Goal: Task Accomplishment & Management: Use online tool/utility

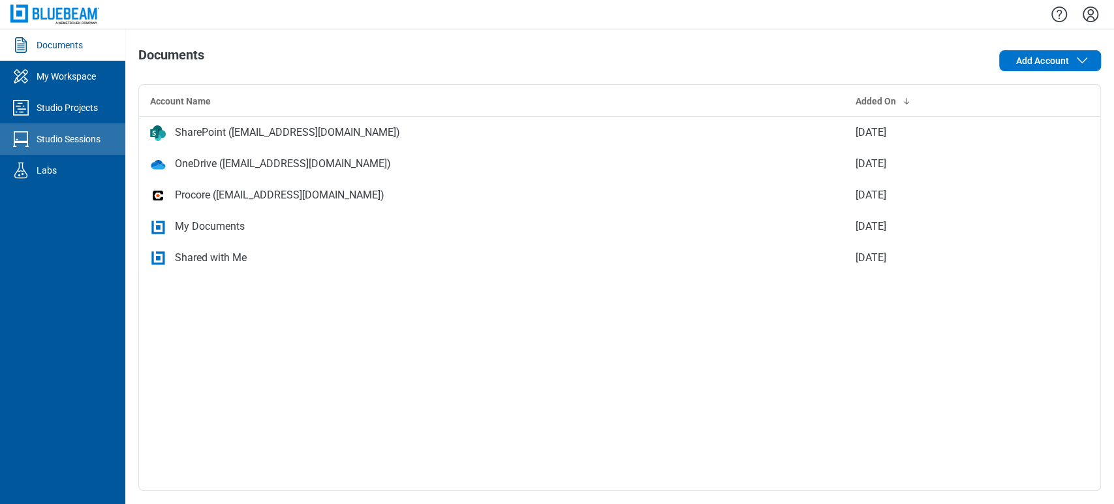
click at [68, 136] on div "Studio Sessions" at bounding box center [69, 138] width 64 height 13
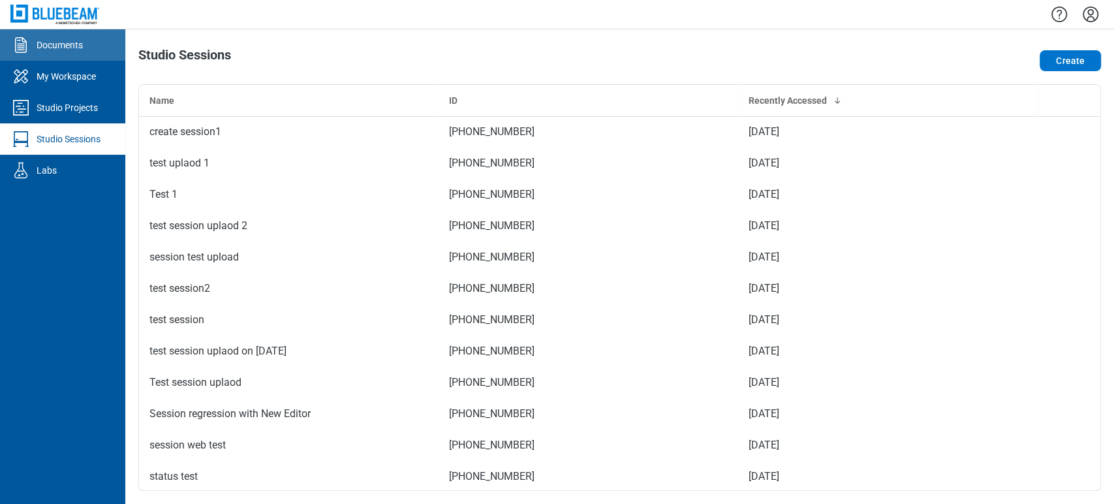
click at [60, 50] on div "Documents" at bounding box center [60, 45] width 46 height 13
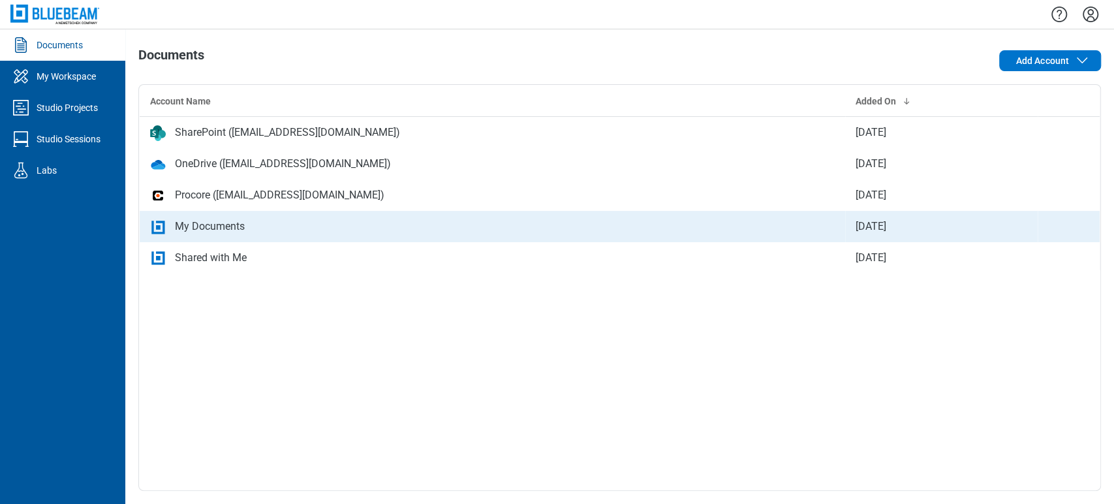
click at [260, 238] on td "My Documents" at bounding box center [493, 226] width 706 height 31
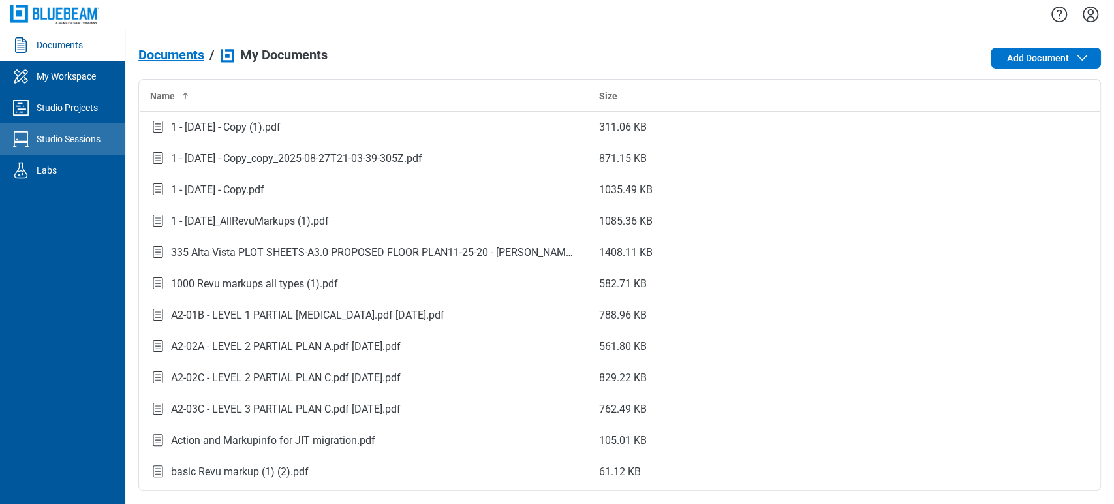
click at [57, 142] on div "Studio Sessions" at bounding box center [69, 138] width 64 height 13
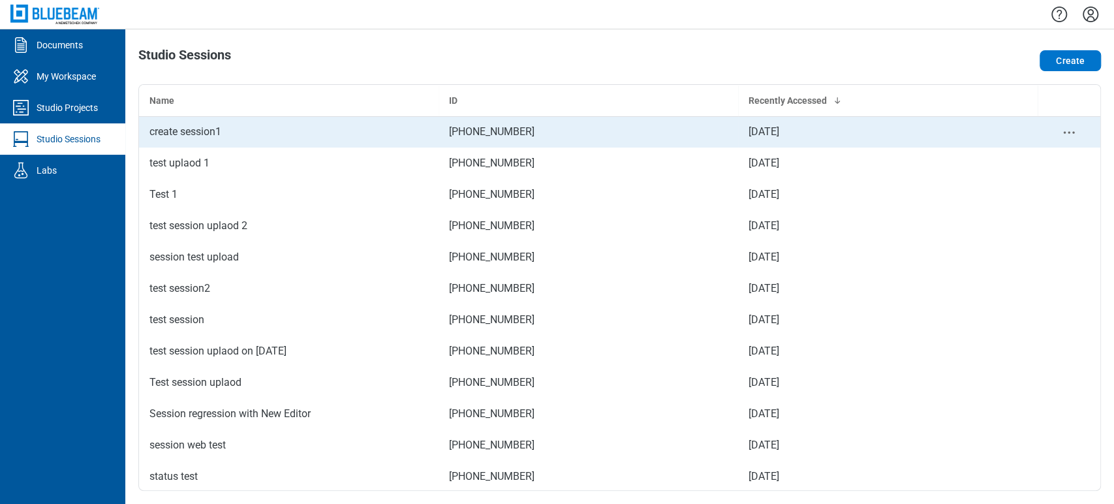
click at [320, 139] on div "create session1" at bounding box center [288, 132] width 279 height 16
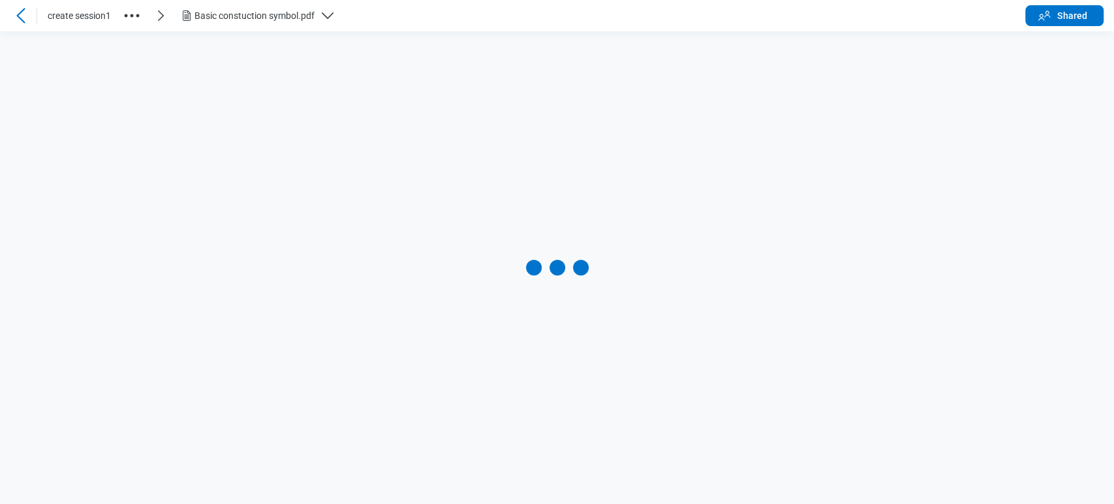
click at [132, 13] on icon "button" at bounding box center [131, 15] width 21 height 21
click at [407, 8] on div "Basic constuction symbol.pdf" at bounding box center [576, 15] width 846 height 21
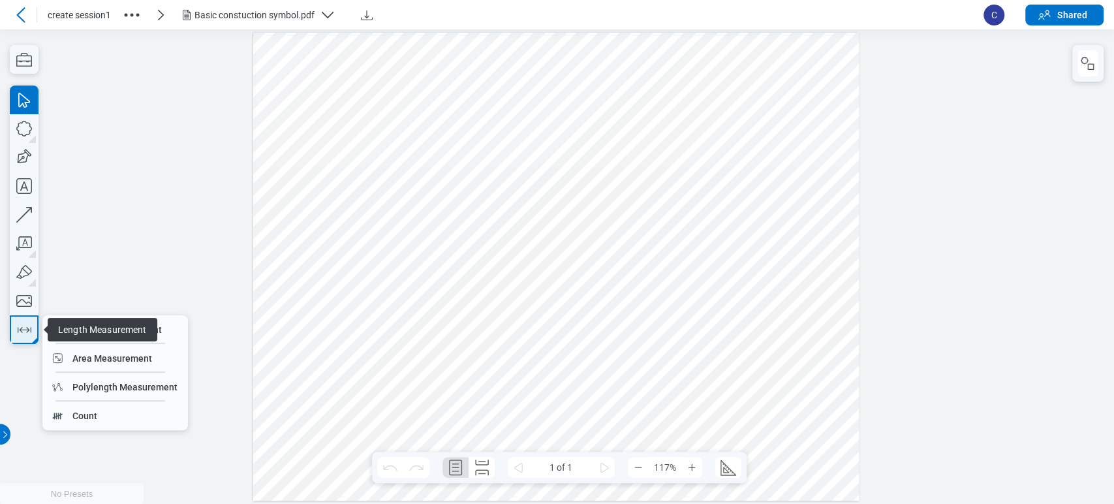
click at [20, 334] on icon "button" at bounding box center [24, 329] width 21 height 21
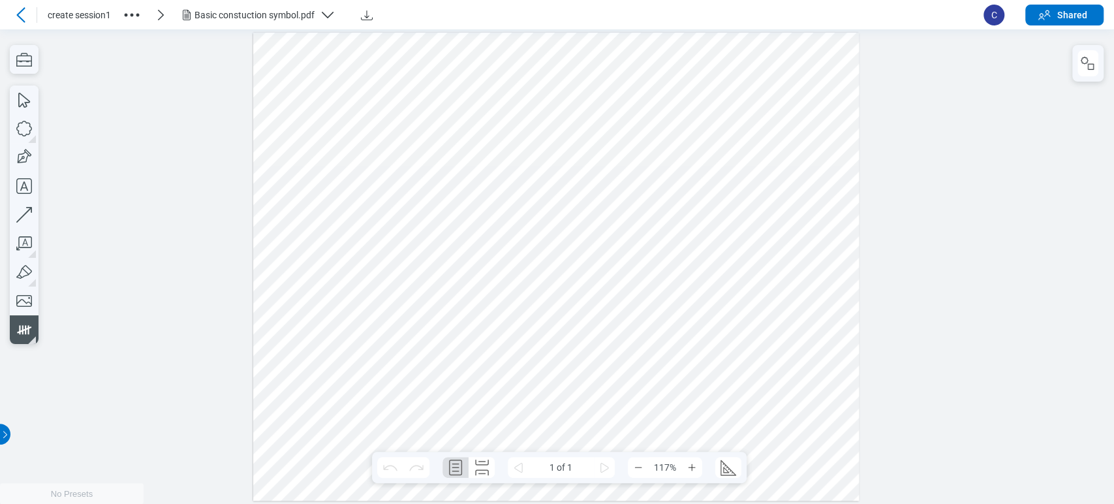
click at [302, 176] on div at bounding box center [556, 267] width 606 height 469
click at [348, 179] on div at bounding box center [556, 267] width 606 height 469
click at [307, 209] on div at bounding box center [556, 267] width 606 height 469
click at [421, 237] on div at bounding box center [556, 267] width 606 height 469
drag, startPoint x: 290, startPoint y: 149, endPoint x: 441, endPoint y: 246, distance: 179.4
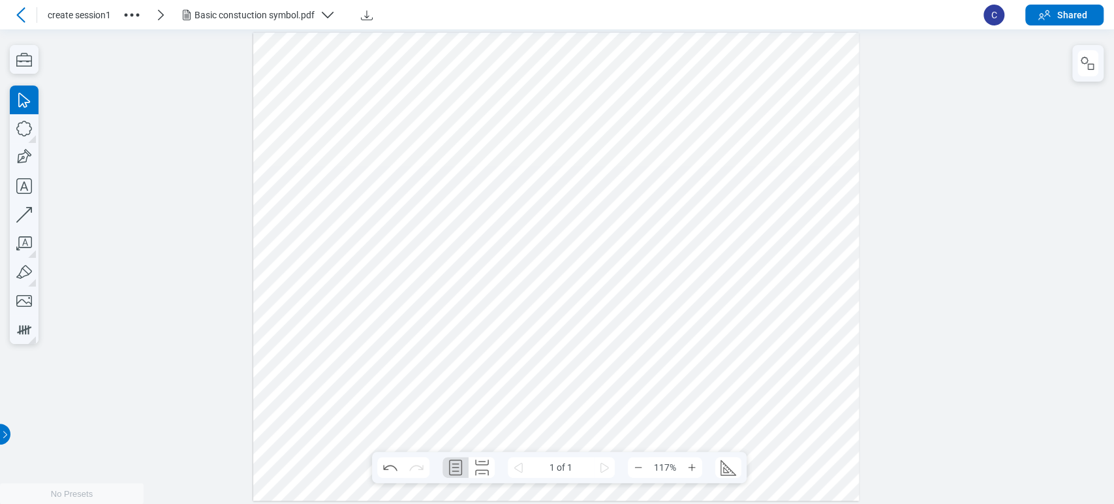
click at [441, 246] on div at bounding box center [556, 267] width 606 height 469
click at [559, 210] on div at bounding box center [556, 267] width 606 height 469
click at [577, 195] on div "Paste" at bounding box center [634, 195] width 130 height 13
click at [602, 191] on div "Paste" at bounding box center [640, 189] width 130 height 13
click at [25, 133] on icon "button" at bounding box center [24, 128] width 29 height 29
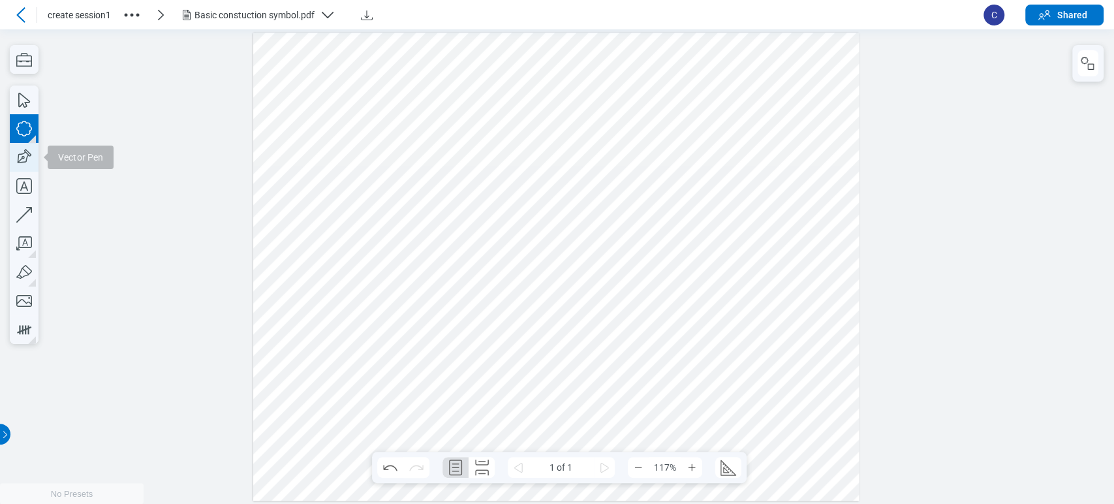
click at [13, 158] on icon "button" at bounding box center [24, 157] width 29 height 29
drag, startPoint x: 508, startPoint y: 124, endPoint x: 572, endPoint y: 174, distance: 80.4
click at [572, 174] on div at bounding box center [556, 267] width 606 height 469
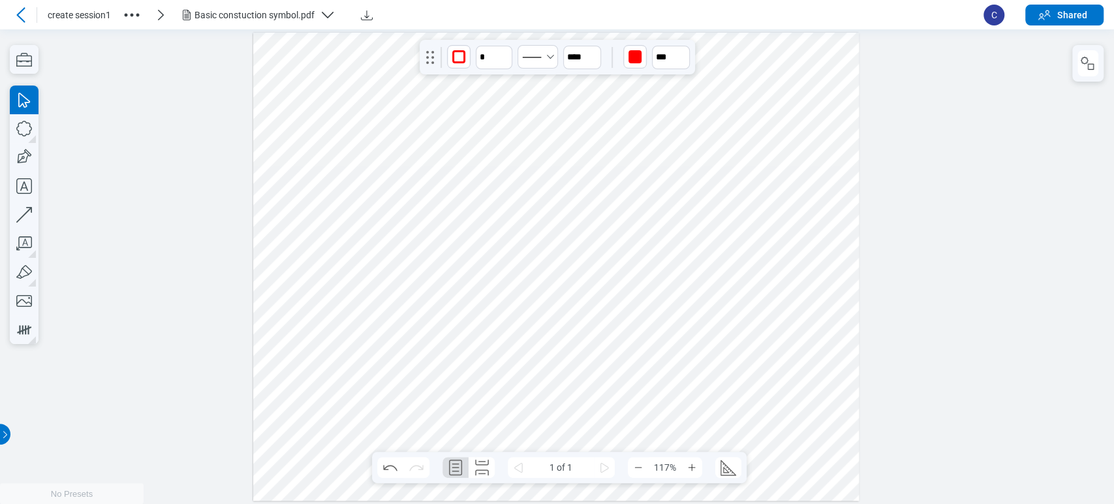
click at [517, 169] on div at bounding box center [556, 267] width 606 height 469
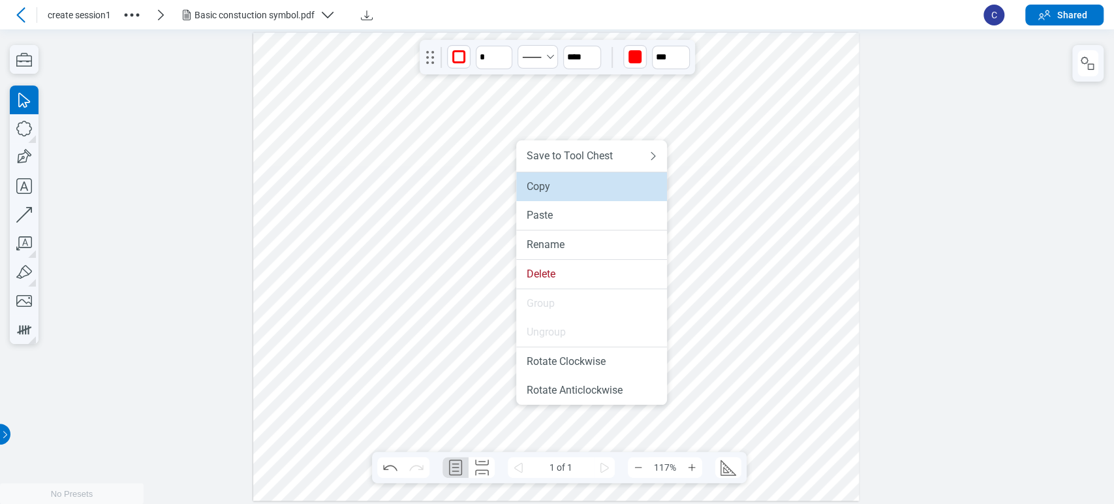
drag, startPoint x: 527, startPoint y: 184, endPoint x: 693, endPoint y: 195, distance: 166.1
click at [527, 184] on div "Copy" at bounding box center [592, 186] width 130 height 13
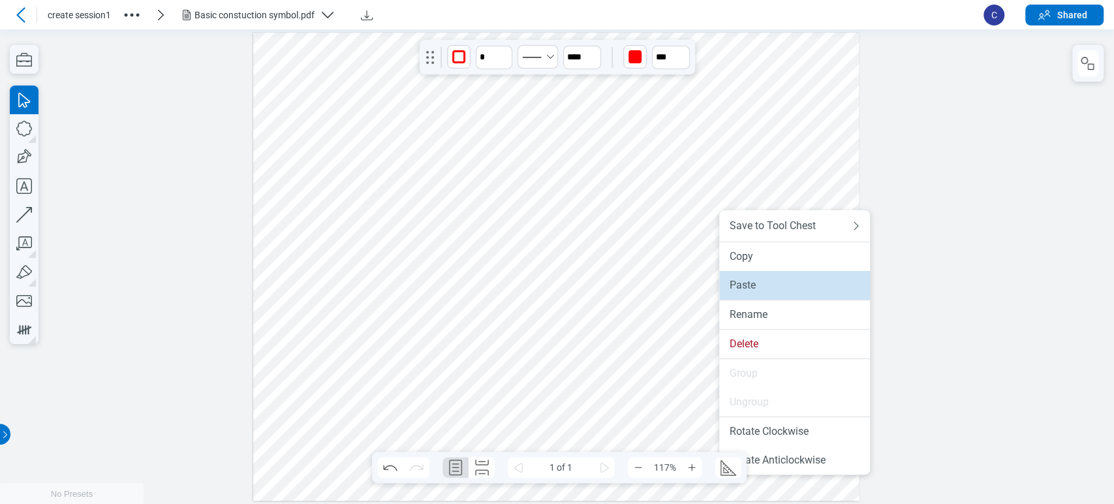
click at [742, 283] on div "Paste" at bounding box center [795, 285] width 130 height 13
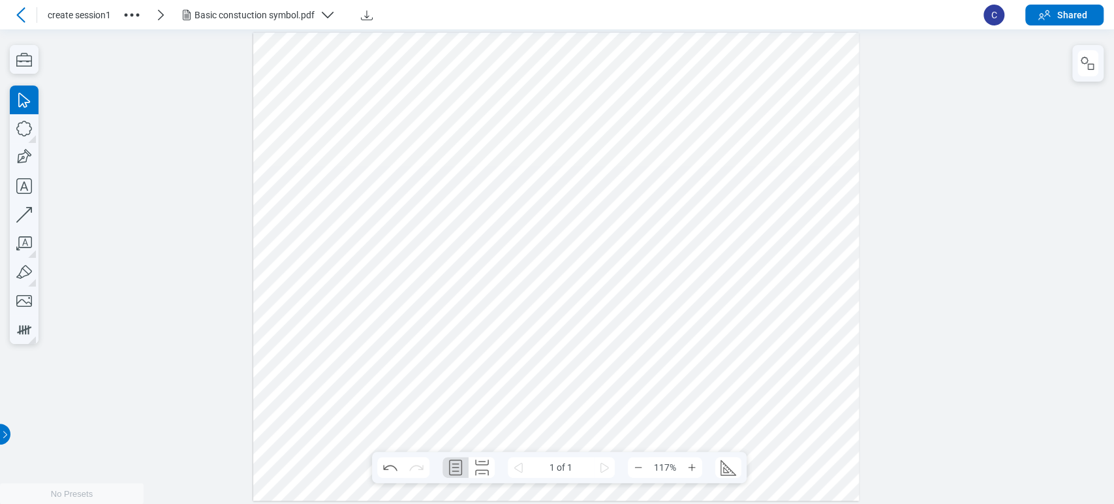
click at [724, 246] on div at bounding box center [556, 267] width 606 height 469
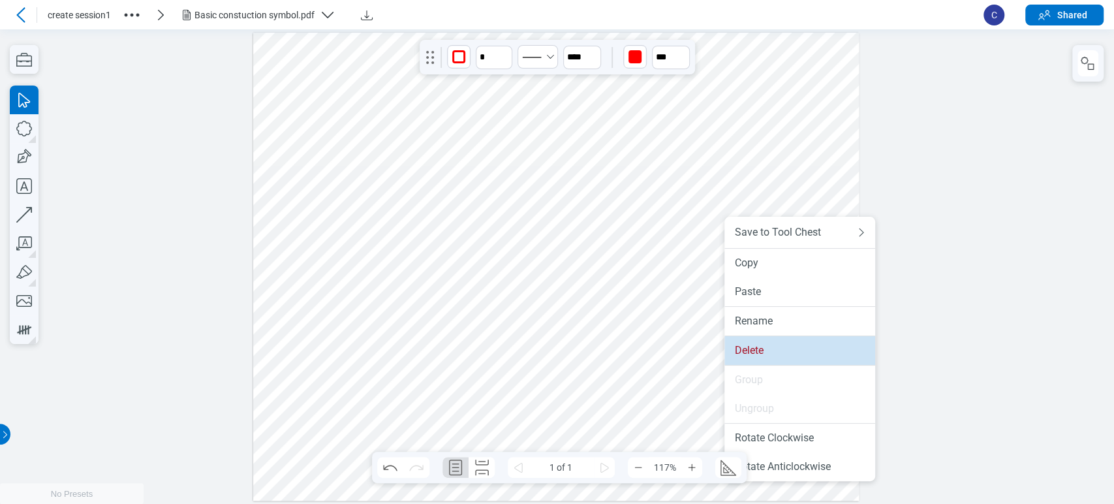
click at [759, 347] on div "Delete" at bounding box center [800, 350] width 130 height 13
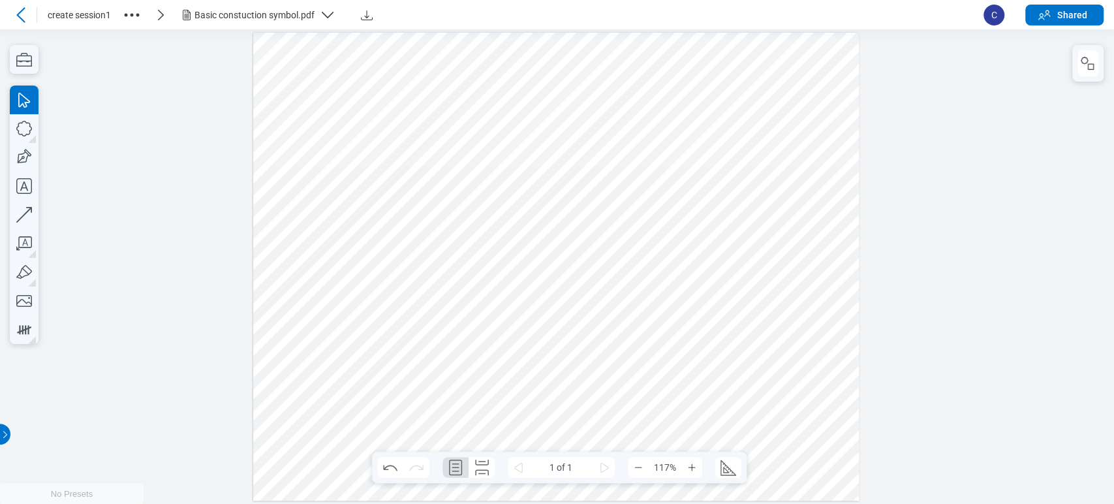
drag, startPoint x: 649, startPoint y: 255, endPoint x: 268, endPoint y: 108, distance: 407.8
click at [268, 108] on div at bounding box center [556, 267] width 606 height 469
click at [211, 16] on div "Basic constuction symbol.pdf" at bounding box center [254, 14] width 120 height 13
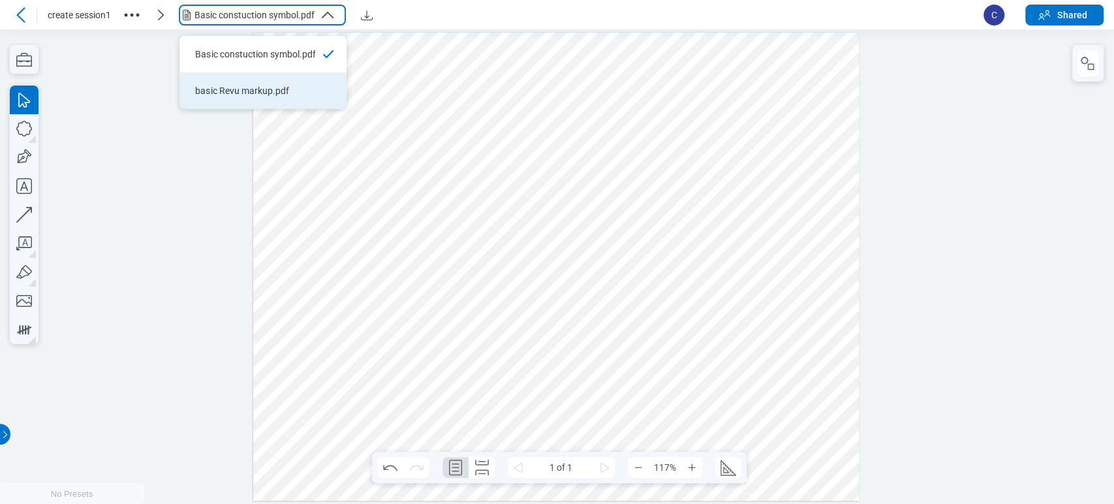
click at [249, 89] on div "basic Revu markup.pdf" at bounding box center [255, 90] width 120 height 13
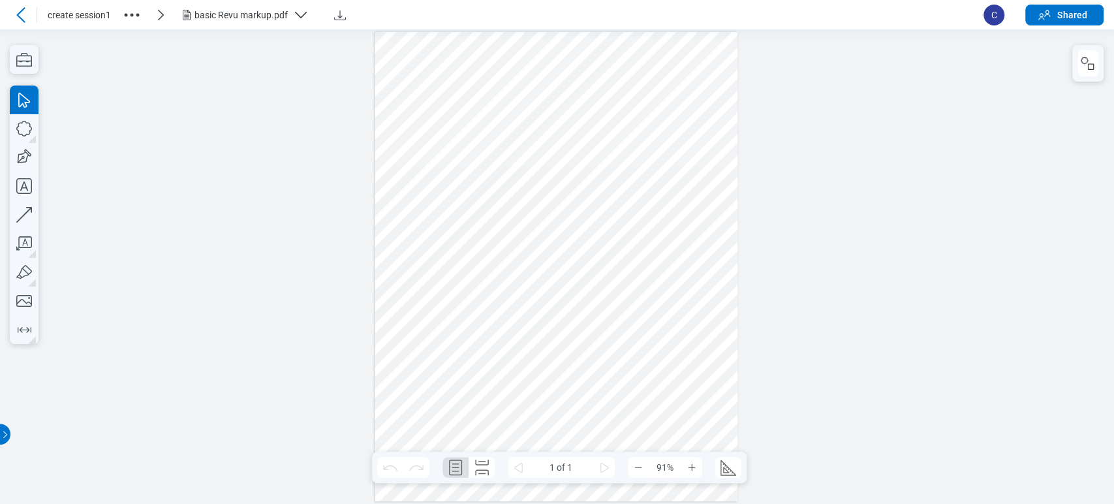
click at [995, 12] on span "C" at bounding box center [993, 15] width 21 height 21
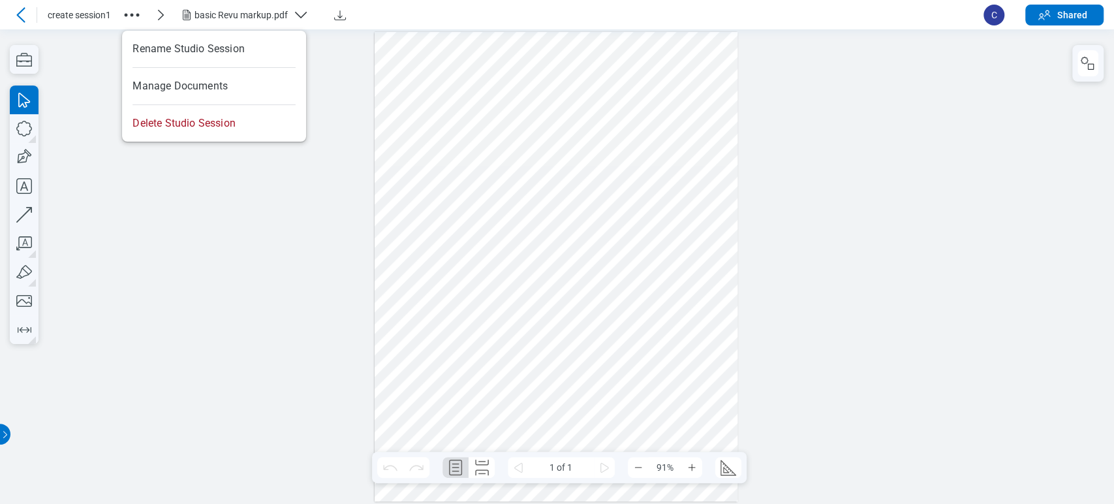
click at [121, 19] on icon "button" at bounding box center [131, 15] width 21 height 21
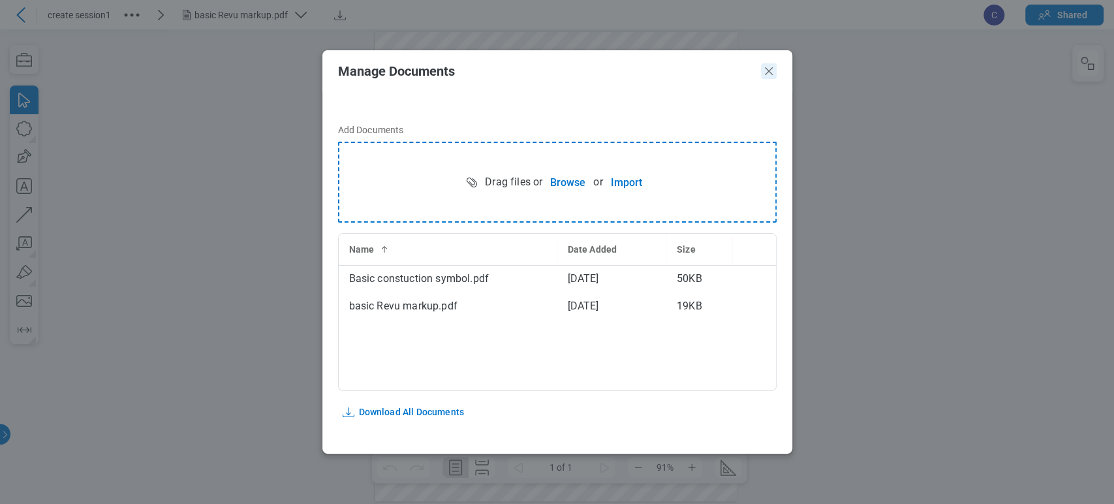
click at [773, 73] on icon "Close" at bounding box center [769, 71] width 16 height 16
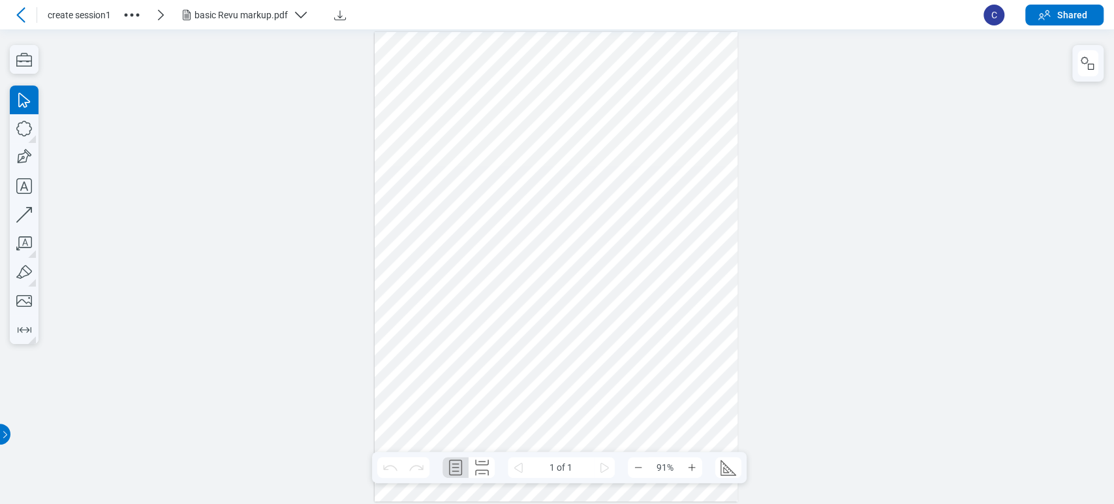
click at [329, 103] on div at bounding box center [557, 266] width 1114 height 474
click at [131, 20] on icon "button" at bounding box center [131, 15] width 21 height 21
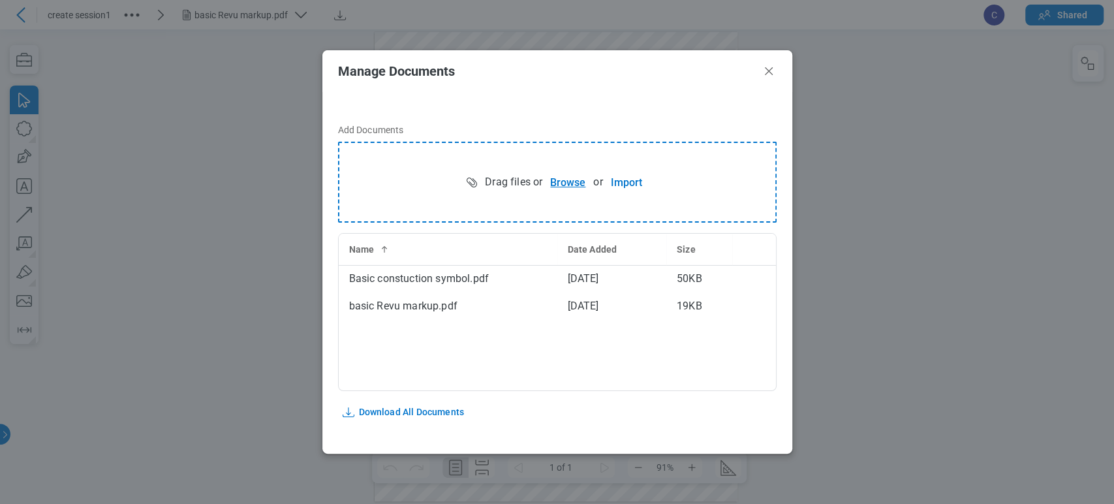
click at [553, 182] on button "Browse" at bounding box center [567, 182] width 51 height 26
click at [764, 72] on icon "Close" at bounding box center [769, 71] width 16 height 16
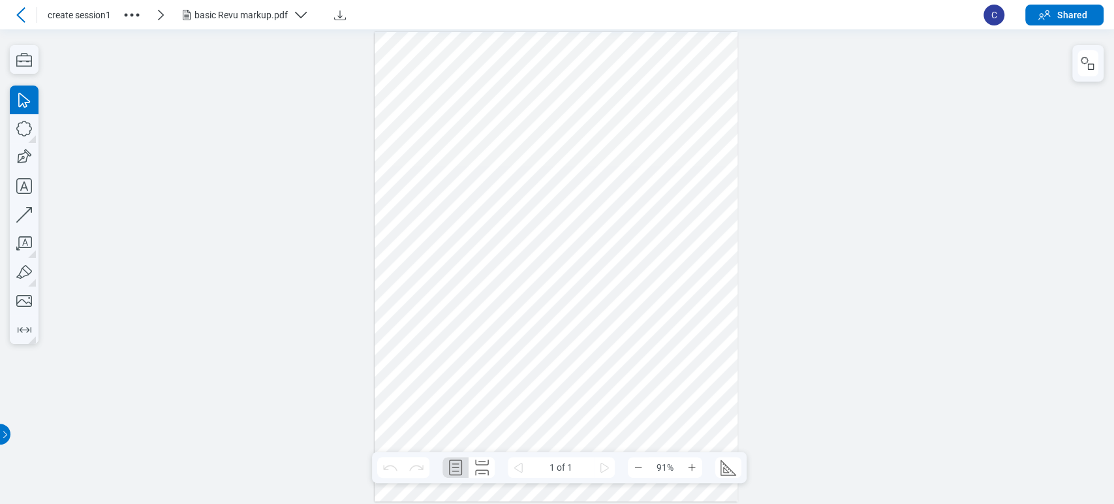
click at [281, 13] on div "basic Revu markup.pdf" at bounding box center [240, 14] width 93 height 13
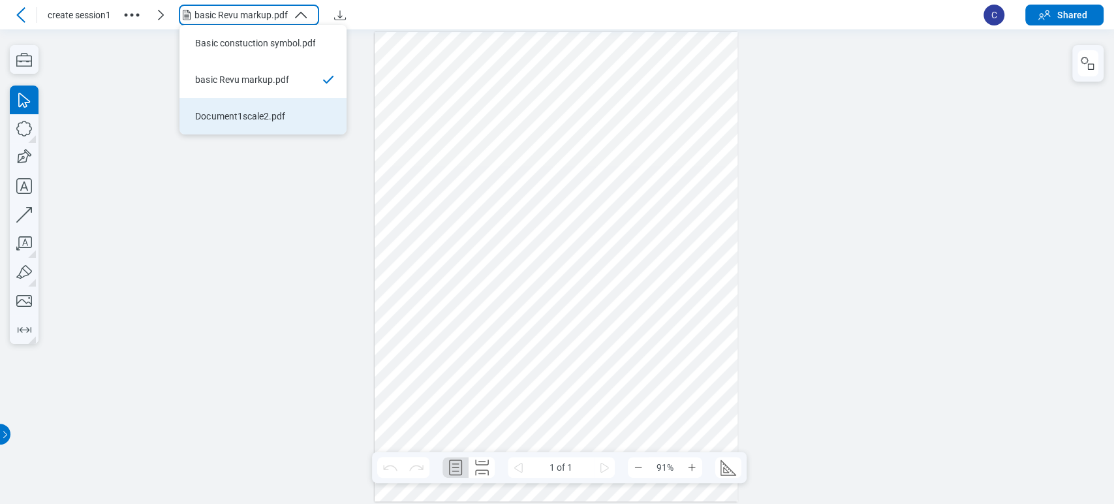
click at [226, 123] on li "Document1scale2.pdf" at bounding box center [262, 116] width 167 height 37
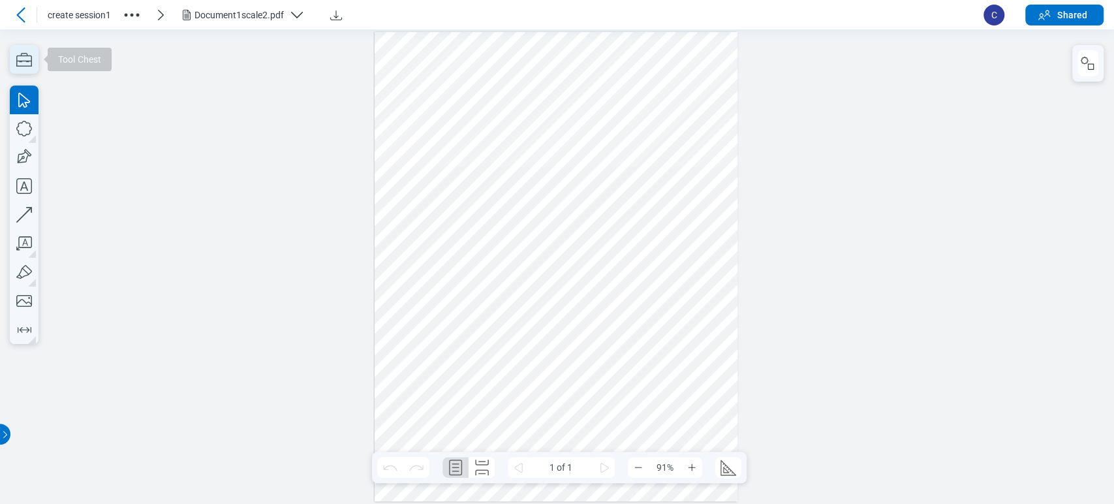
click at [23, 67] on icon "button" at bounding box center [24, 59] width 29 height 29
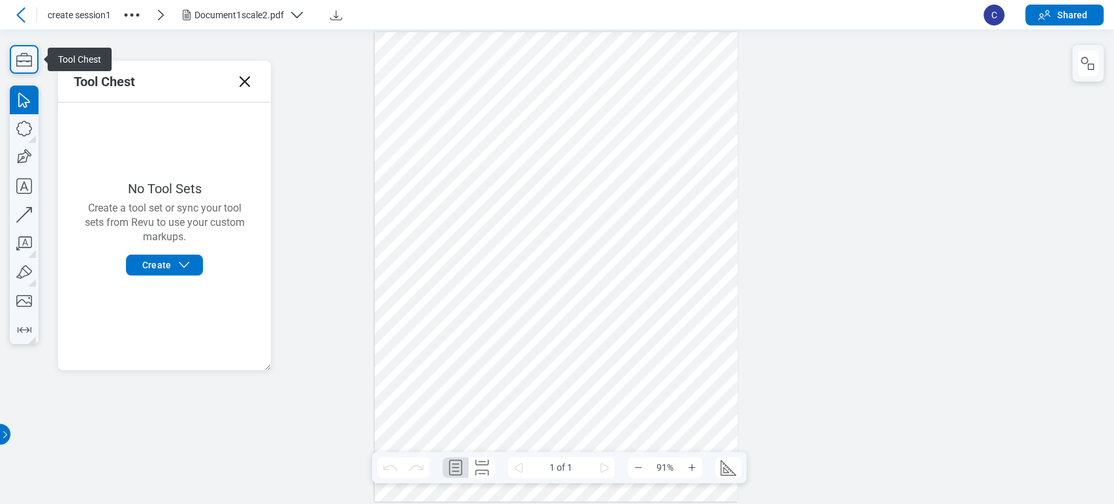
click at [245, 76] on icon at bounding box center [244, 81] width 21 height 21
click at [243, 83] on div at bounding box center [557, 266] width 1114 height 474
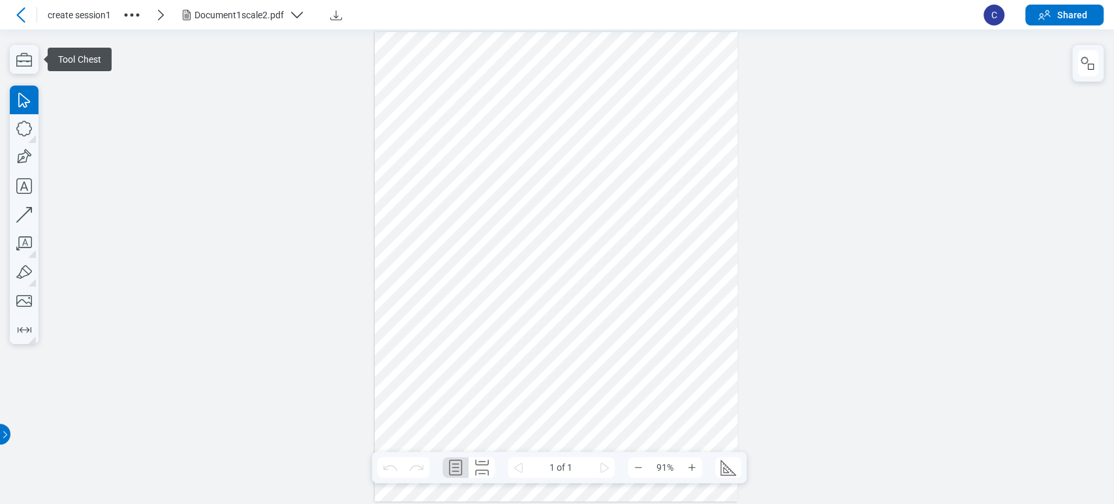
click at [310, 70] on div at bounding box center [557, 266] width 1114 height 474
click at [23, 128] on icon "button" at bounding box center [24, 128] width 29 height 29
drag, startPoint x: 447, startPoint y: 146, endPoint x: 488, endPoint y: 178, distance: 52.1
click at [488, 178] on div at bounding box center [556, 267] width 363 height 470
click at [454, 157] on div at bounding box center [556, 267] width 363 height 470
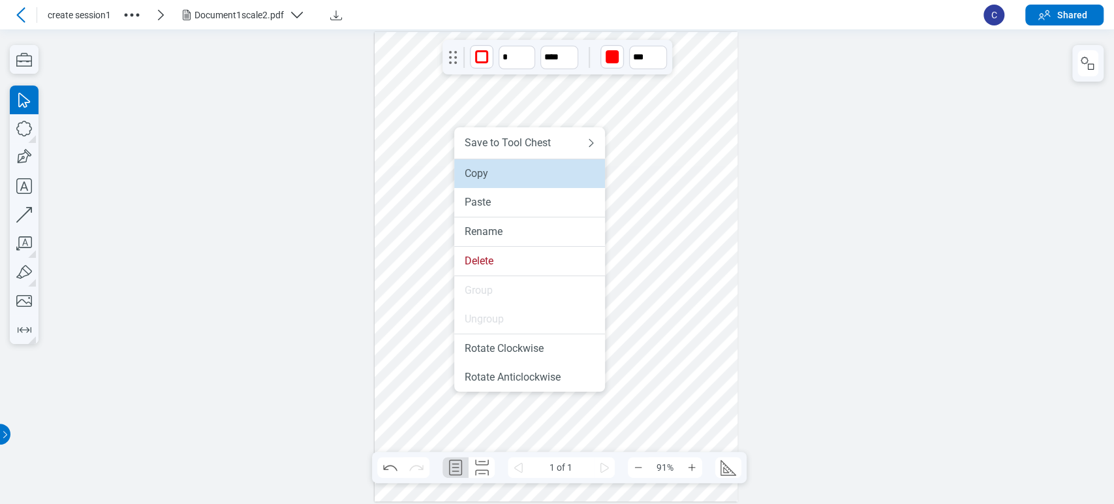
drag, startPoint x: 471, startPoint y: 175, endPoint x: 607, endPoint y: 150, distance: 138.6
click at [471, 175] on div "Copy" at bounding box center [530, 173] width 130 height 13
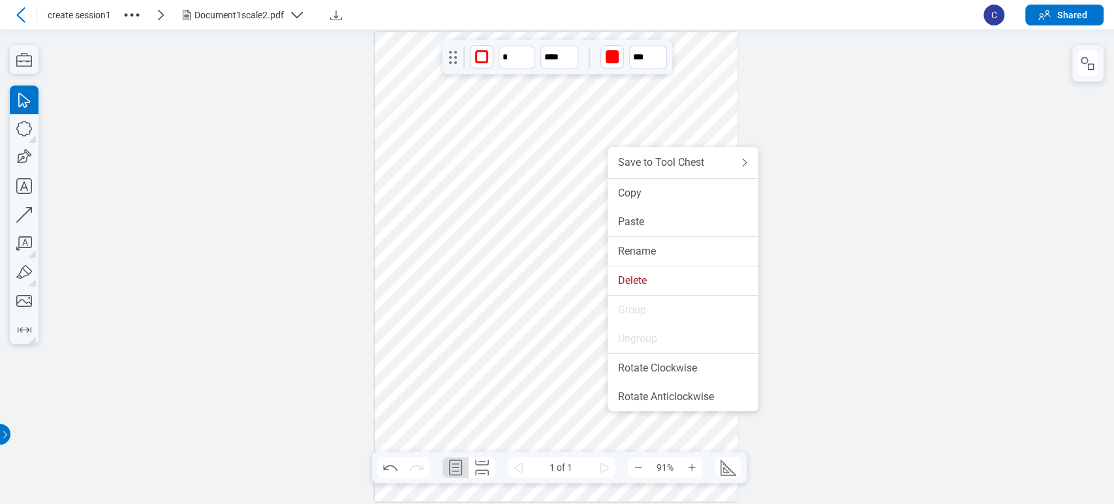
drag, startPoint x: 608, startPoint y: 176, endPoint x: 609, endPoint y: 207, distance: 30.7
click at [638, 234] on li "Paste" at bounding box center [683, 222] width 151 height 29
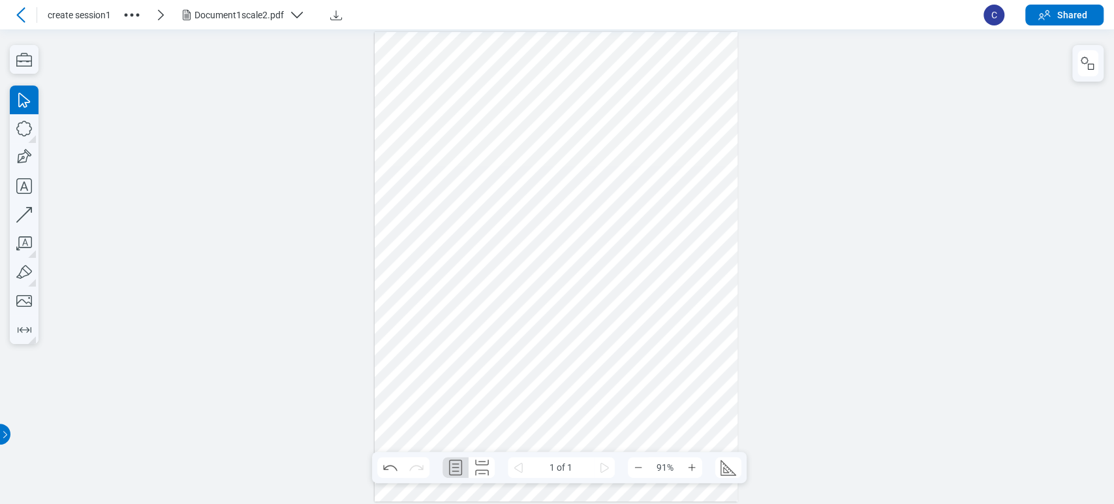
click at [510, 238] on div at bounding box center [556, 267] width 363 height 470
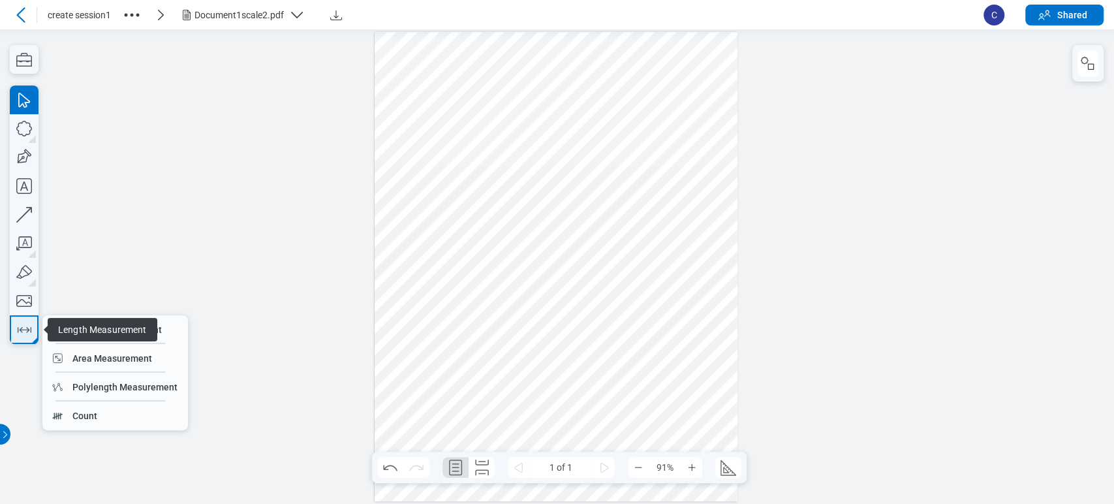
click at [30, 325] on icon "button" at bounding box center [24, 329] width 21 height 21
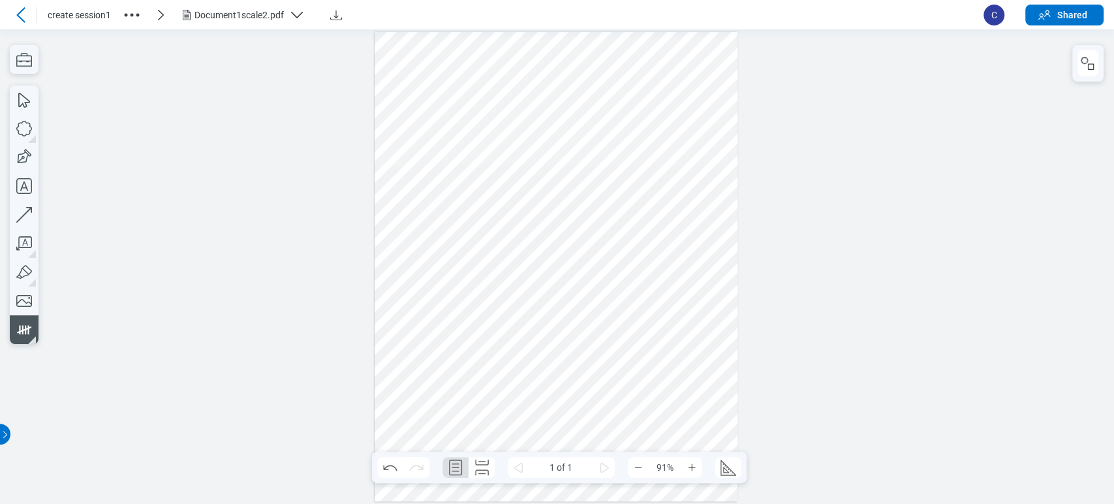
click at [407, 283] on div at bounding box center [556, 267] width 363 height 470
click at [441, 279] on div at bounding box center [556, 267] width 363 height 470
click at [469, 298] on div at bounding box center [556, 267] width 363 height 470
drag, startPoint x: 487, startPoint y: 307, endPoint x: 395, endPoint y: 274, distance: 97.9
click at [395, 274] on div at bounding box center [556, 267] width 363 height 470
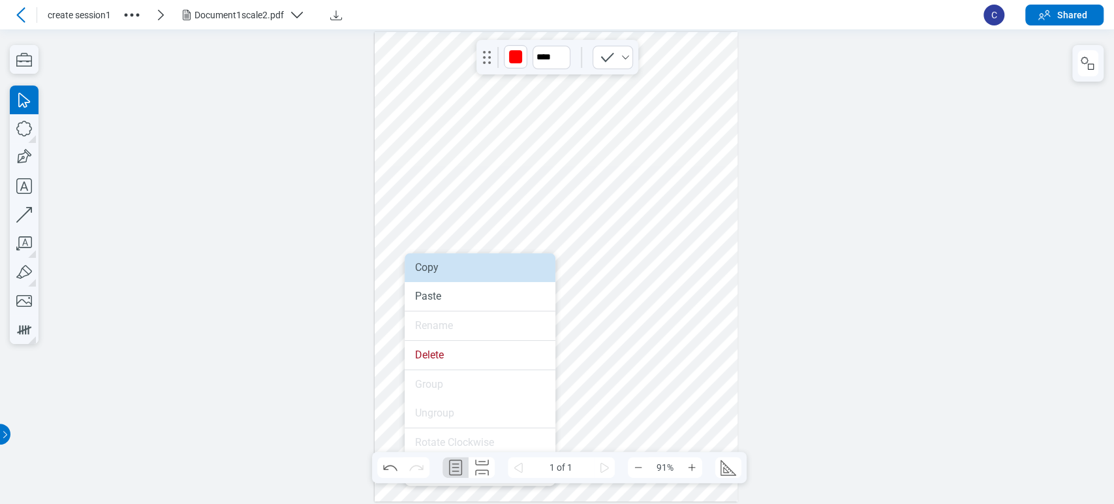
click at [416, 273] on li "Copy" at bounding box center [480, 267] width 151 height 29
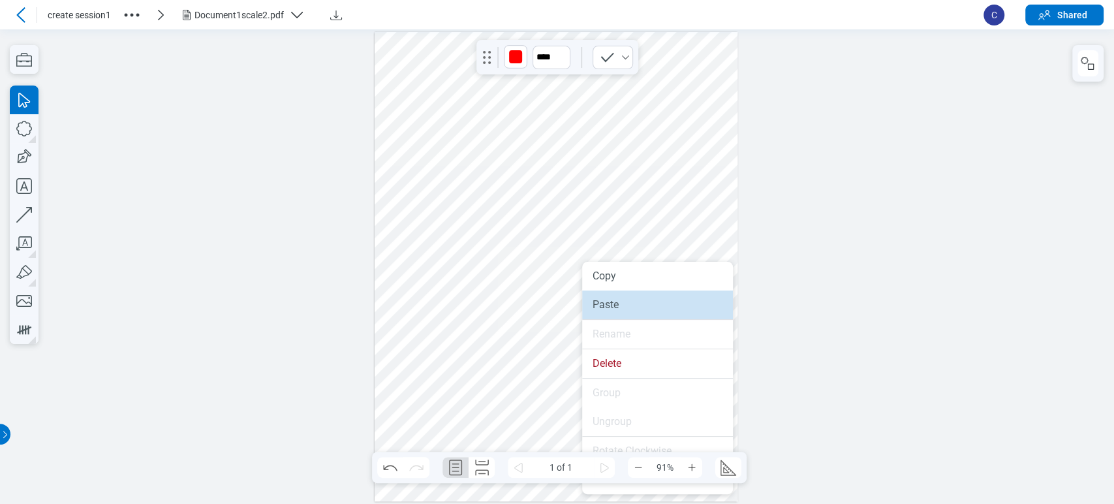
click at [596, 298] on div "Paste" at bounding box center [658, 304] width 130 height 13
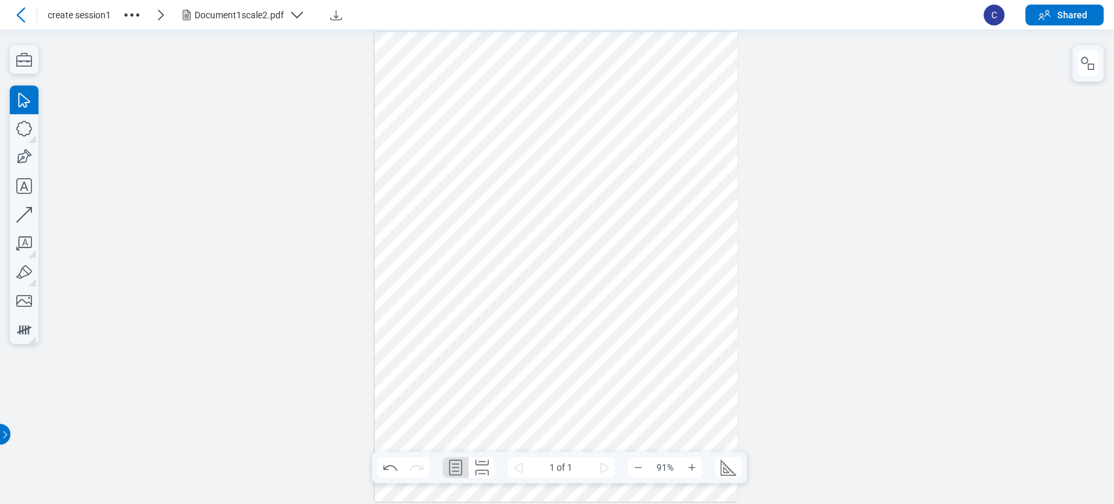
click at [571, 324] on div at bounding box center [556, 267] width 363 height 470
click at [611, 268] on div "Paste" at bounding box center [661, 262] width 130 height 13
click at [581, 335] on div at bounding box center [556, 267] width 363 height 470
drag, startPoint x: 595, startPoint y: 322, endPoint x: 470, endPoint y: 307, distance: 125.6
click at [595, 322] on div "Paste" at bounding box center [657, 320] width 130 height 13
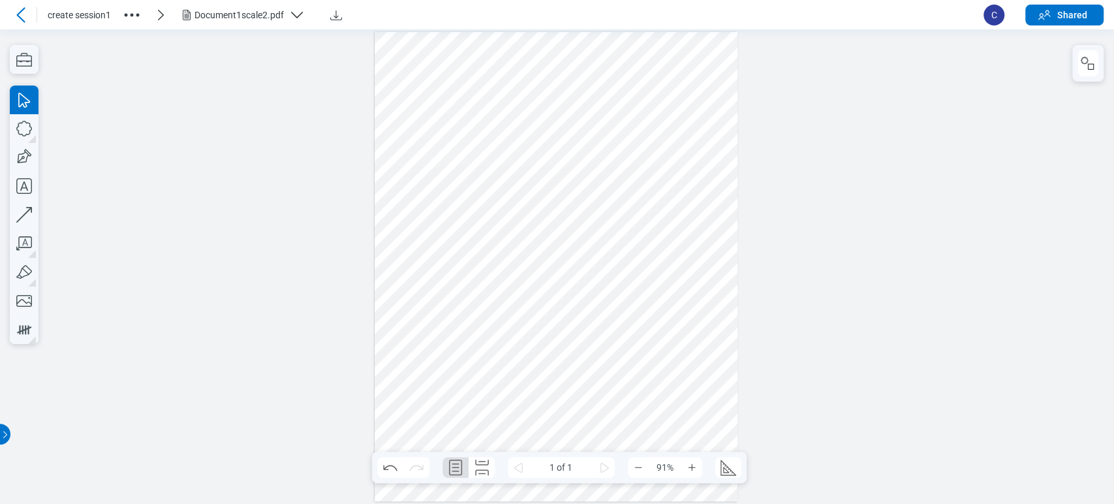
drag, startPoint x: 474, startPoint y: 357, endPoint x: 467, endPoint y: 331, distance: 26.9
click at [473, 356] on div at bounding box center [556, 267] width 363 height 470
click at [472, 300] on div at bounding box center [556, 267] width 363 height 470
drag, startPoint x: 470, startPoint y: 349, endPoint x: 266, endPoint y: 304, distance: 208.5
click at [469, 349] on div at bounding box center [556, 267] width 363 height 470
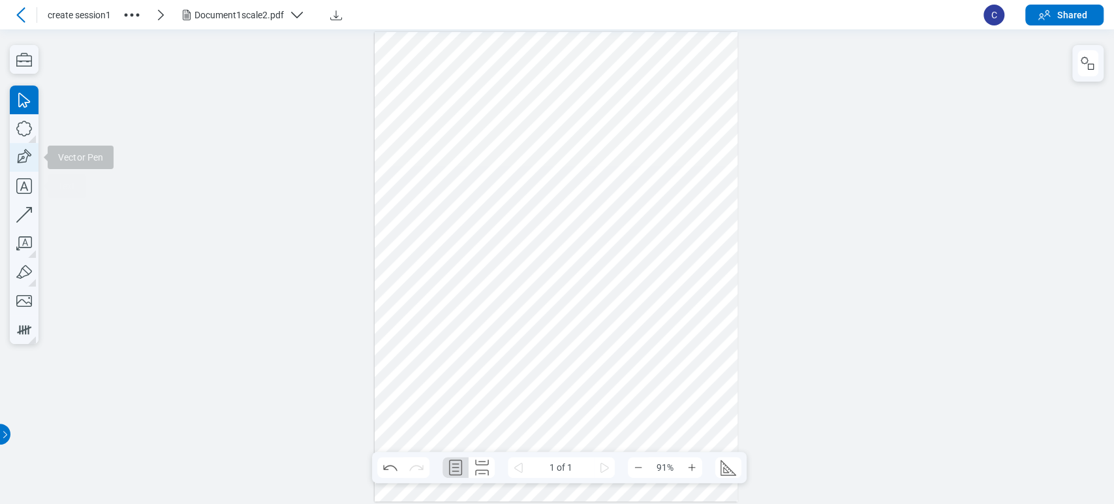
click at [25, 146] on icon "button" at bounding box center [24, 157] width 29 height 29
drag, startPoint x: 583, startPoint y: 271, endPoint x: 613, endPoint y: 296, distance: 39.4
click at [613, 296] on div at bounding box center [556, 267] width 363 height 470
click at [551, 332] on div at bounding box center [556, 267] width 363 height 470
drag, startPoint x: 595, startPoint y: 355, endPoint x: 394, endPoint y: 247, distance: 228.0
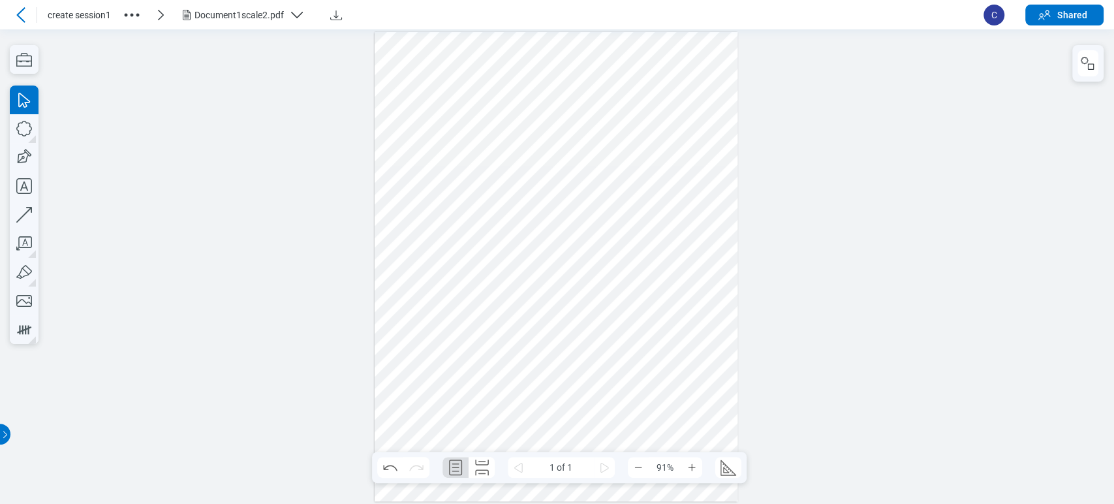
click at [394, 247] on div at bounding box center [556, 267] width 363 height 470
click at [23, 331] on icon "button" at bounding box center [24, 329] width 21 height 21
click at [423, 274] on div at bounding box center [556, 267] width 363 height 470
click at [466, 264] on div at bounding box center [556, 267] width 363 height 470
click at [506, 283] on div at bounding box center [556, 267] width 363 height 470
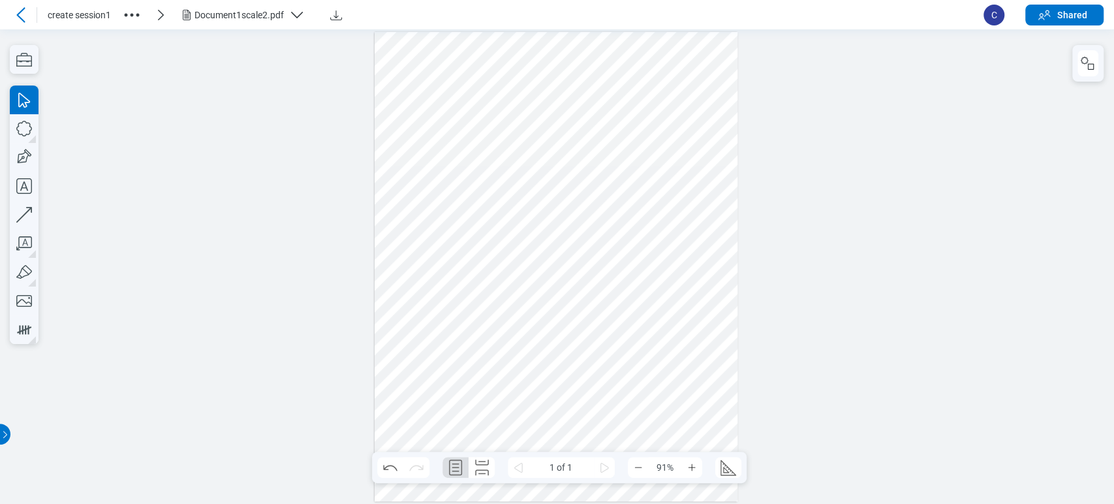
drag, startPoint x: 520, startPoint y: 298, endPoint x: 412, endPoint y: 256, distance: 115.5
click at [412, 256] on div at bounding box center [556, 267] width 363 height 470
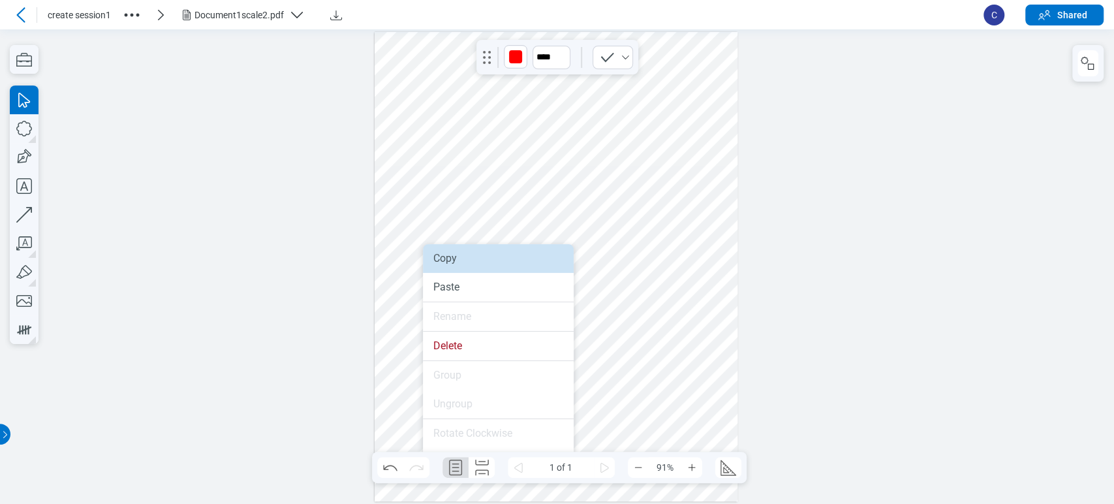
click at [443, 260] on div "Copy" at bounding box center [498, 258] width 130 height 13
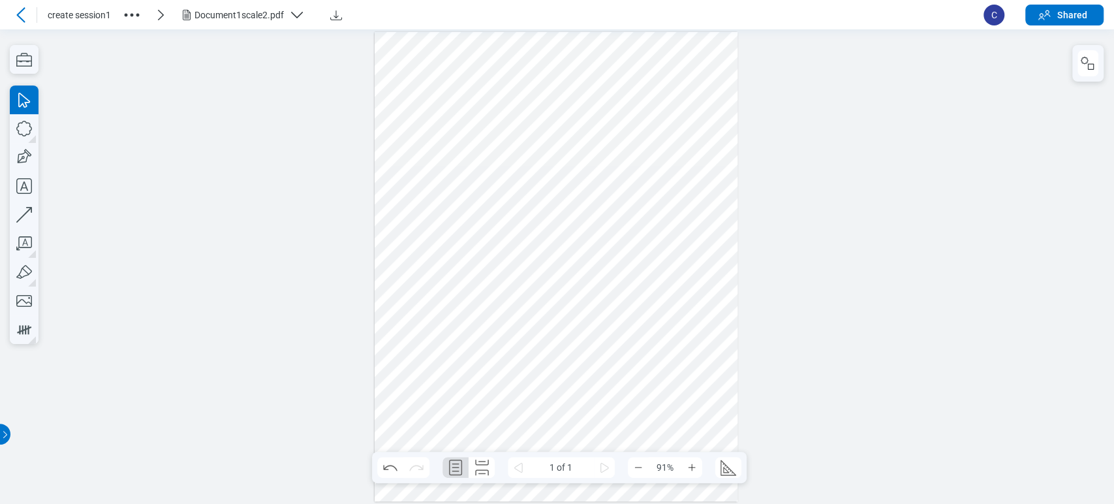
click at [446, 328] on div at bounding box center [556, 267] width 363 height 470
click at [598, 347] on div "Paste" at bounding box center [648, 348] width 130 height 13
click at [621, 338] on div "Paste" at bounding box center [673, 336] width 130 height 13
click at [516, 309] on div at bounding box center [556, 267] width 363 height 470
click at [23, 199] on div "Arrow" at bounding box center [24, 214] width 29 height 258
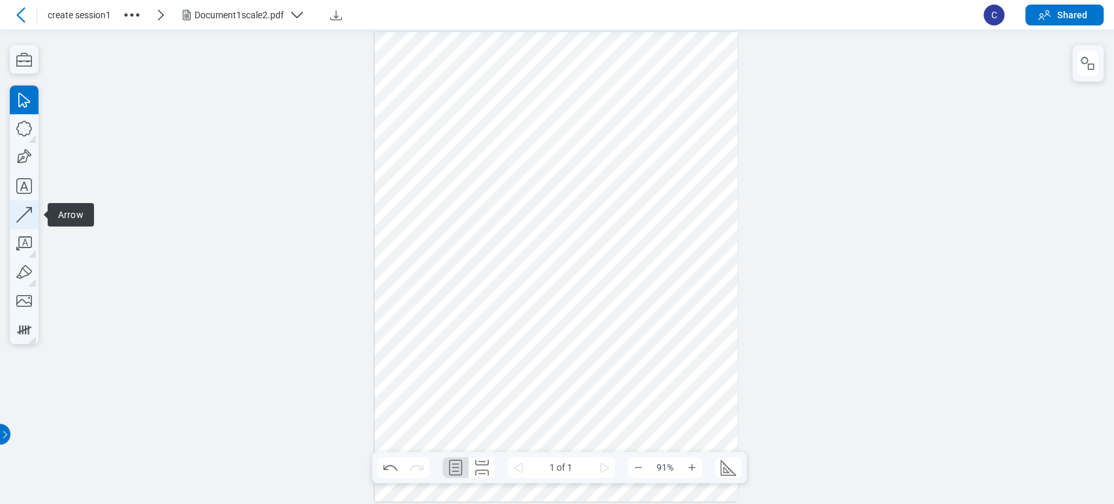
click at [20, 226] on icon "button" at bounding box center [24, 214] width 29 height 29
drag, startPoint x: 634, startPoint y: 275, endPoint x: 621, endPoint y: 371, distance: 96.8
click at [621, 371] on div at bounding box center [556, 267] width 363 height 470
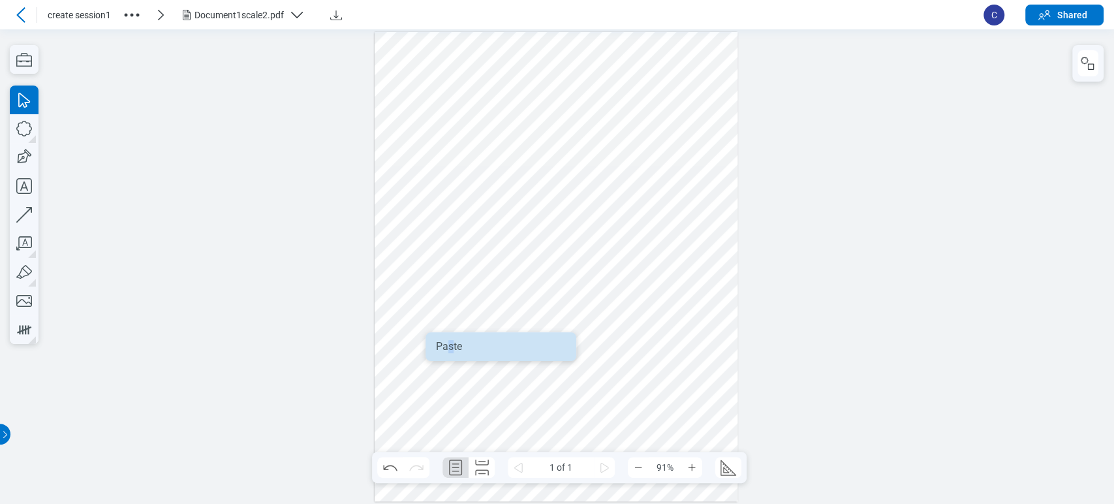
click at [451, 346] on div "Paste" at bounding box center [501, 346] width 130 height 13
click at [431, 365] on div "Paste" at bounding box center [488, 363] width 130 height 13
click at [460, 315] on div at bounding box center [556, 267] width 363 height 470
click at [484, 313] on div at bounding box center [556, 267] width 363 height 470
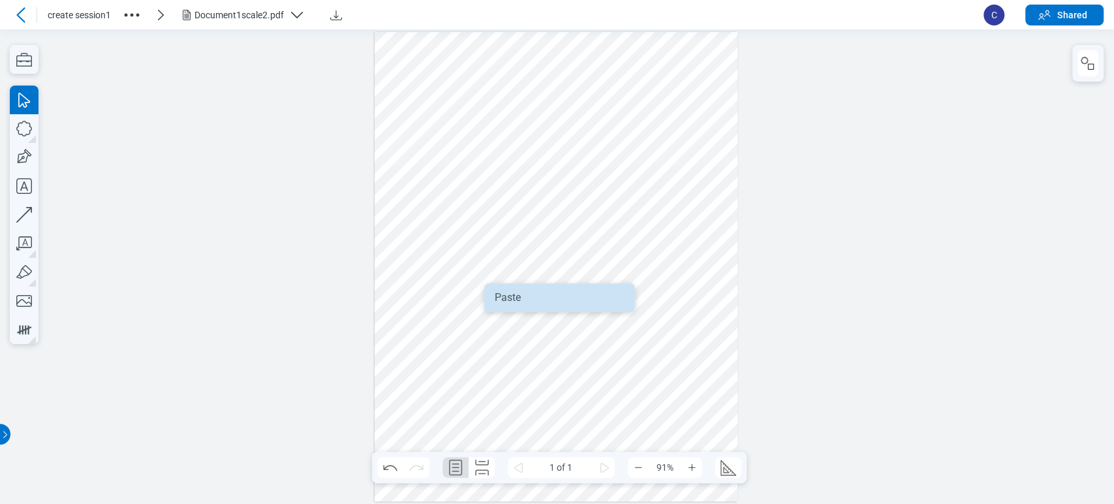
drag, startPoint x: 508, startPoint y: 305, endPoint x: 503, endPoint y: 276, distance: 29.9
click at [508, 305] on li "Paste" at bounding box center [559, 297] width 151 height 29
click at [627, 317] on div at bounding box center [556, 267] width 363 height 470
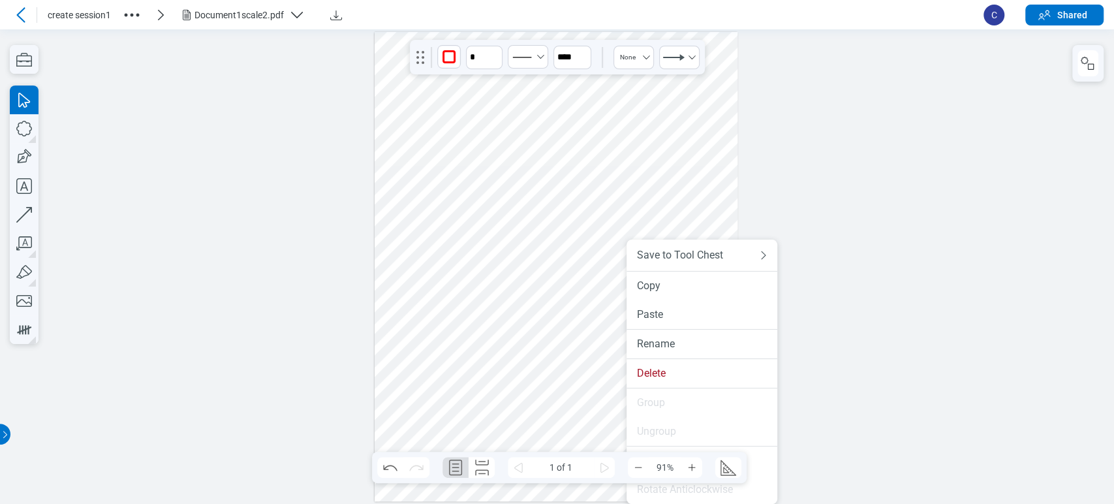
drag, startPoint x: 627, startPoint y: 317, endPoint x: 632, endPoint y: 339, distance: 23.4
click at [645, 294] on li "Copy" at bounding box center [702, 285] width 151 height 29
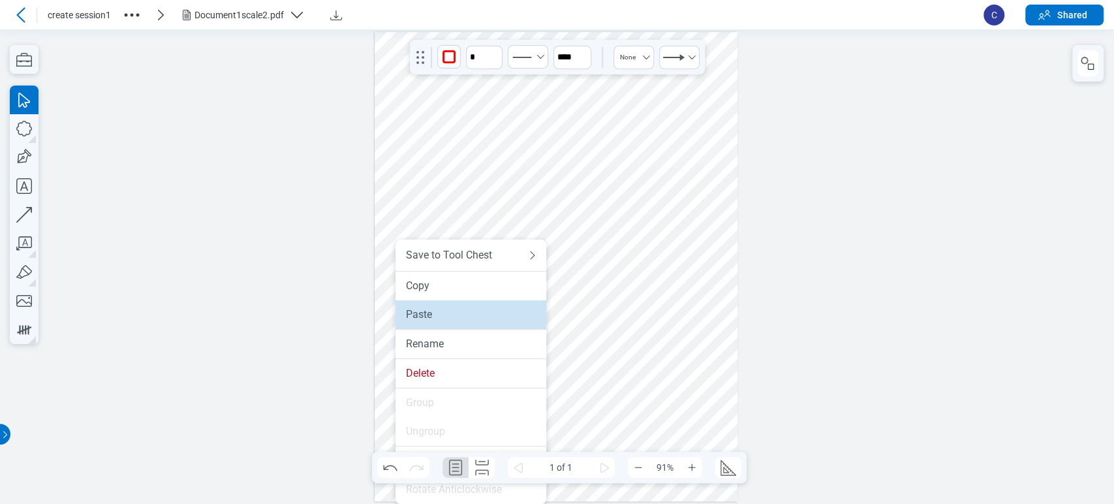
click at [426, 316] on div "Paste" at bounding box center [471, 314] width 130 height 13
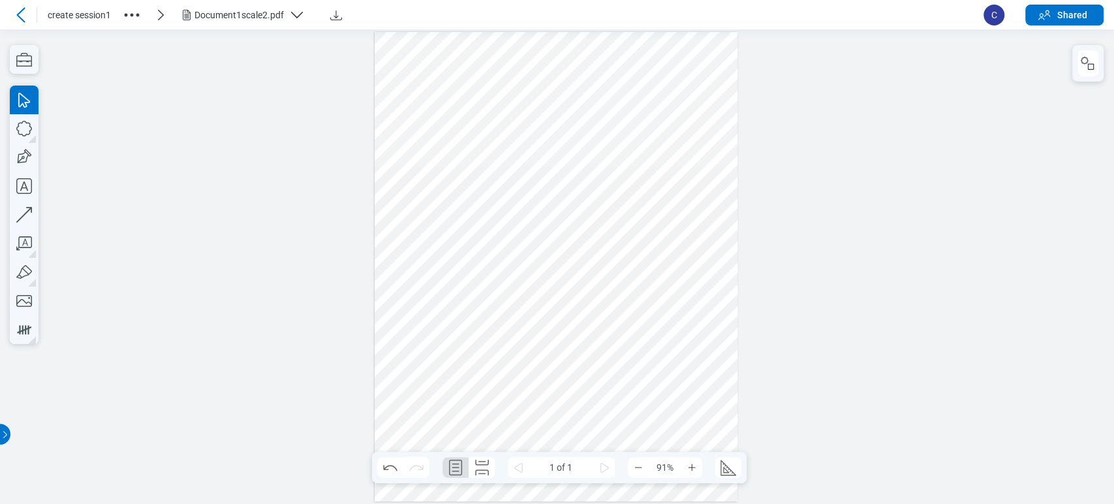
drag, startPoint x: 387, startPoint y: 369, endPoint x: 401, endPoint y: 375, distance: 15.5
click at [407, 377] on div at bounding box center [556, 267] width 363 height 470
drag, startPoint x: 394, startPoint y: 379, endPoint x: 435, endPoint y: 401, distance: 47.0
click at [435, 401] on div at bounding box center [556, 267] width 363 height 470
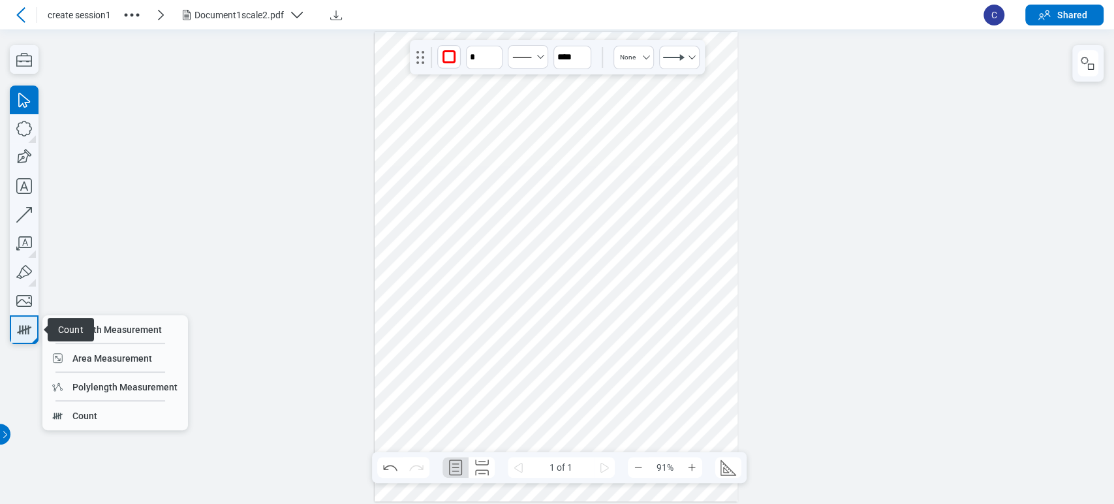
click at [25, 324] on icon "button" at bounding box center [24, 329] width 21 height 21
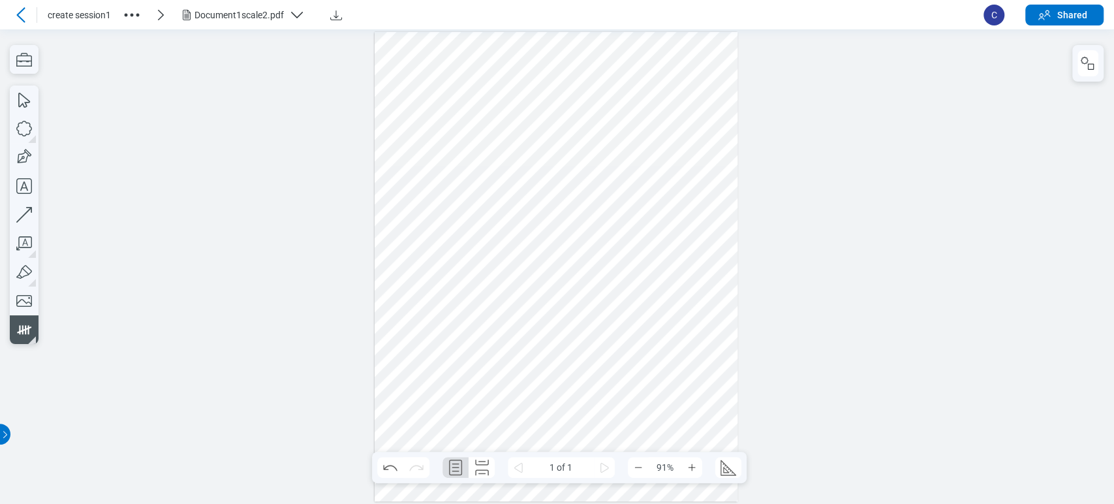
click at [552, 257] on div at bounding box center [556, 267] width 363 height 470
click at [585, 256] on div at bounding box center [556, 267] width 363 height 470
click at [630, 260] on div at bounding box center [556, 267] width 363 height 470
drag, startPoint x: 660, startPoint y: 269, endPoint x: 545, endPoint y: 246, distance: 117.8
click at [545, 246] on div at bounding box center [556, 267] width 363 height 470
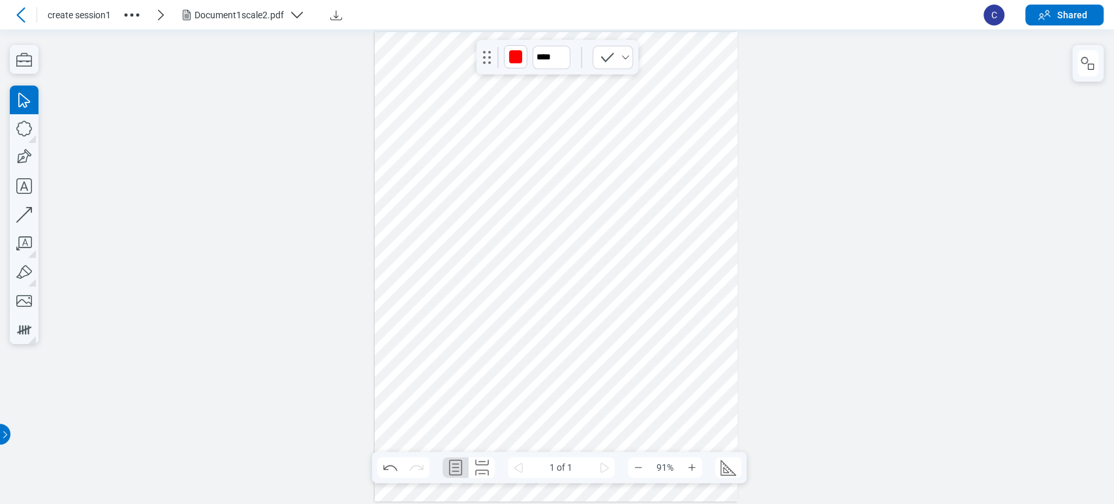
click at [634, 364] on div at bounding box center [556, 267] width 363 height 470
click at [650, 377] on div at bounding box center [556, 267] width 363 height 470
click at [442, 153] on div at bounding box center [556, 267] width 363 height 470
drag, startPoint x: 451, startPoint y: 56, endPoint x: 406, endPoint y: 69, distance: 46.7
click at [415, 60] on icon "gripper" at bounding box center [416, 60] width 8 height 13
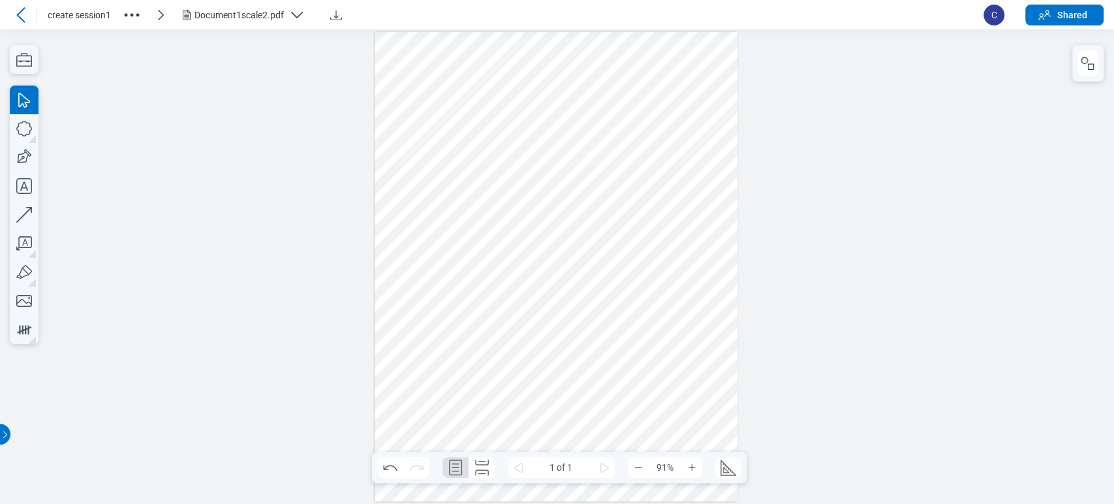
click at [401, 76] on div at bounding box center [556, 267] width 363 height 470
click at [457, 160] on div at bounding box center [556, 267] width 363 height 470
click at [547, 201] on div at bounding box center [556, 267] width 363 height 470
click at [26, 209] on icon "button" at bounding box center [24, 214] width 29 height 29
drag, startPoint x: 422, startPoint y: 211, endPoint x: 444, endPoint y: 253, distance: 47.0
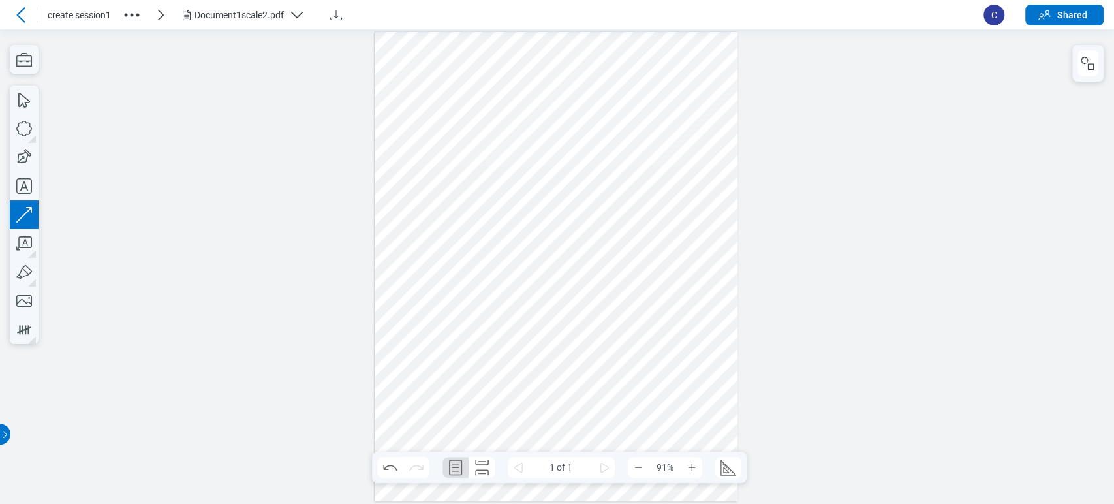
click at [444, 253] on div at bounding box center [556, 267] width 363 height 470
click at [443, 245] on div at bounding box center [556, 267] width 363 height 470
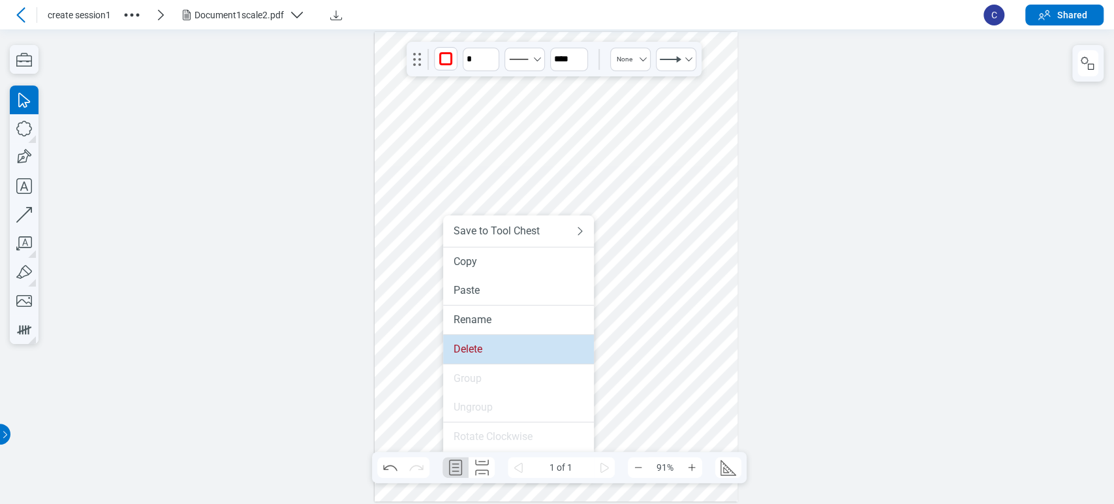
drag, startPoint x: 463, startPoint y: 349, endPoint x: 459, endPoint y: 290, distance: 59.5
click at [463, 349] on div "Delete" at bounding box center [519, 349] width 130 height 13
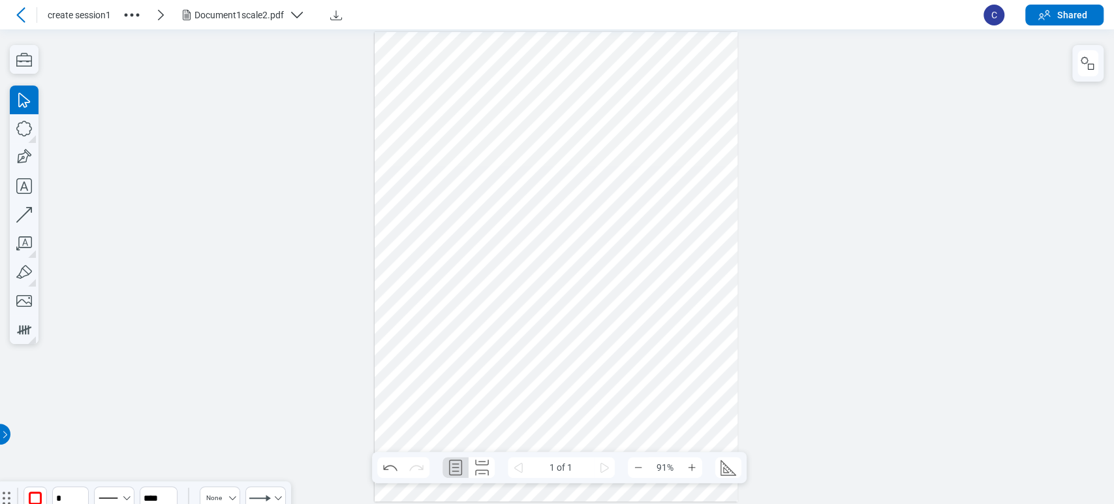
drag, startPoint x: 414, startPoint y: 65, endPoint x: 10, endPoint y: 525, distance: 611.4
click at [10, 503] on html "create session1 Document1scale2.pdf C Shared Pages 1 * **** None 1 of 1 91% Pre…" at bounding box center [557, 252] width 1114 height 504
click at [271, 318] on icon "gripper" at bounding box center [261, 328] width 21 height 21
drag, startPoint x: 394, startPoint y: 240, endPoint x: 57, endPoint y: 506, distance: 428.8
click at [57, 503] on html "create session1 Document1scale2.pdf C Shared Pages 1 * **** None 1 of 1 91% Pre…" at bounding box center [557, 252] width 1114 height 504
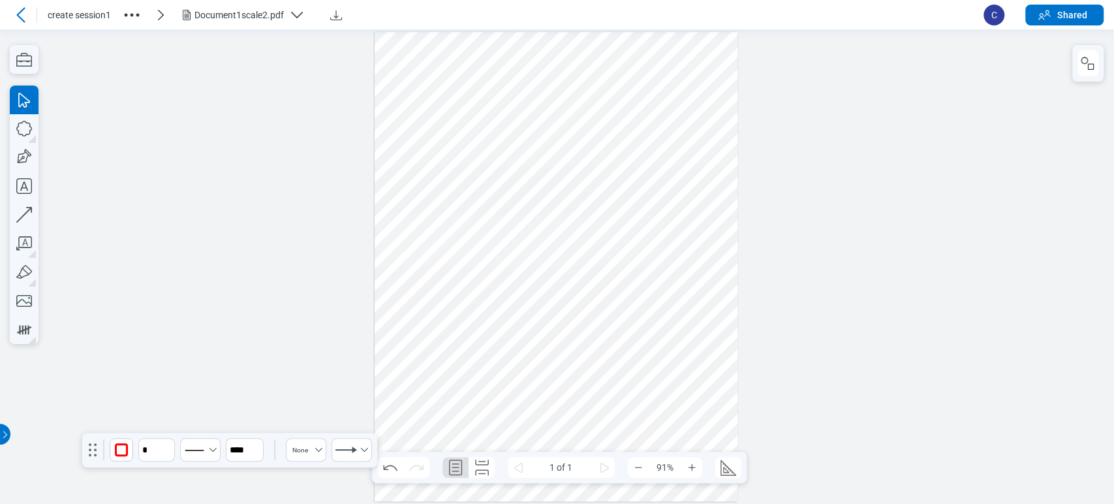
click at [91, 452] on icon "gripper" at bounding box center [92, 449] width 21 height 21
click at [188, 349] on div at bounding box center [557, 266] width 1114 height 474
click at [454, 285] on div at bounding box center [556, 267] width 363 height 470
click at [472, 149] on div at bounding box center [556, 267] width 363 height 470
click at [248, 451] on div "button" at bounding box center [251, 447] width 13 height 13
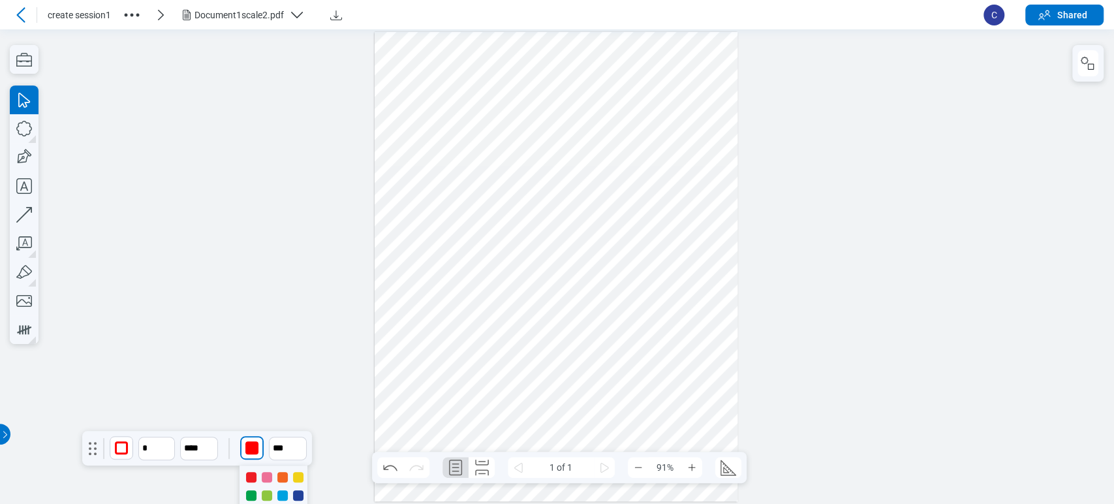
click at [295, 497] on div at bounding box center [298, 495] width 10 height 10
click at [397, 288] on div at bounding box center [556, 267] width 363 height 470
click at [454, 159] on div at bounding box center [556, 267] width 363 height 470
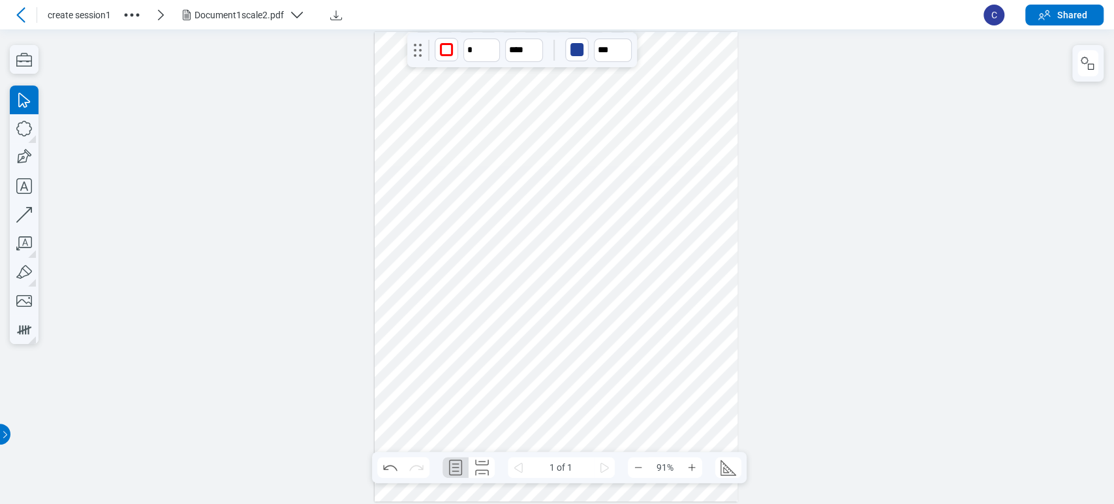
drag, startPoint x: 83, startPoint y: 452, endPoint x: 411, endPoint y: 58, distance: 513.0
click at [411, 58] on icon "gripper" at bounding box center [417, 50] width 21 height 21
click at [29, 187] on icon "button" at bounding box center [24, 186] width 29 height 29
drag, startPoint x: 402, startPoint y: 223, endPoint x: 478, endPoint y: 252, distance: 81.0
click at [478, 252] on div at bounding box center [556, 267] width 363 height 470
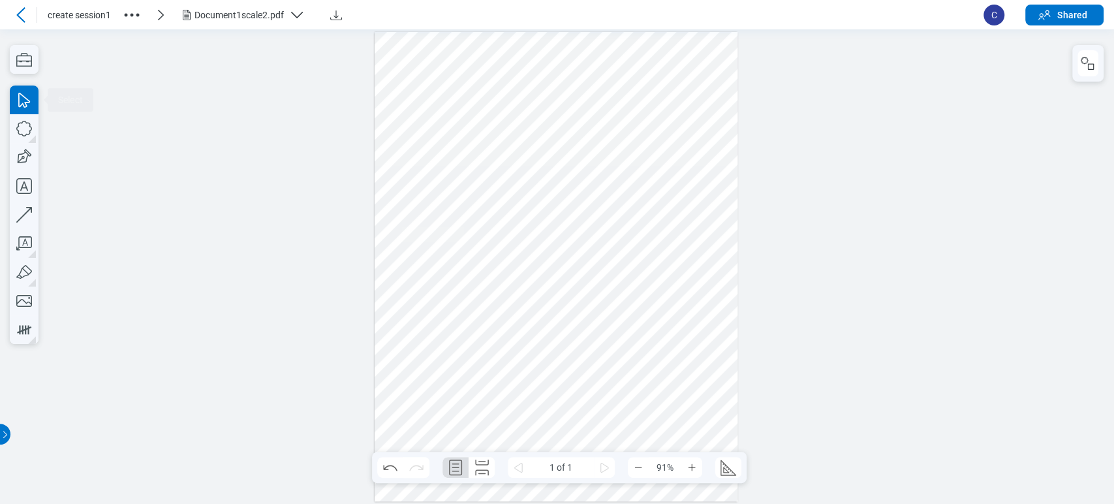
click at [506, 208] on div at bounding box center [556, 267] width 363 height 470
click at [452, 241] on div at bounding box center [556, 267] width 363 height 470
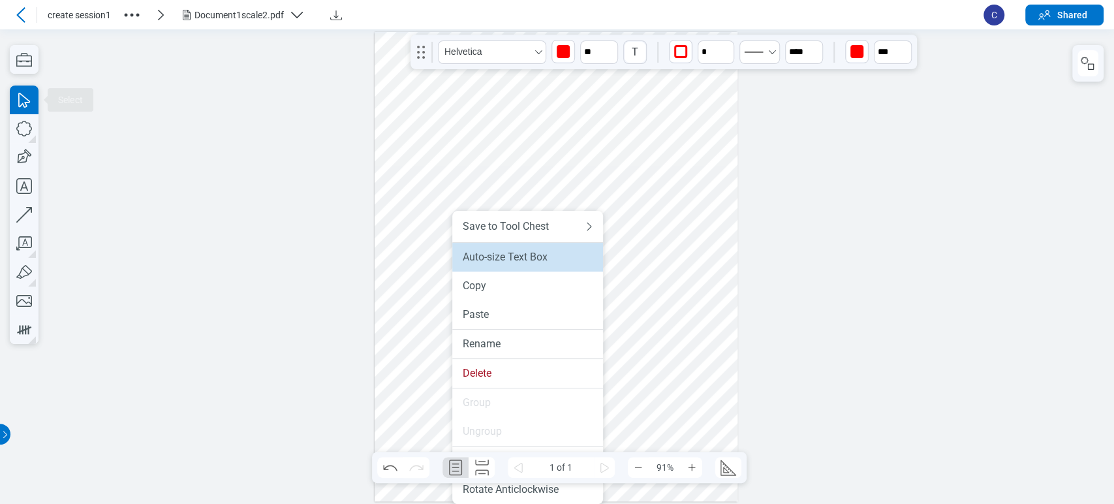
click at [489, 264] on li "Auto-size Text Box" at bounding box center [527, 257] width 151 height 29
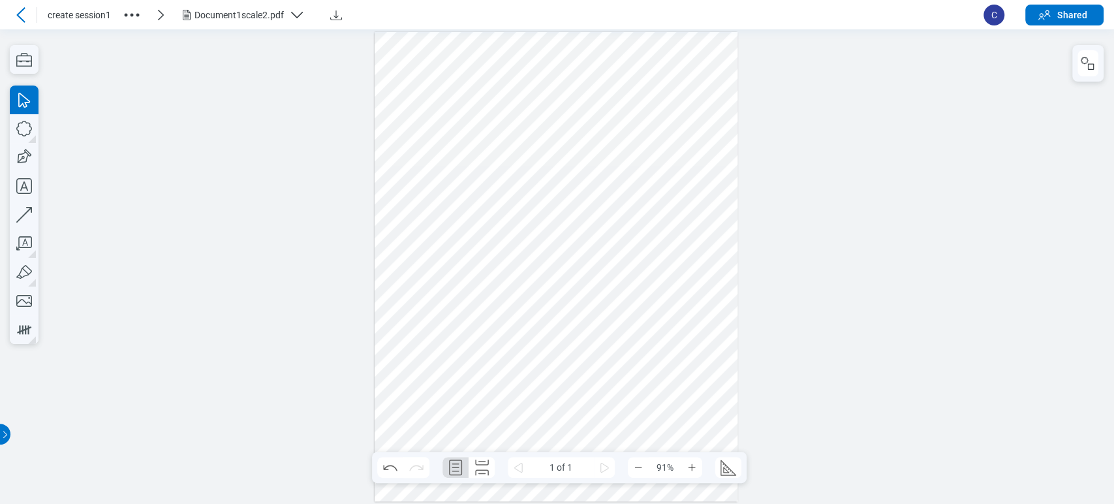
drag, startPoint x: 651, startPoint y: 366, endPoint x: 355, endPoint y: 121, distance: 384.3
click at [355, 121] on div at bounding box center [557, 266] width 1114 height 474
drag, startPoint x: 637, startPoint y: 392, endPoint x: 559, endPoint y: 343, distance: 92.1
click at [563, 345] on div at bounding box center [556, 267] width 363 height 470
click at [643, 238] on div at bounding box center [556, 267] width 363 height 470
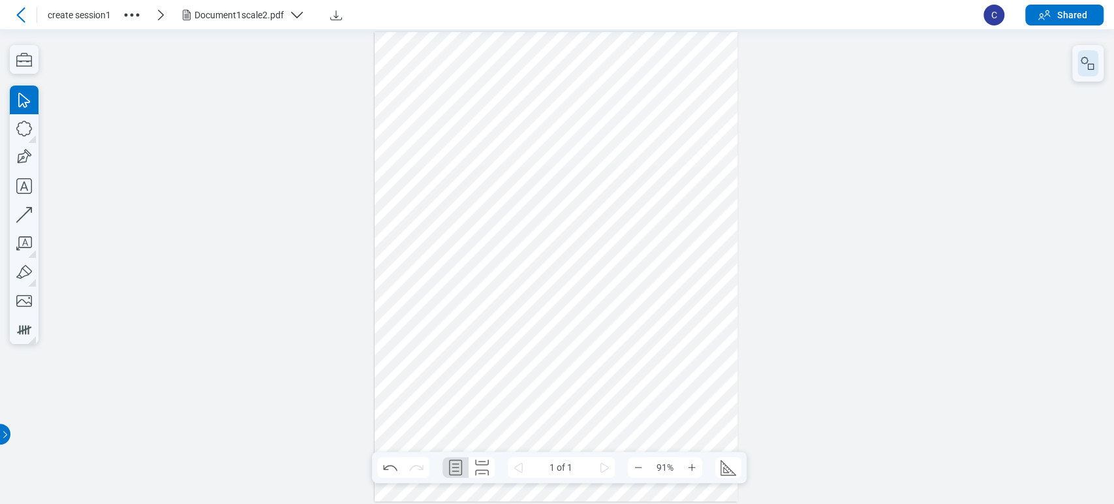
click at [1094, 71] on icon "button" at bounding box center [1088, 63] width 16 height 16
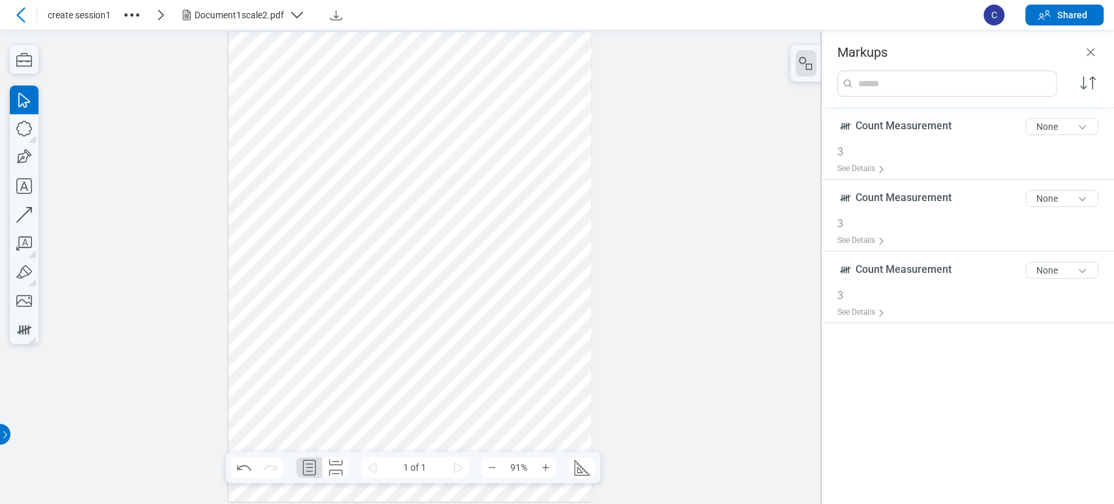
click at [743, 189] on div at bounding box center [411, 266] width 822 height 474
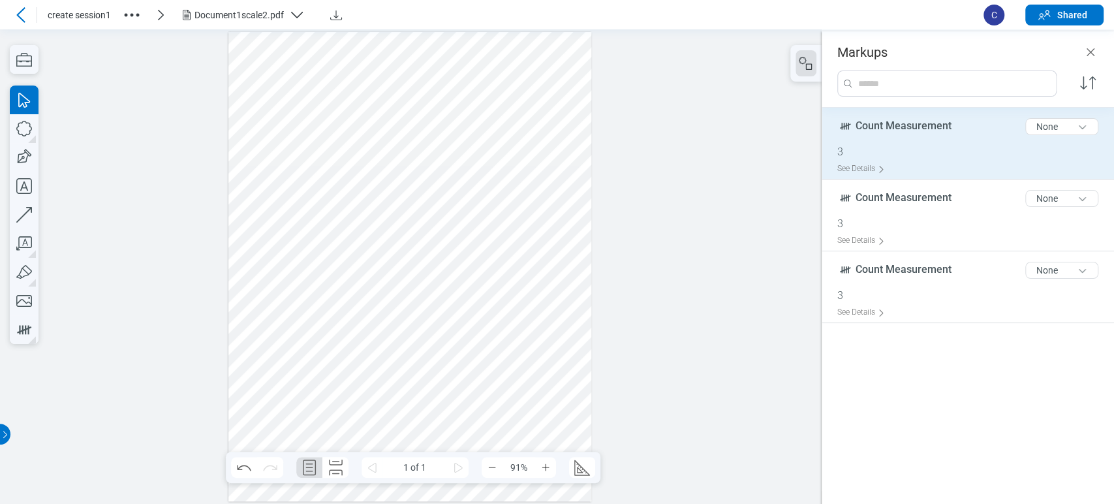
click at [867, 138] on div "Count Measurement 17 of 300 characters None" at bounding box center [972, 129] width 271 height 33
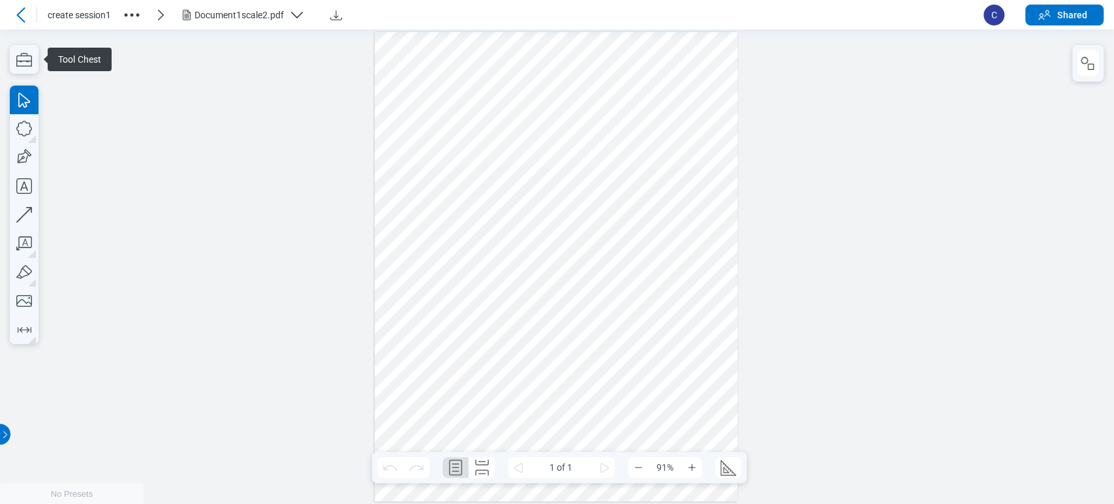
click at [196, 18] on div "Document1scale2.pdf" at bounding box center [238, 14] width 89 height 13
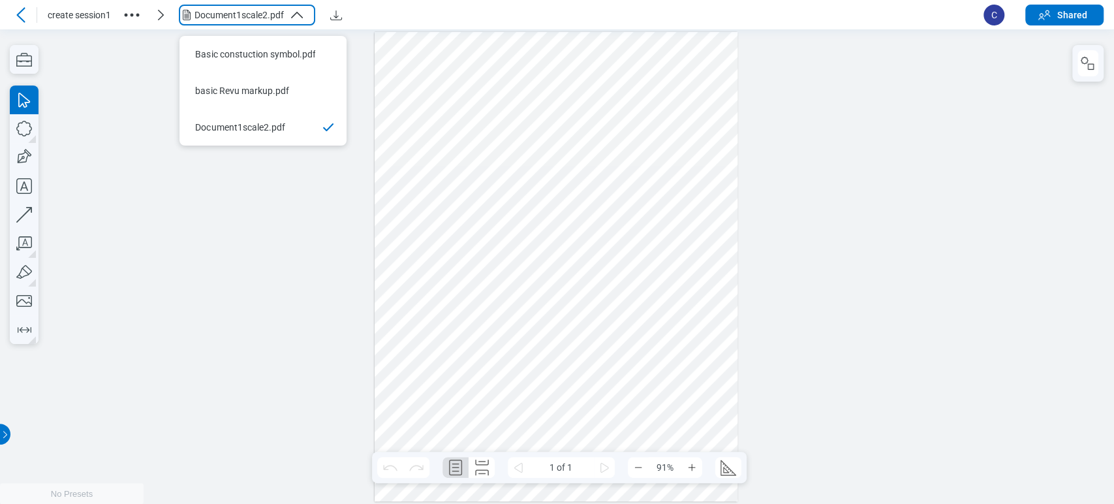
click at [345, 260] on div at bounding box center [557, 266] width 1114 height 474
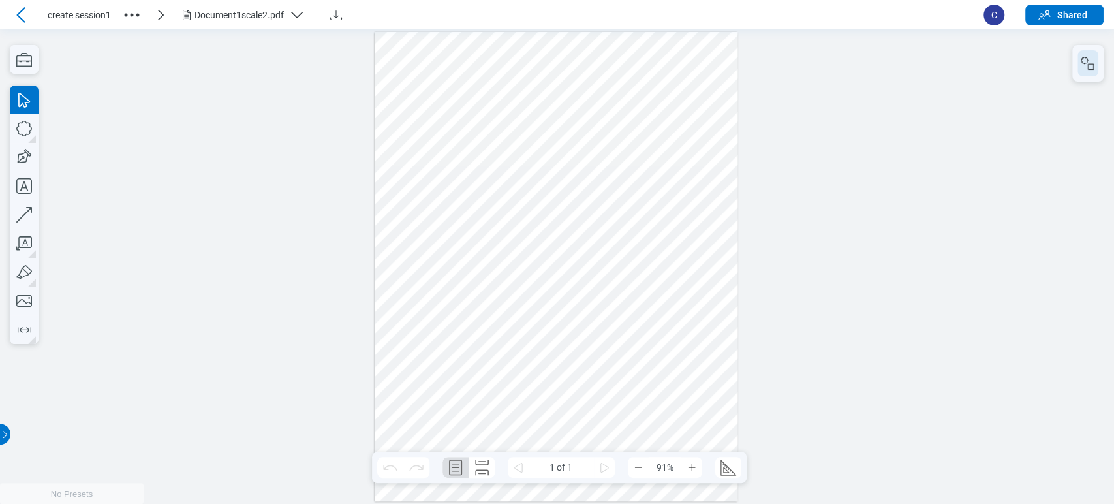
click at [1081, 74] on button "button" at bounding box center [1087, 63] width 21 height 26
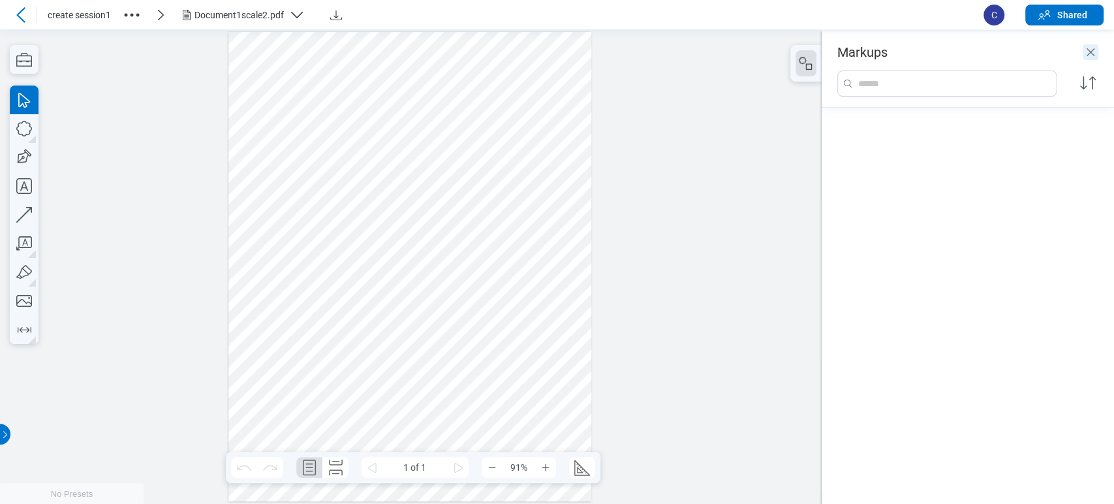
click at [1096, 56] on icon "Close" at bounding box center [1091, 52] width 16 height 16
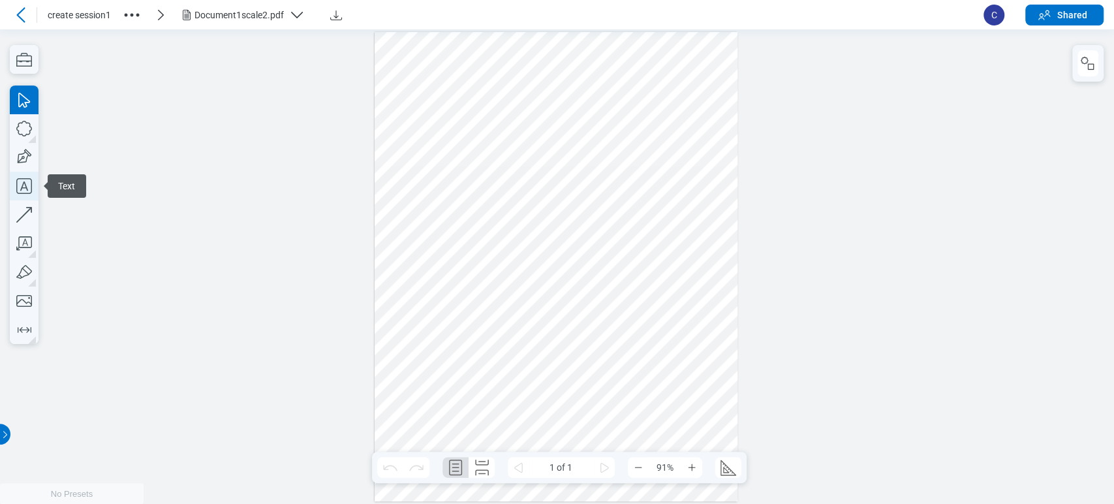
click at [17, 179] on icon "button" at bounding box center [24, 186] width 16 height 16
drag, startPoint x: 393, startPoint y: 139, endPoint x: 559, endPoint y: 238, distance: 192.8
click at [559, 238] on div at bounding box center [556, 267] width 363 height 470
click at [683, 121] on div at bounding box center [556, 267] width 363 height 470
click at [501, 158] on div at bounding box center [556, 267] width 363 height 470
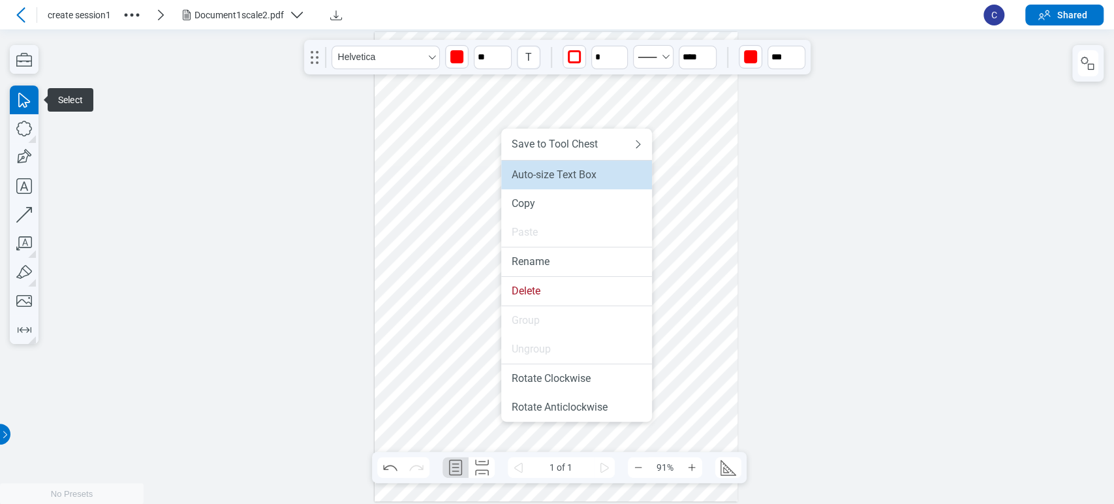
click at [533, 178] on div "Auto-size Text Box" at bounding box center [577, 174] width 130 height 13
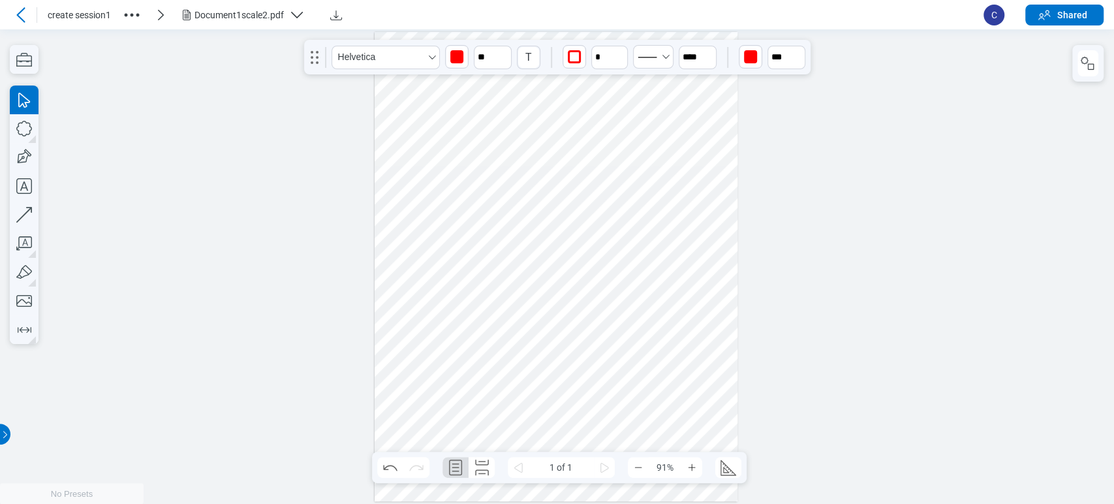
click at [480, 183] on div at bounding box center [556, 267] width 363 height 470
click at [500, 44] on div "Helvetica ** T * **** ***" at bounding box center [557, 57] width 506 height 35
click at [501, 52] on icon "button" at bounding box center [504, 51] width 10 height 10
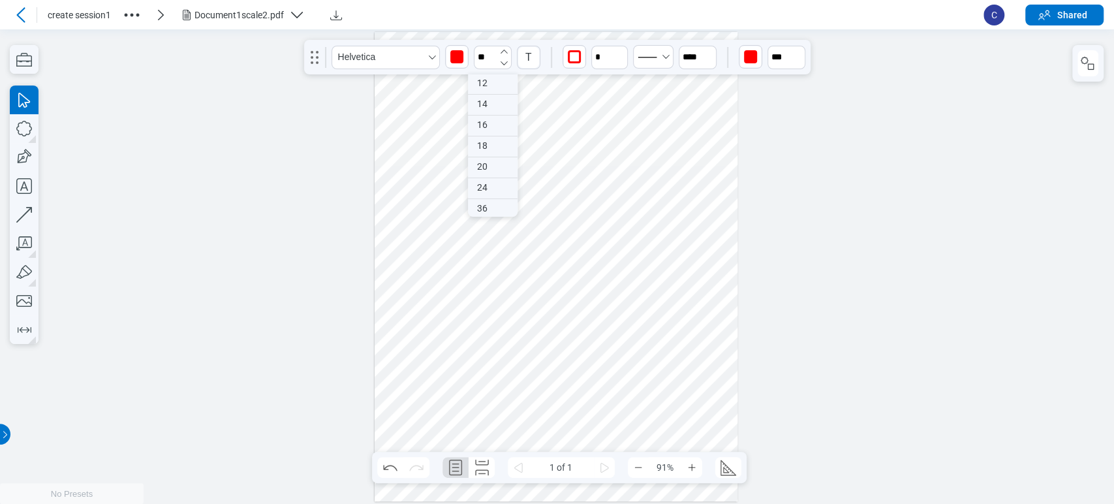
click at [501, 52] on icon "button" at bounding box center [504, 51] width 10 height 10
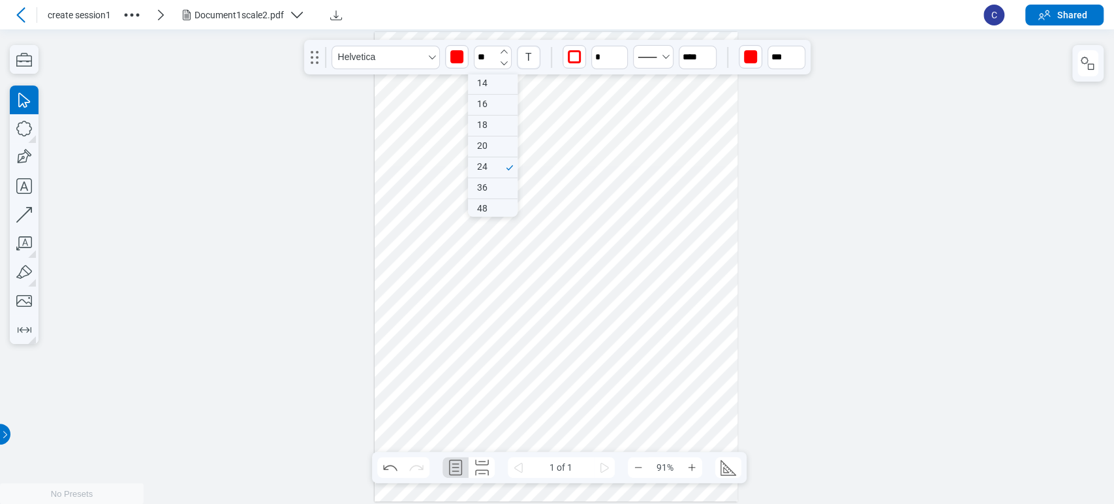
scroll to position [127, 0]
click at [501, 52] on icon "button" at bounding box center [504, 51] width 10 height 10
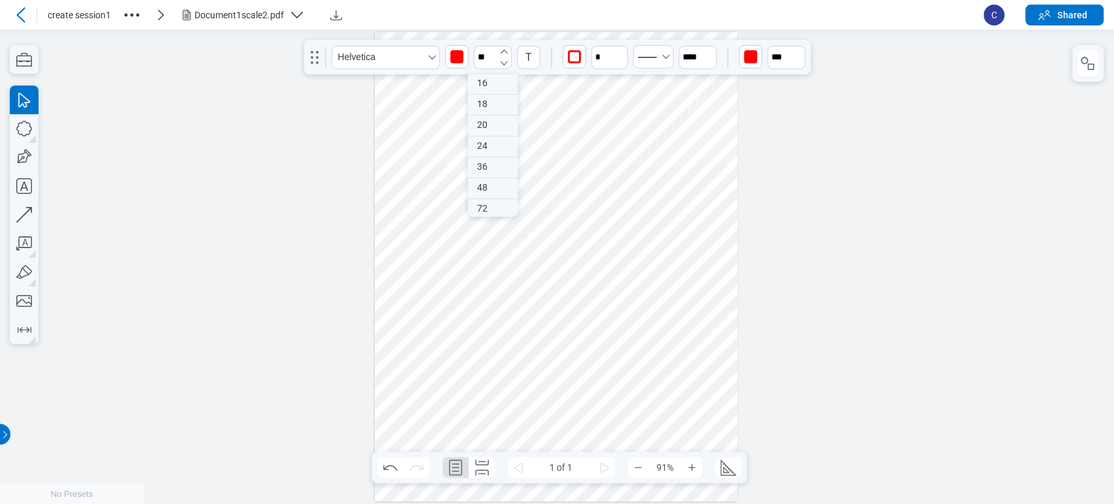
type input "**"
click at [623, 250] on div at bounding box center [556, 267] width 363 height 470
click at [559, 186] on div at bounding box center [556, 267] width 363 height 470
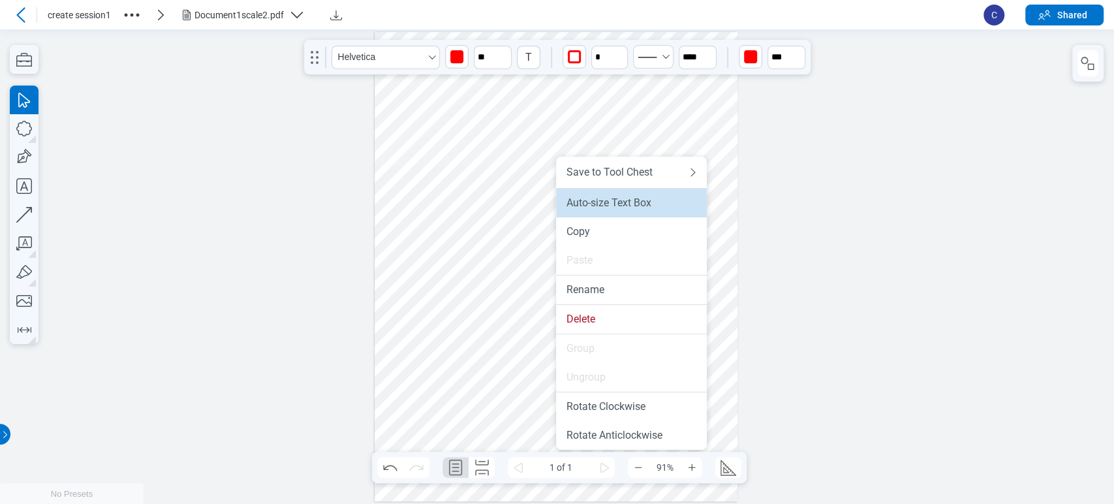
click at [582, 202] on div "Auto-size Text Box" at bounding box center [631, 202] width 130 height 13
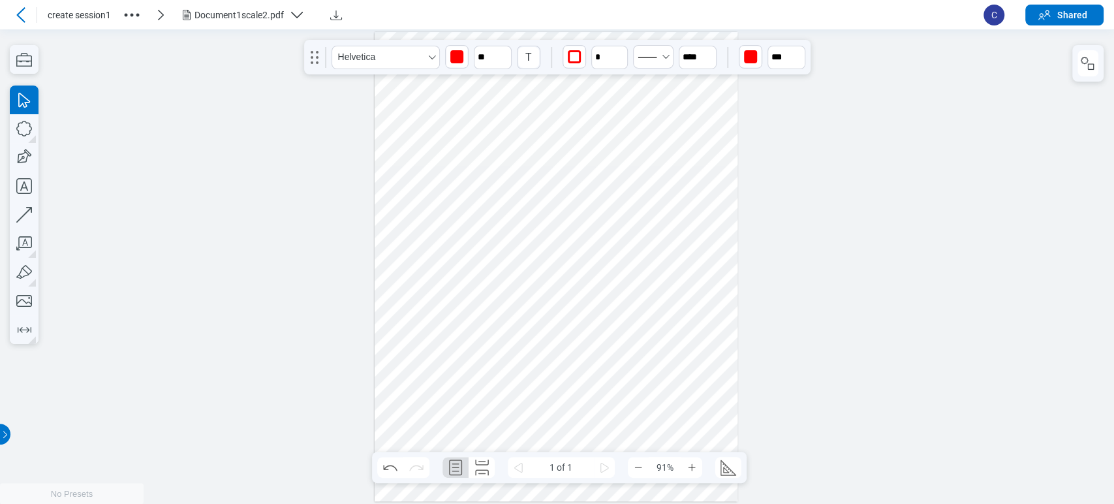
drag, startPoint x: 546, startPoint y: 174, endPoint x: 547, endPoint y: 215, distance: 41.8
click at [547, 215] on div at bounding box center [556, 267] width 363 height 470
drag, startPoint x: 546, startPoint y: 214, endPoint x: 514, endPoint y: 202, distance: 33.7
click at [544, 213] on div at bounding box center [556, 267] width 363 height 470
click at [21, 239] on icon "button" at bounding box center [24, 243] width 29 height 29
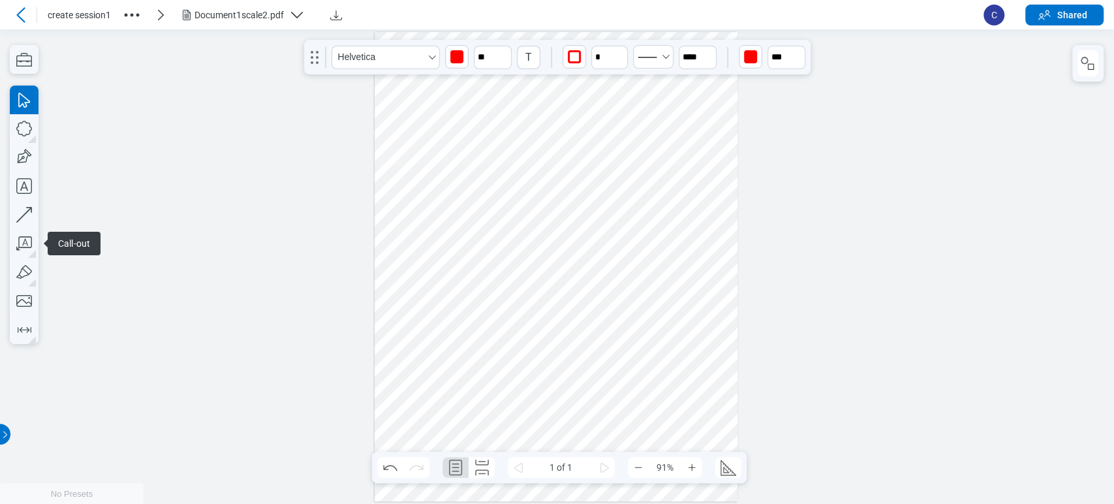
drag, startPoint x: 192, startPoint y: 239, endPoint x: 101, endPoint y: 238, distance: 90.7
click at [167, 241] on div at bounding box center [557, 266] width 1114 height 474
click at [34, 238] on icon "button" at bounding box center [24, 243] width 29 height 29
click at [95, 236] on span "Call-out" at bounding box center [74, 243] width 53 height 23
click at [24, 243] on icon "button" at bounding box center [24, 243] width 29 height 29
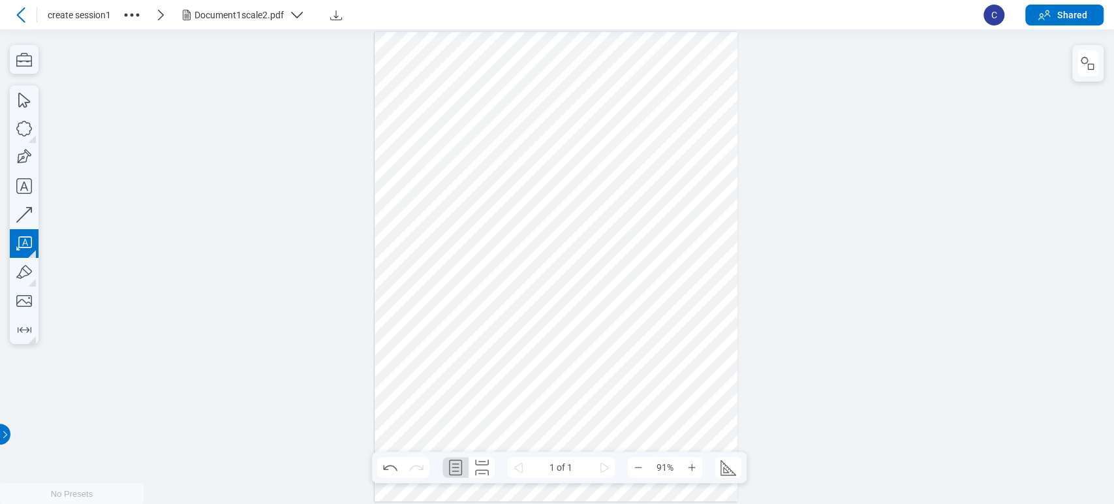
drag, startPoint x: 596, startPoint y: 136, endPoint x: 627, endPoint y: 192, distance: 63.7
click at [627, 192] on div at bounding box center [556, 267] width 363 height 470
click at [677, 266] on div at bounding box center [556, 267] width 363 height 470
click at [650, 206] on div at bounding box center [556, 267] width 363 height 470
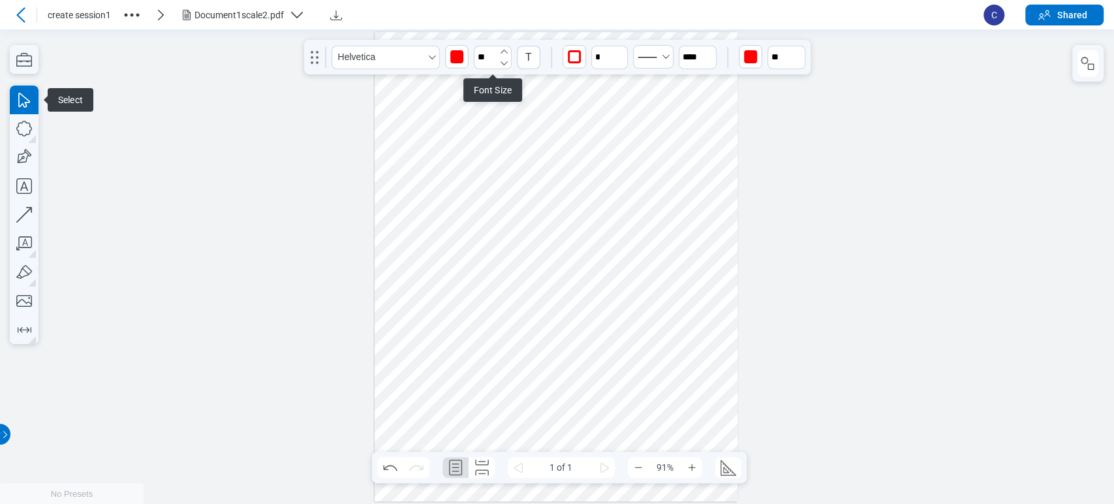
click at [504, 51] on icon "button" at bounding box center [504, 51] width 10 height 10
type input "**"
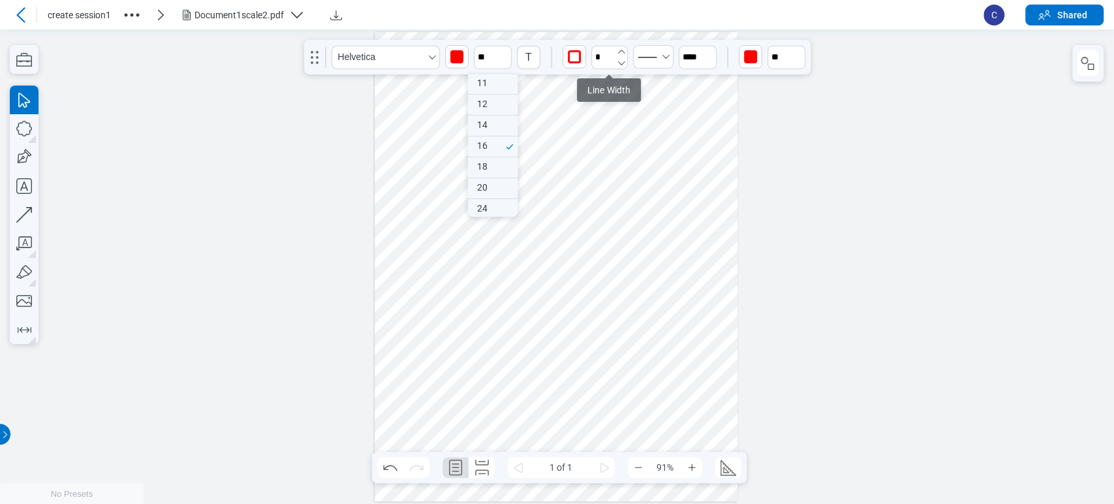
click at [619, 54] on icon "undefined_increment" at bounding box center [621, 51] width 10 height 10
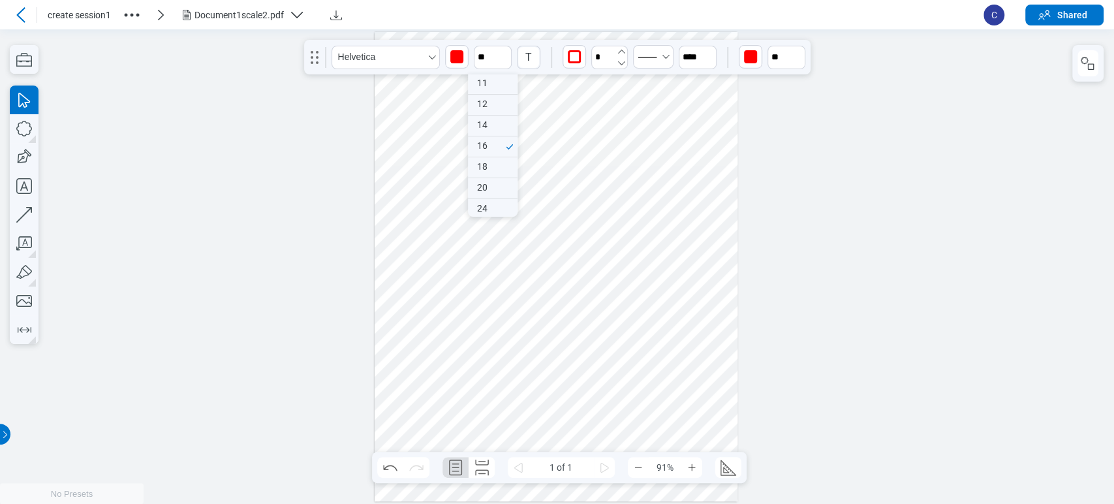
click at [619, 54] on icon "undefined_increment" at bounding box center [621, 51] width 10 height 10
type input "*"
click at [595, 253] on div at bounding box center [556, 267] width 363 height 470
click at [650, 217] on div at bounding box center [556, 267] width 363 height 470
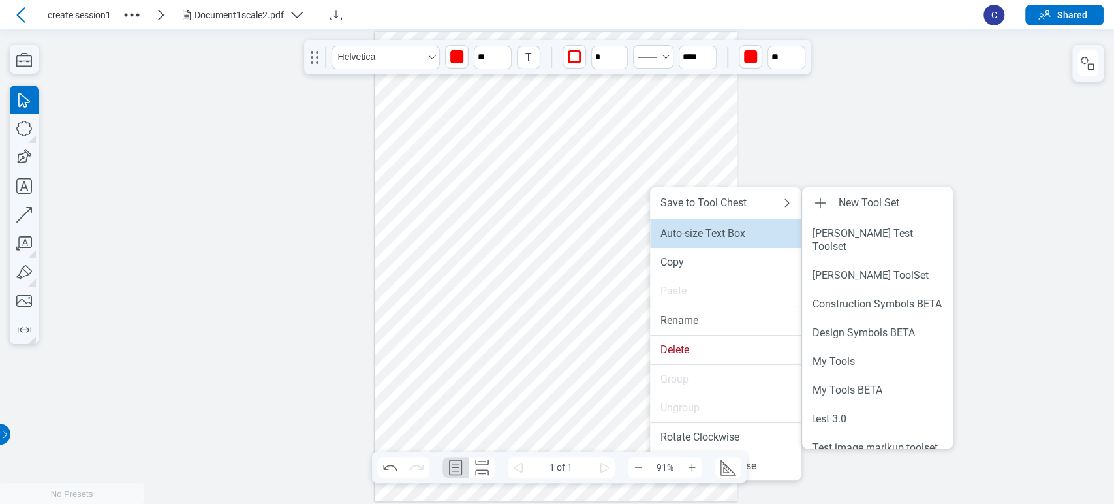
click at [675, 234] on div "Auto-size Text Box" at bounding box center [725, 233] width 130 height 13
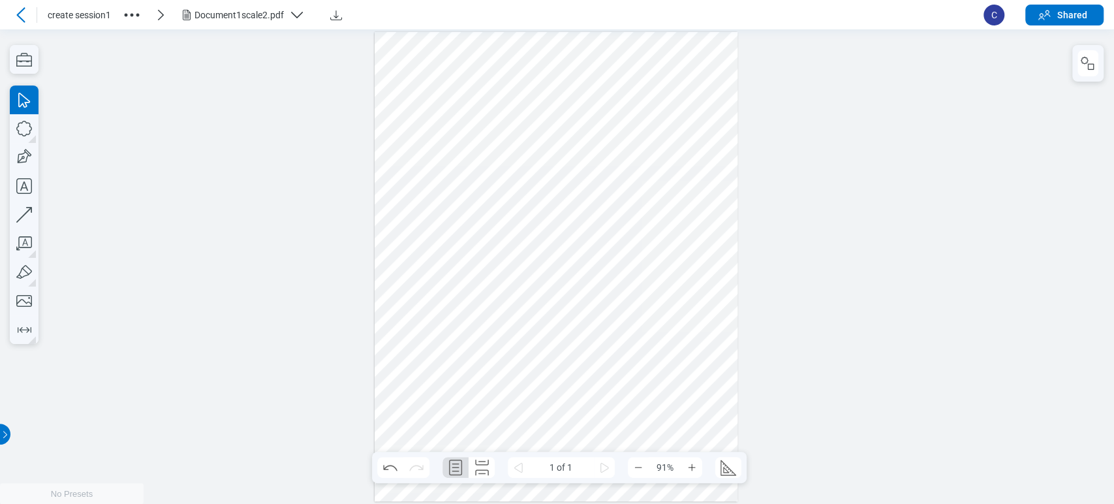
click at [653, 240] on div at bounding box center [556, 267] width 363 height 470
click at [506, 52] on icon "button" at bounding box center [504, 51] width 10 height 10
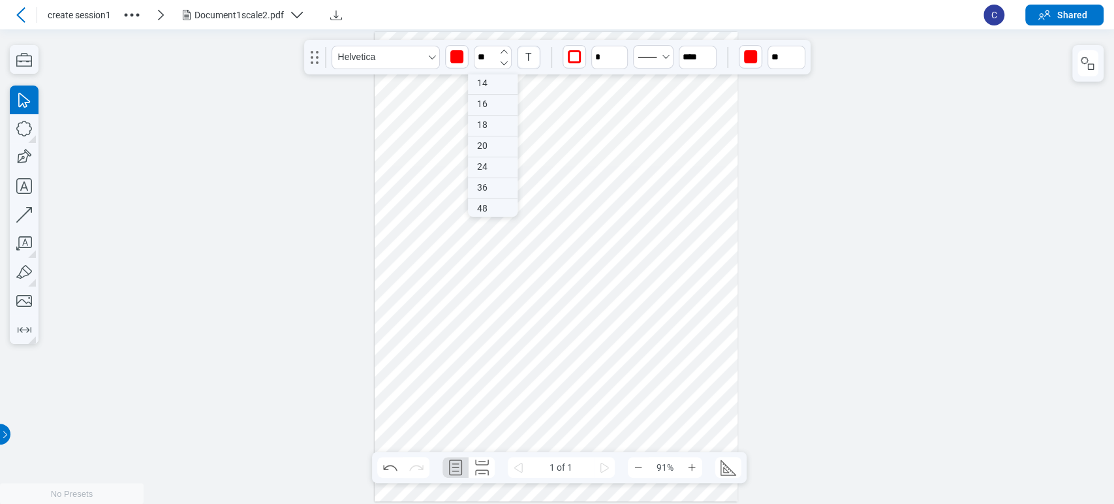
click at [506, 52] on icon "button" at bounding box center [504, 51] width 10 height 10
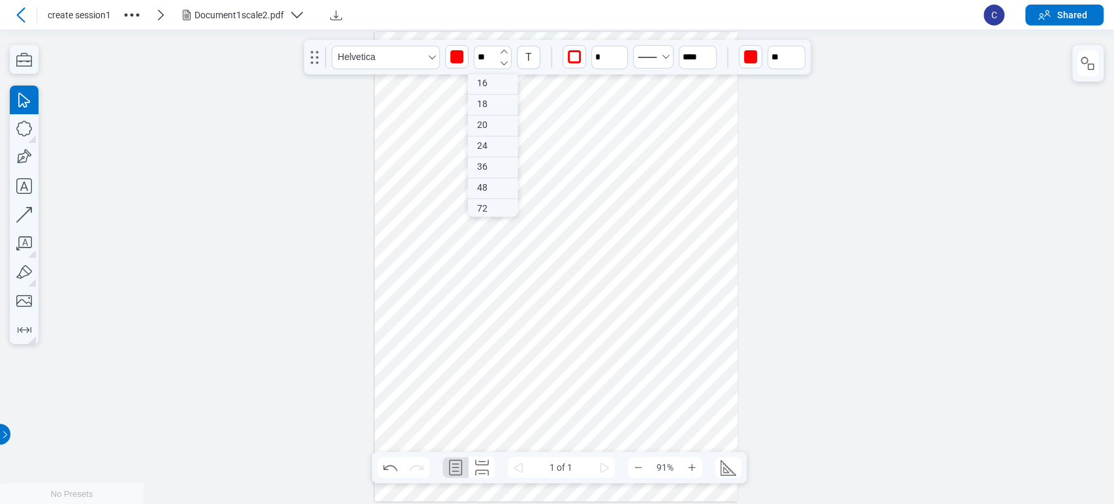
drag, startPoint x: 506, startPoint y: 52, endPoint x: 532, endPoint y: 69, distance: 30.8
click at [506, 52] on icon "button" at bounding box center [504, 51] width 10 height 10
type input "**"
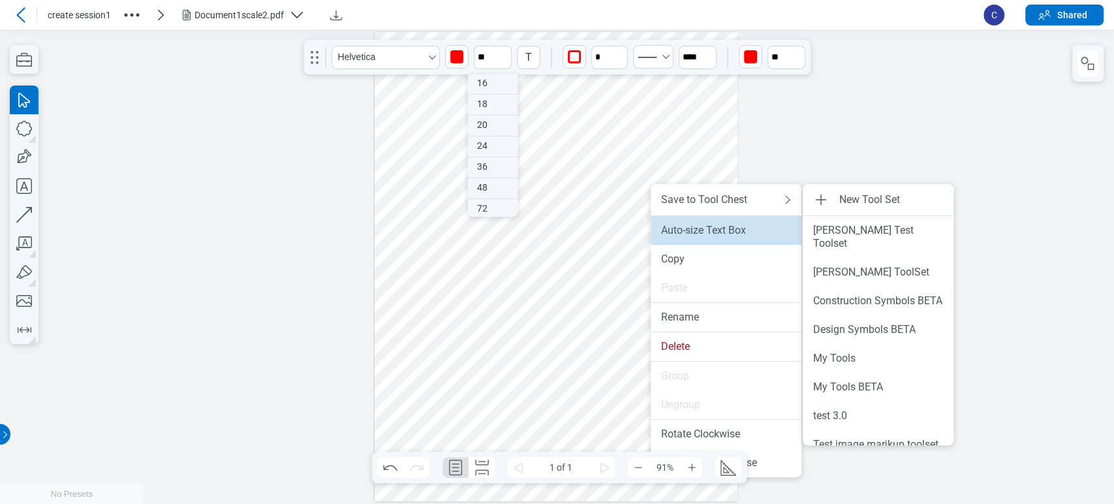
click at [664, 225] on div "Auto-size Text Box" at bounding box center [726, 230] width 130 height 13
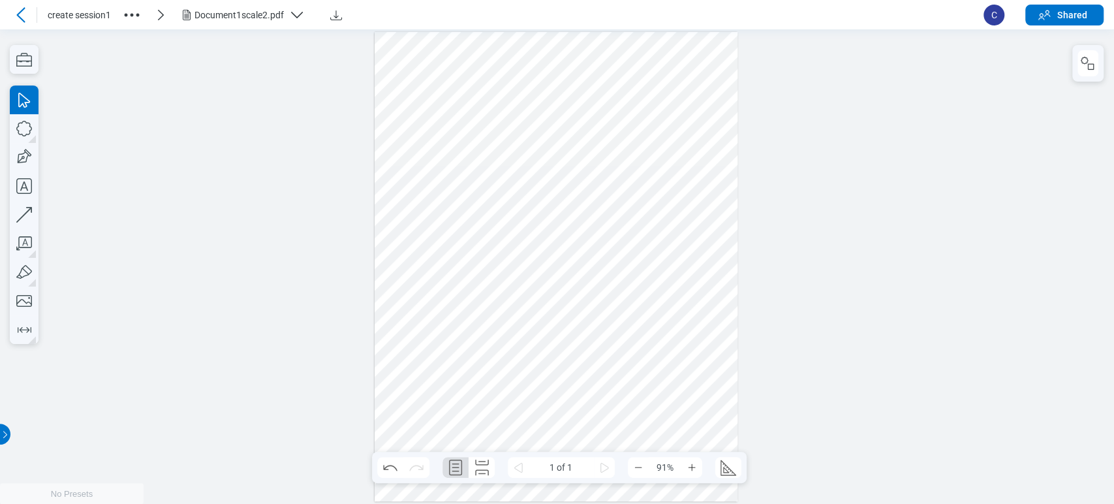
drag, startPoint x: 653, startPoint y: 228, endPoint x: 630, endPoint y: 204, distance: 33.2
click at [654, 230] on div at bounding box center [556, 267] width 363 height 470
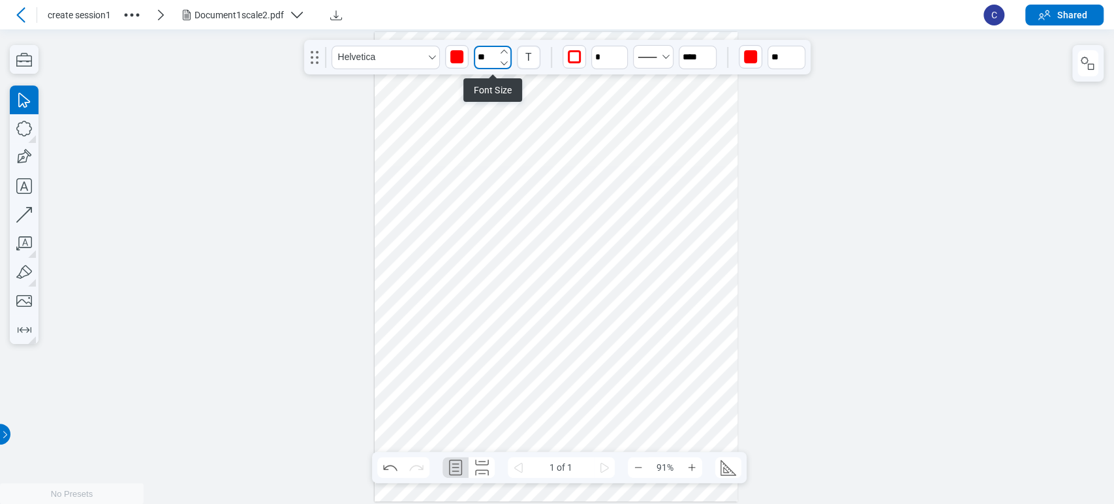
click at [489, 58] on input "**" at bounding box center [493, 57] width 38 height 23
drag, startPoint x: 500, startPoint y: 126, endPoint x: 615, endPoint y: 159, distance: 119.4
click at [500, 126] on div "10" at bounding box center [493, 127] width 50 height 20
type input "**"
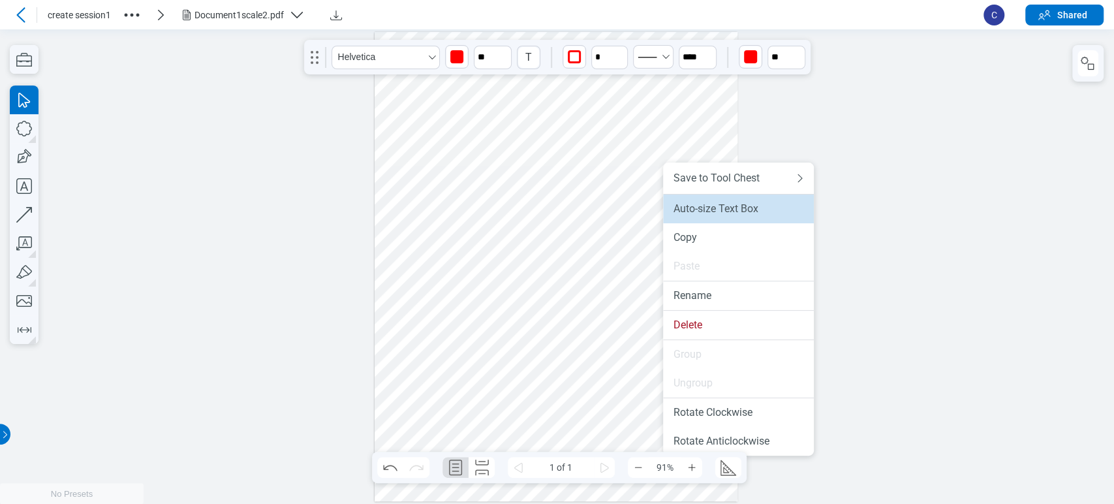
click at [683, 219] on li "Auto-size Text Box" at bounding box center [738, 208] width 151 height 29
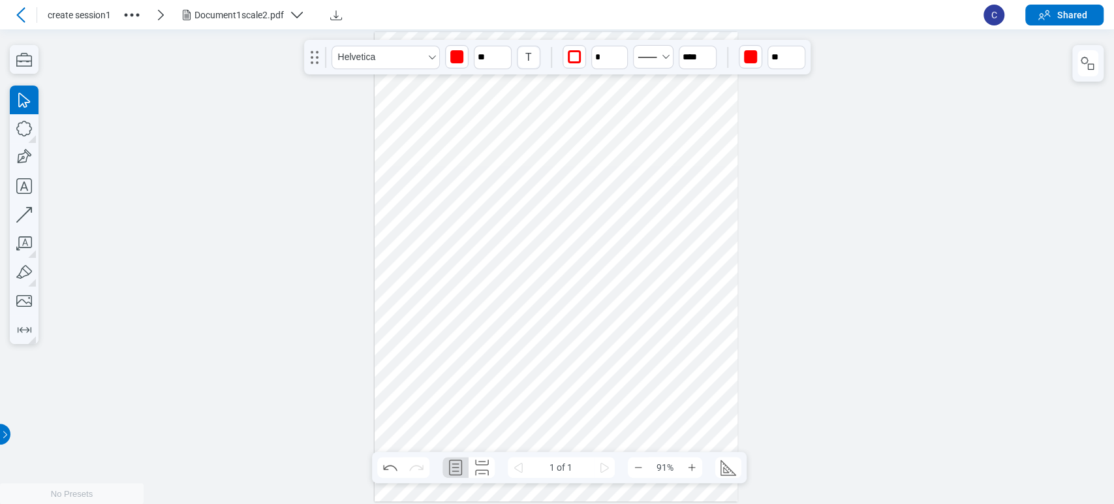
click at [632, 193] on div at bounding box center [556, 267] width 363 height 470
click at [622, 65] on icon "undefined_decrement" at bounding box center [621, 63] width 10 height 10
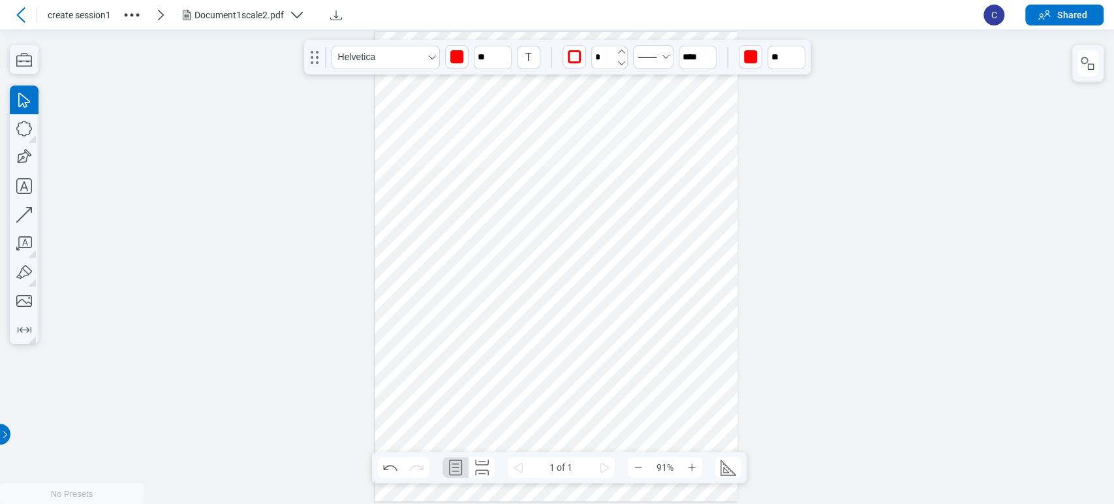
type input "*"
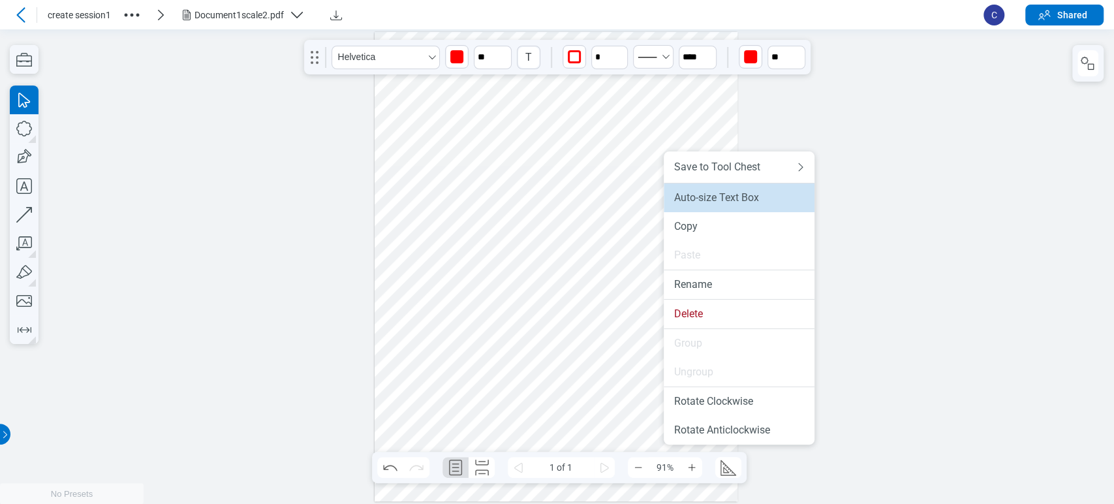
click at [674, 195] on li "Auto-size Text Box" at bounding box center [739, 197] width 151 height 29
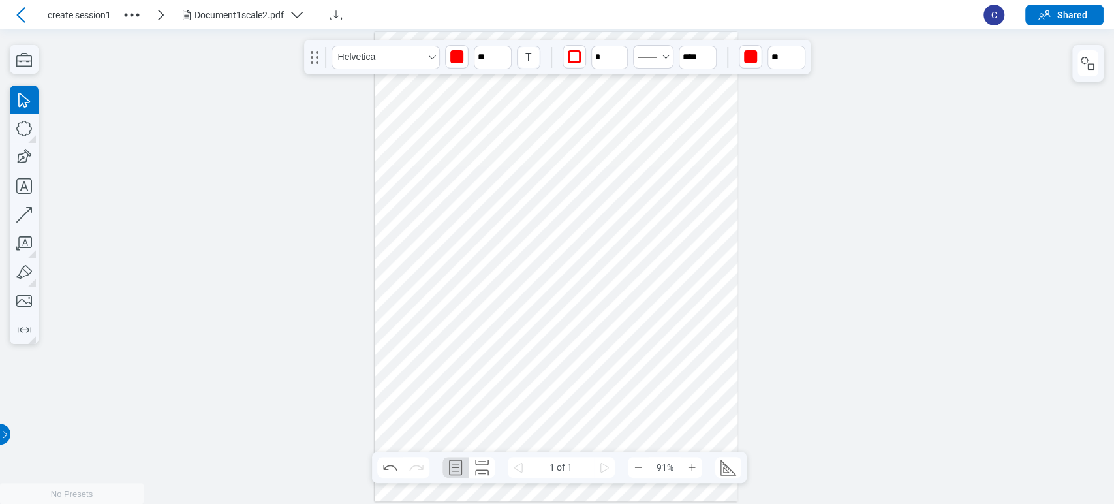
drag, startPoint x: 651, startPoint y: 172, endPoint x: 647, endPoint y: 208, distance: 36.1
click at [647, 208] on div at bounding box center [556, 267] width 363 height 470
click at [25, 249] on icon "button" at bounding box center [24, 243] width 29 height 29
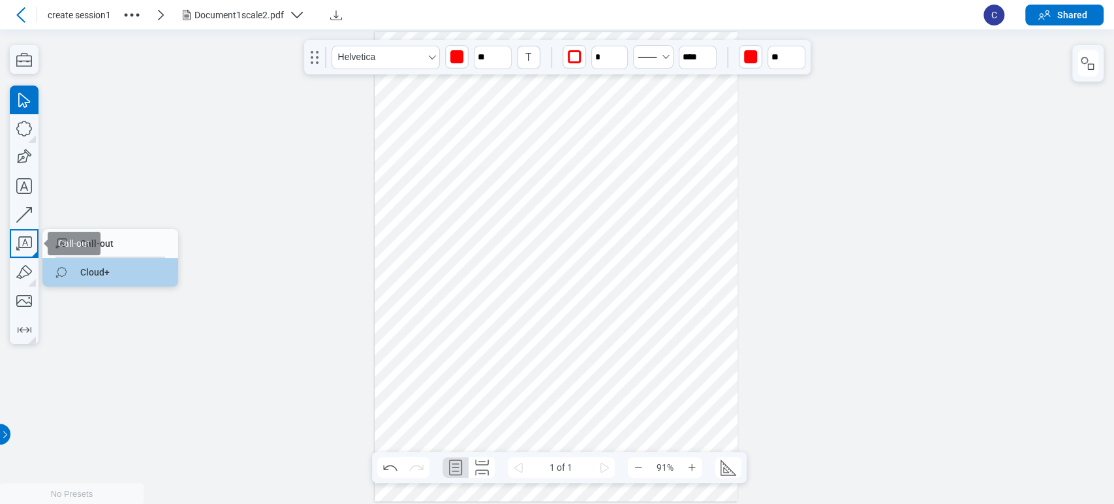
drag, startPoint x: 101, startPoint y: 250, endPoint x: 78, endPoint y: 278, distance: 35.8
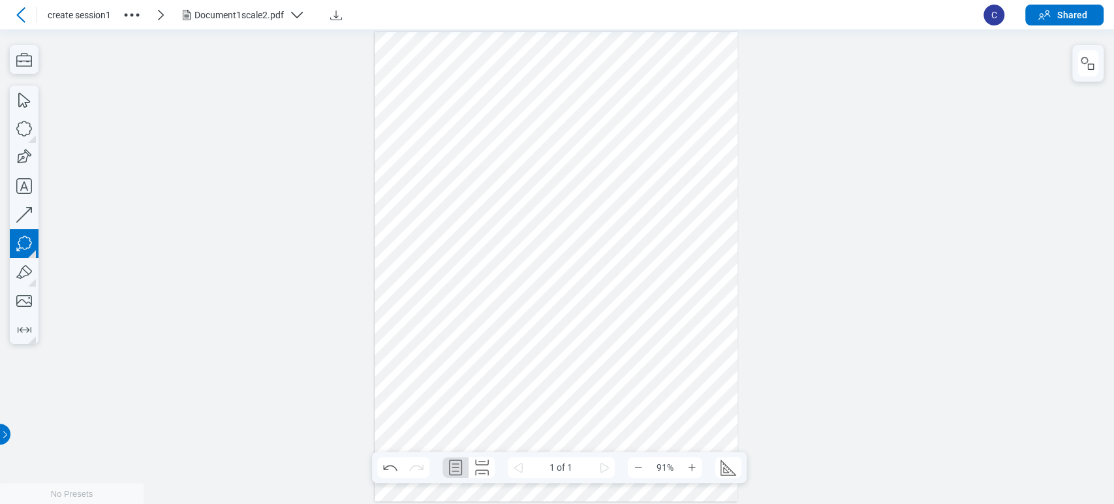
drag, startPoint x: 428, startPoint y: 260, endPoint x: 480, endPoint y: 295, distance: 62.6
click at [480, 295] on div at bounding box center [556, 267] width 363 height 470
click at [464, 330] on div at bounding box center [556, 267] width 363 height 470
click at [542, 318] on div at bounding box center [556, 267] width 363 height 470
click at [495, 345] on div at bounding box center [556, 267] width 363 height 470
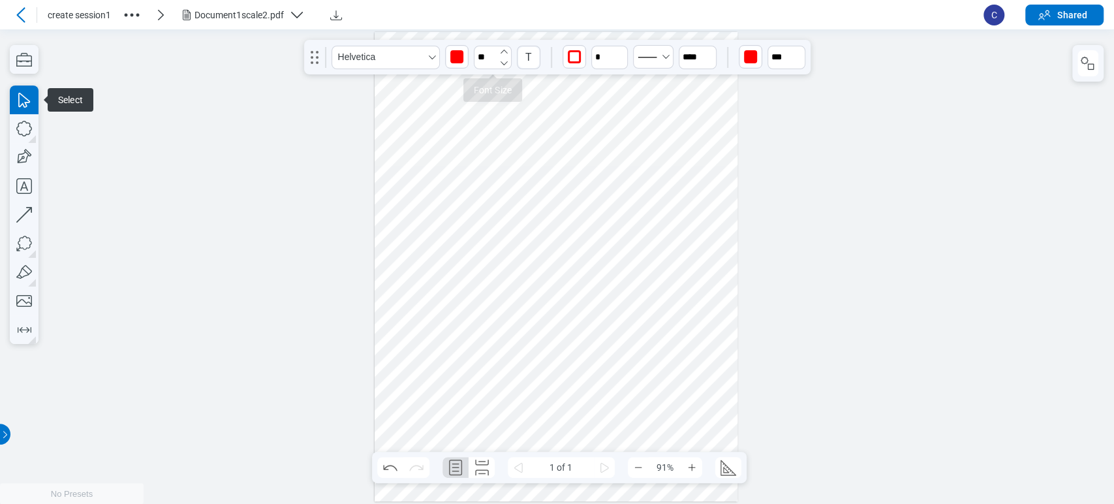
click at [504, 50] on icon "button" at bounding box center [504, 52] width 7 height 4
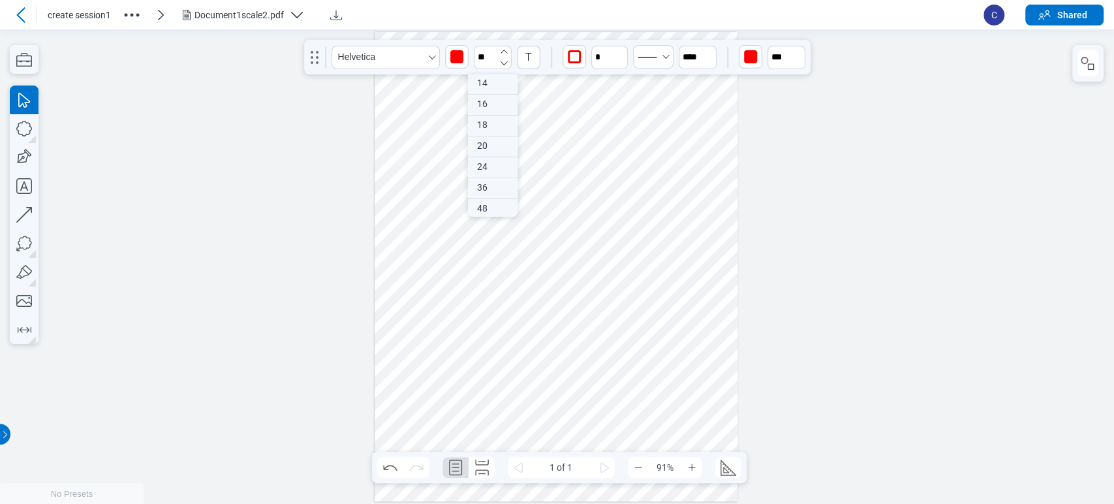
click at [504, 50] on icon "button" at bounding box center [504, 52] width 7 height 4
type input "**"
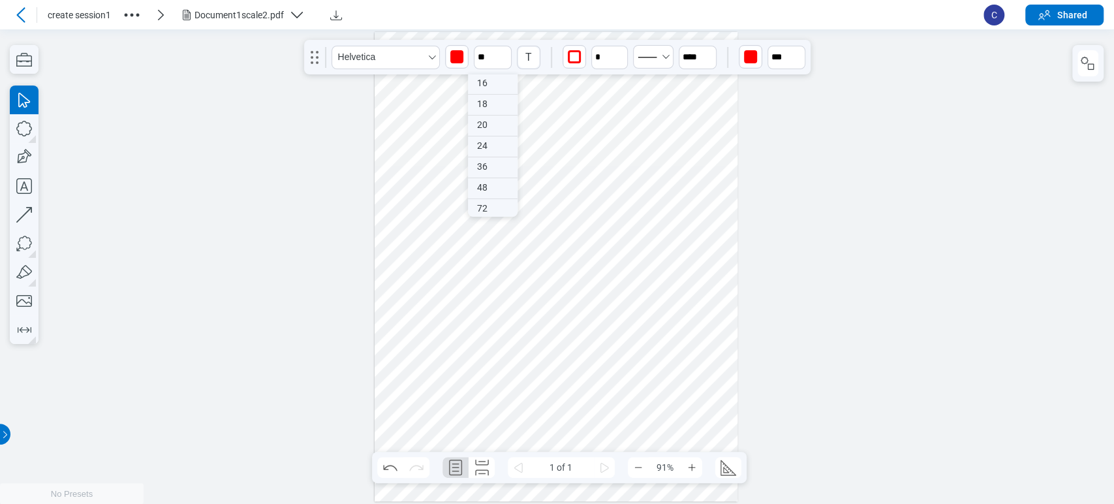
click at [488, 347] on div at bounding box center [556, 267] width 363 height 470
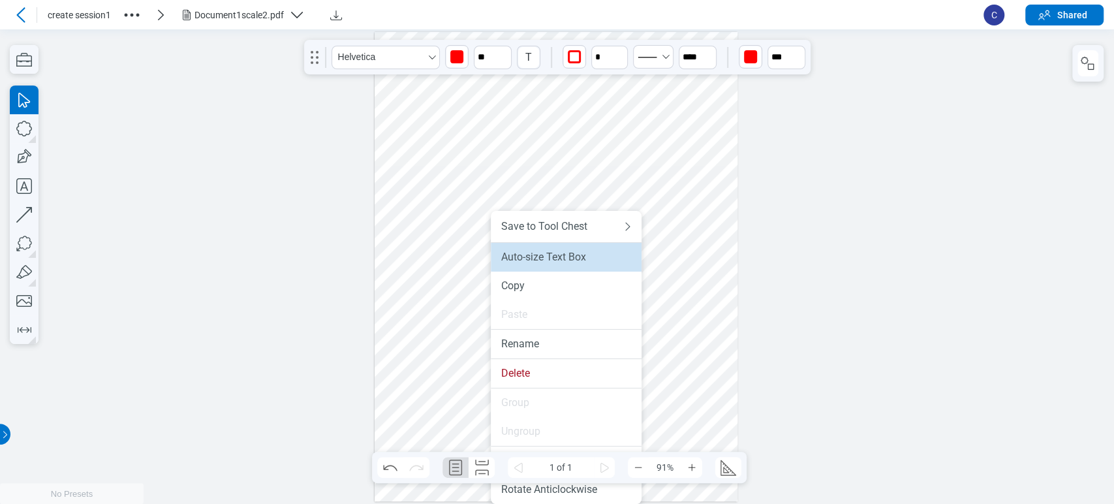
click at [527, 255] on div "Auto-size Text Box" at bounding box center [566, 257] width 130 height 13
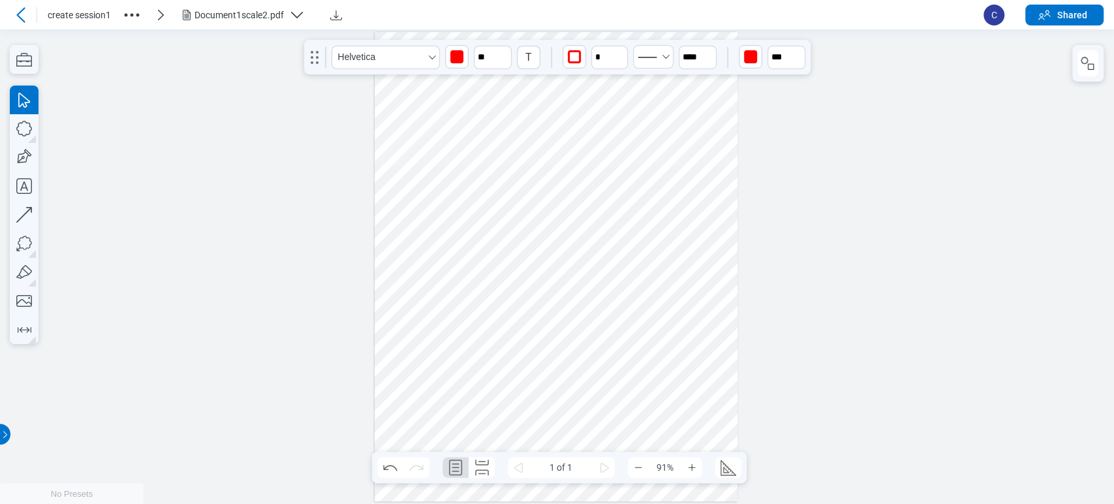
drag, startPoint x: 506, startPoint y: 385, endPoint x: 553, endPoint y: 384, distance: 47.0
click at [553, 384] on div at bounding box center [556, 267] width 363 height 470
click at [557, 380] on div at bounding box center [556, 267] width 363 height 470
click at [503, 59] on icon "button" at bounding box center [504, 63] width 10 height 10
click at [504, 59] on icon "button" at bounding box center [504, 63] width 10 height 10
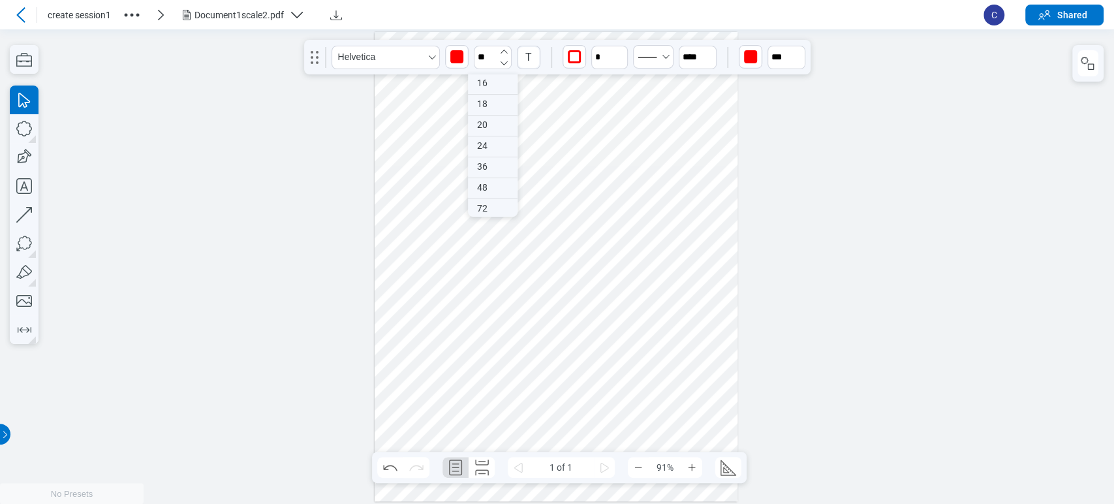
click at [504, 59] on icon "button" at bounding box center [504, 63] width 10 height 10
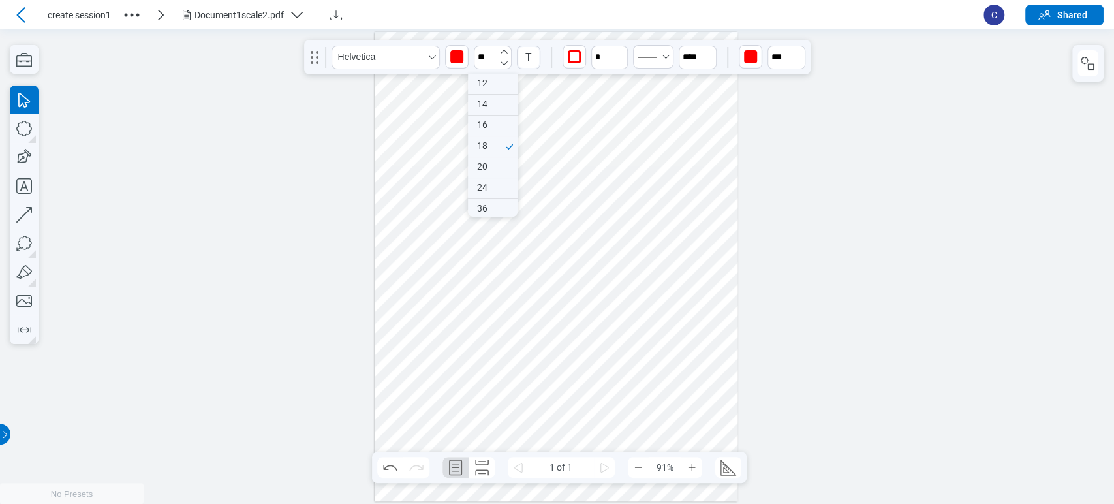
click at [504, 59] on icon "button" at bounding box center [504, 63] width 10 height 10
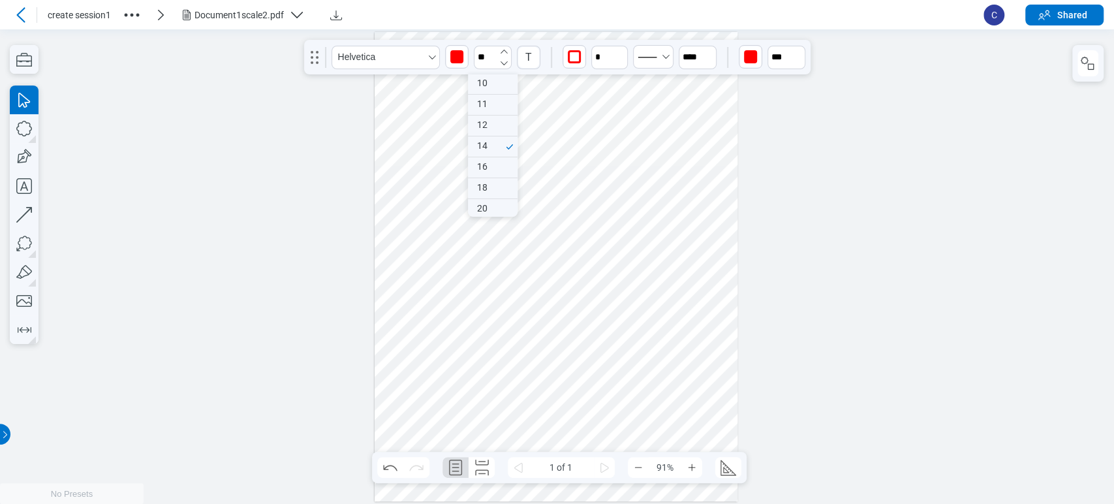
click at [504, 59] on icon "button" at bounding box center [504, 63] width 10 height 10
click at [497, 101] on div "11" at bounding box center [493, 105] width 50 height 20
type input "**"
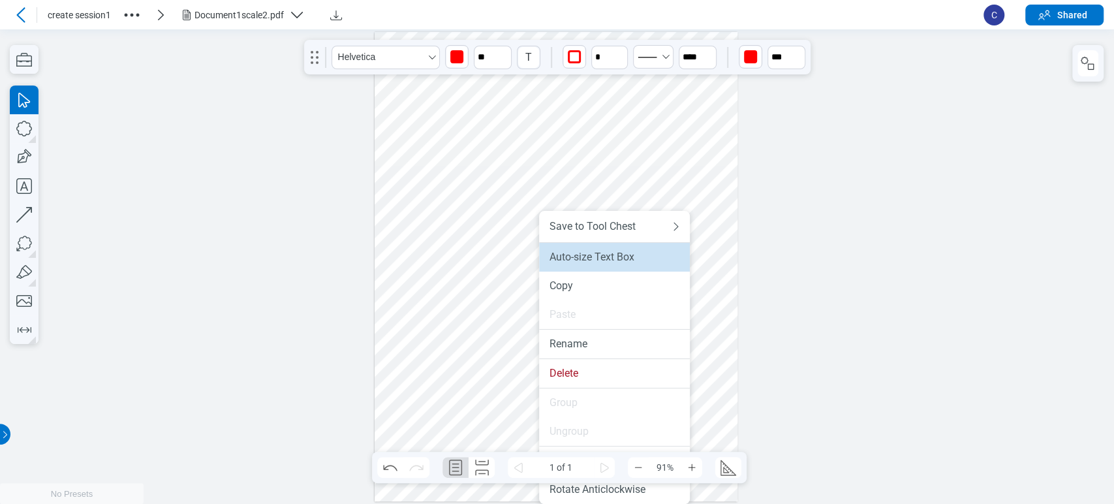
click at [574, 248] on li "Auto-size Text Box" at bounding box center [614, 257] width 151 height 29
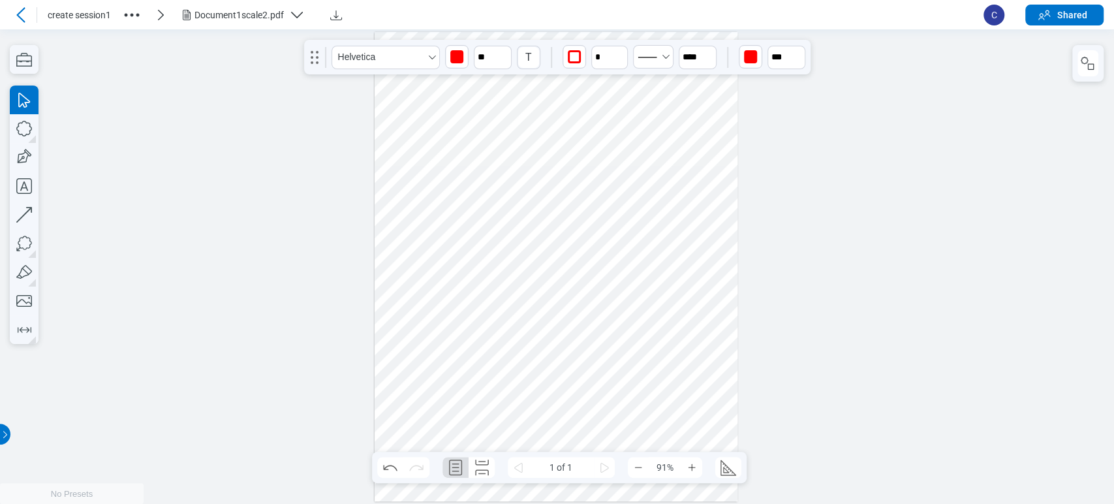
click at [548, 316] on div at bounding box center [556, 267] width 363 height 470
click at [544, 320] on div at bounding box center [556, 267] width 363 height 470
click at [539, 313] on div at bounding box center [556, 267] width 363 height 470
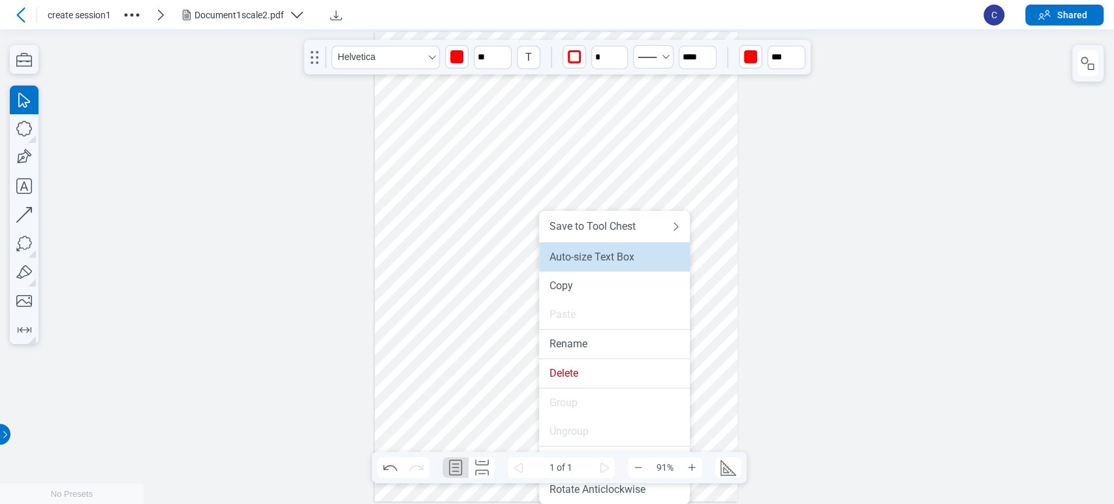
click at [568, 261] on div "Auto-size Text Box" at bounding box center [615, 257] width 130 height 13
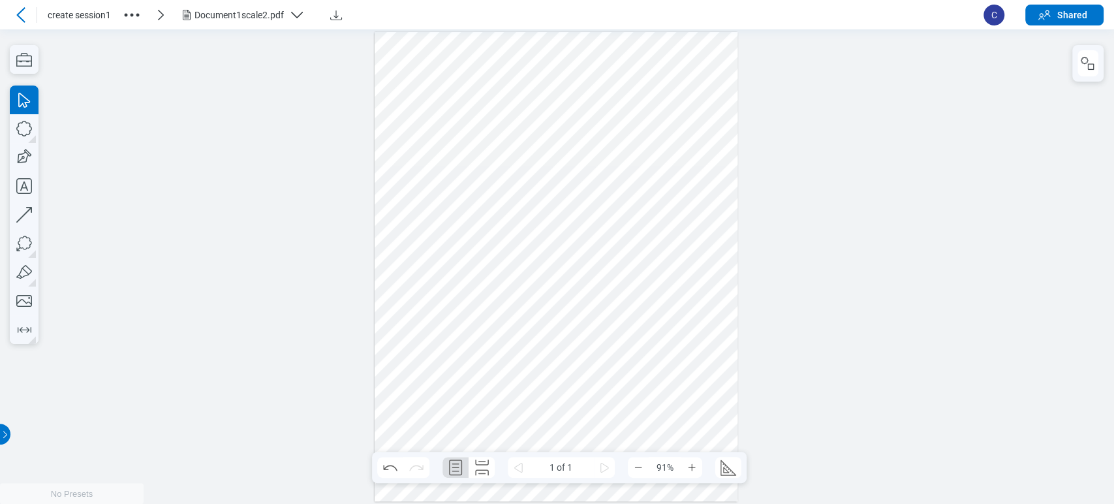
click at [593, 312] on div at bounding box center [556, 267] width 363 height 470
drag, startPoint x: 555, startPoint y: 308, endPoint x: 479, endPoint y: 349, distance: 86.7
click at [479, 349] on div at bounding box center [556, 267] width 363 height 470
click at [591, 285] on div at bounding box center [556, 267] width 363 height 470
click at [27, 130] on icon "button" at bounding box center [24, 128] width 29 height 29
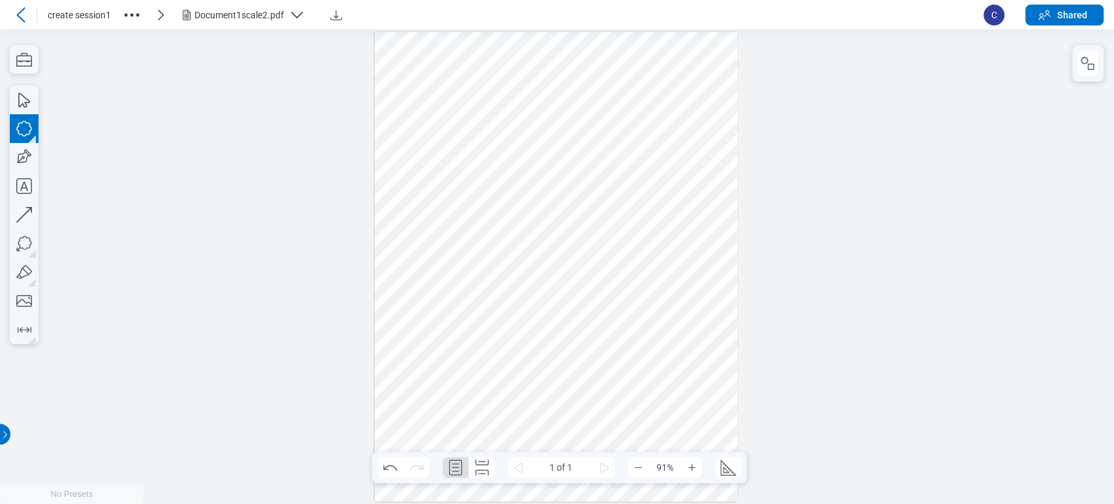
drag, startPoint x: 506, startPoint y: 258, endPoint x: 590, endPoint y: 340, distance: 117.7
click at [591, 345] on div at bounding box center [556, 267] width 363 height 470
drag, startPoint x: 547, startPoint y: 287, endPoint x: 570, endPoint y: 293, distance: 24.4
click at [570, 293] on div at bounding box center [556, 267] width 363 height 470
click at [459, 275] on div at bounding box center [556, 267] width 363 height 470
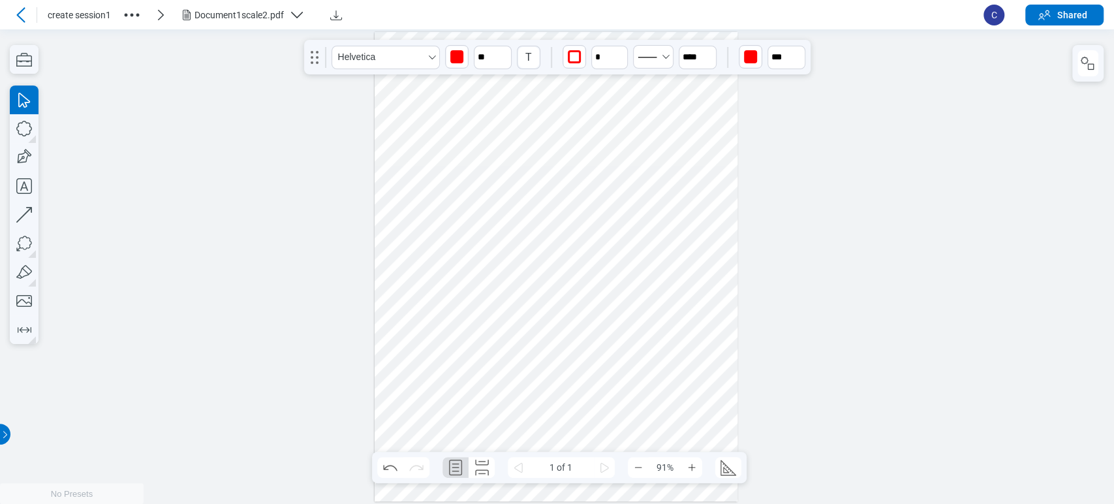
click at [542, 283] on div at bounding box center [556, 267] width 363 height 470
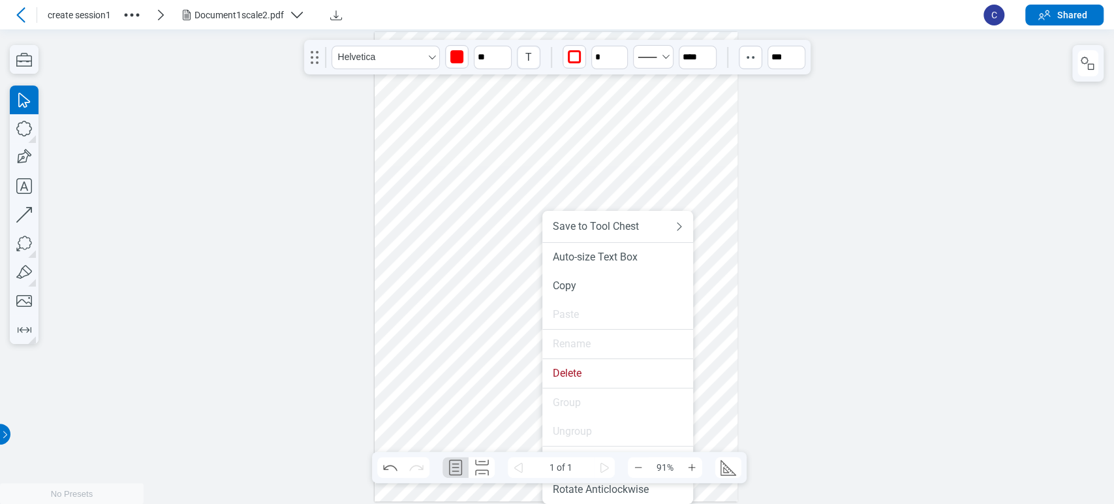
click at [507, 308] on div at bounding box center [556, 267] width 363 height 470
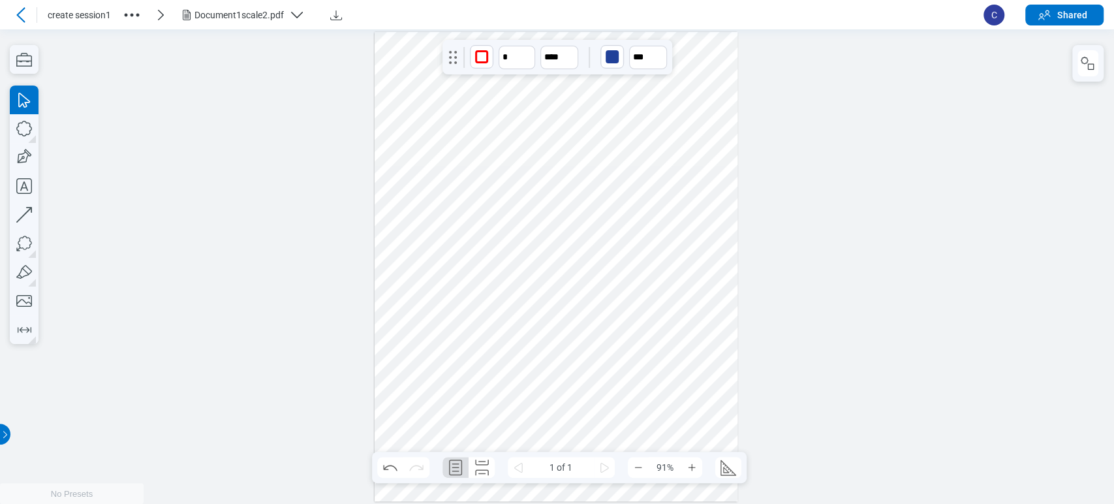
drag, startPoint x: 546, startPoint y: 295, endPoint x: 608, endPoint y: 288, distance: 62.3
click at [608, 288] on div at bounding box center [556, 267] width 363 height 470
click at [630, 222] on div at bounding box center [556, 267] width 363 height 470
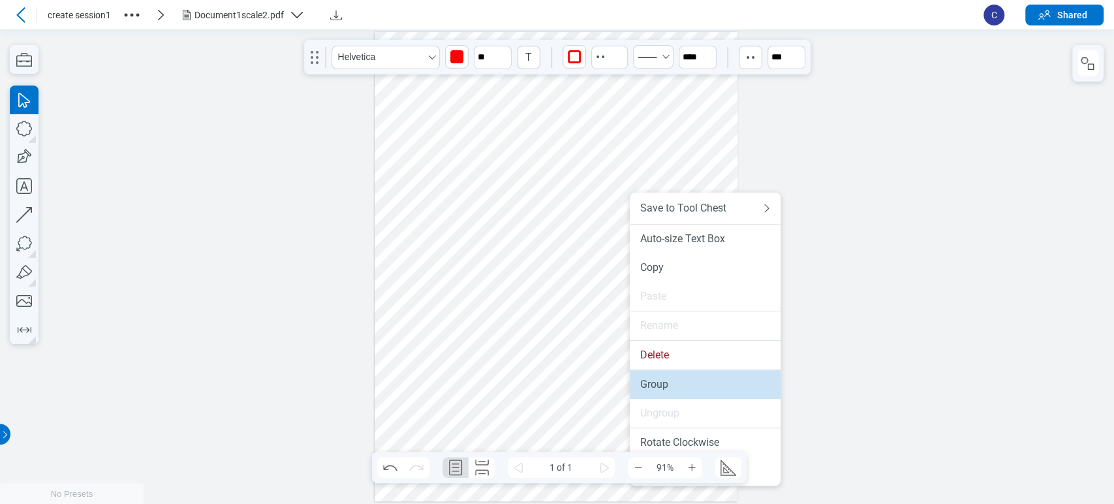
drag, startPoint x: 655, startPoint y: 372, endPoint x: 649, endPoint y: 305, distance: 67.5
click at [655, 372] on li "Group" at bounding box center [705, 384] width 151 height 29
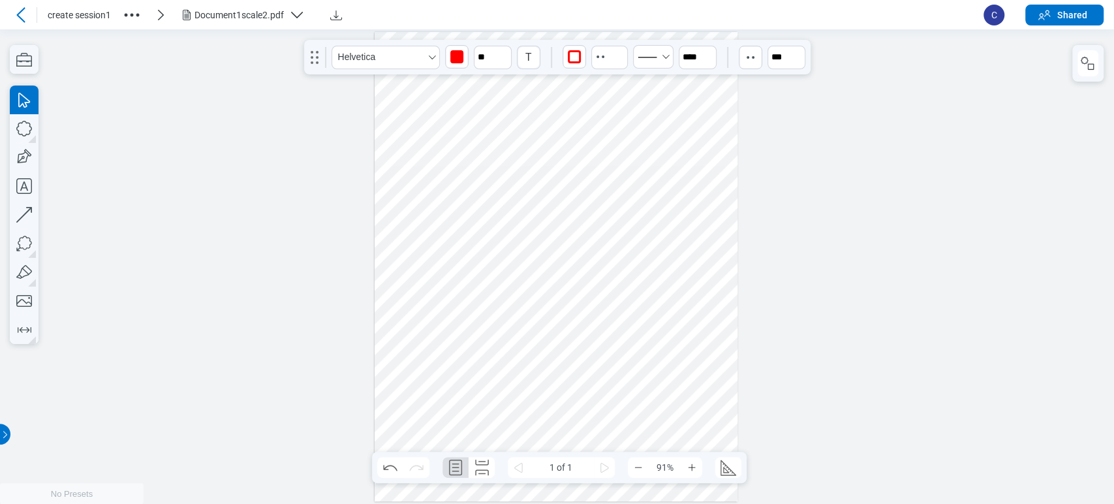
drag, startPoint x: 649, startPoint y: 288, endPoint x: 643, endPoint y: 367, distance: 79.2
click at [643, 367] on div at bounding box center [556, 267] width 363 height 470
click at [503, 51] on icon "button" at bounding box center [504, 51] width 10 height 10
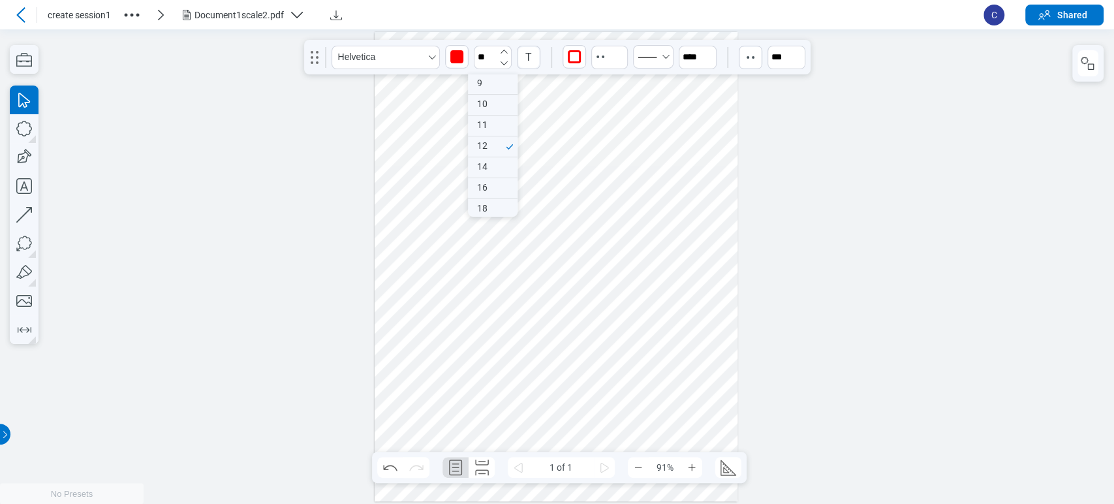
click at [503, 51] on icon "button" at bounding box center [504, 51] width 10 height 10
type input "**"
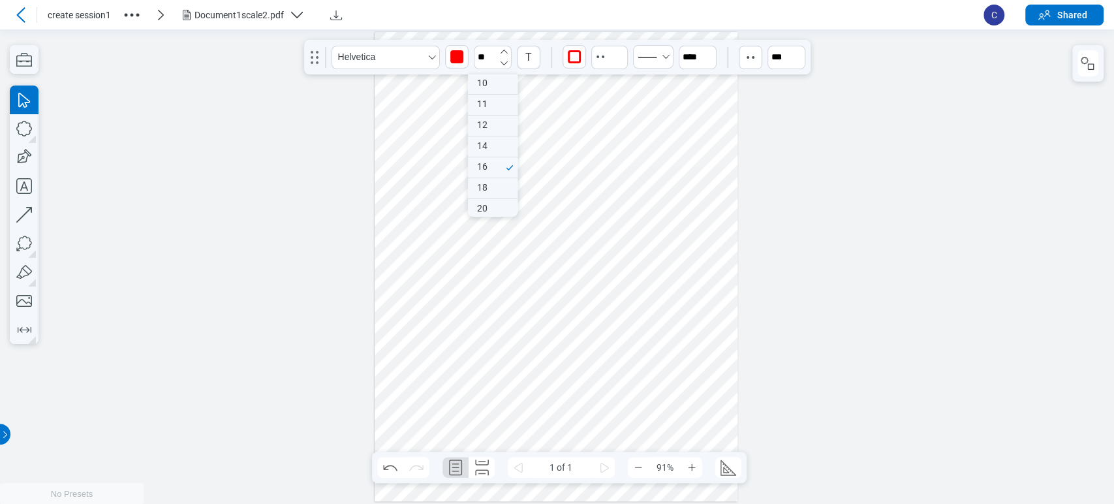
scroll to position [64, 0]
drag, startPoint x: 680, startPoint y: 191, endPoint x: 682, endPoint y: 221, distance: 30.1
click at [682, 191] on div at bounding box center [556, 267] width 363 height 470
click at [643, 296] on div at bounding box center [556, 267] width 363 height 470
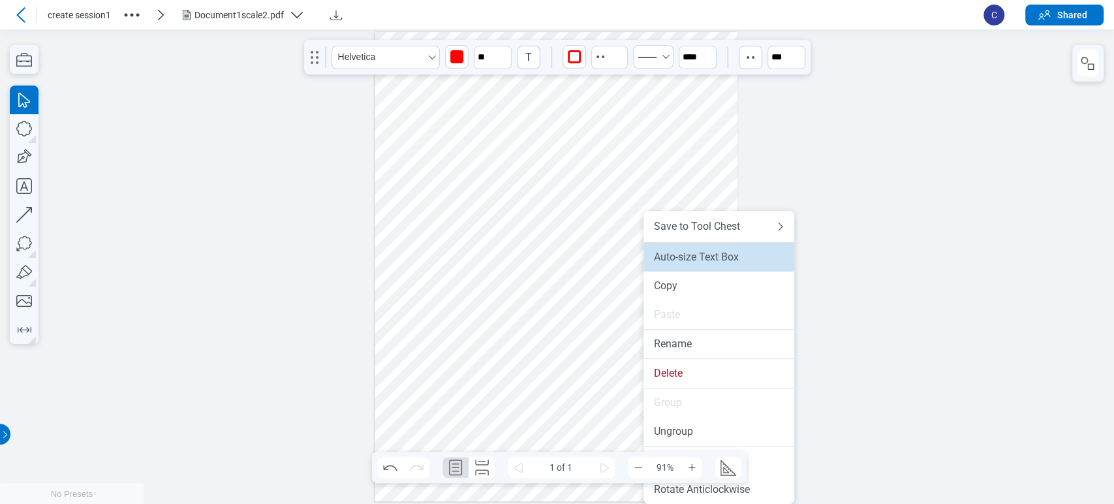
click at [670, 263] on div "Auto-size Text Box" at bounding box center [719, 257] width 130 height 13
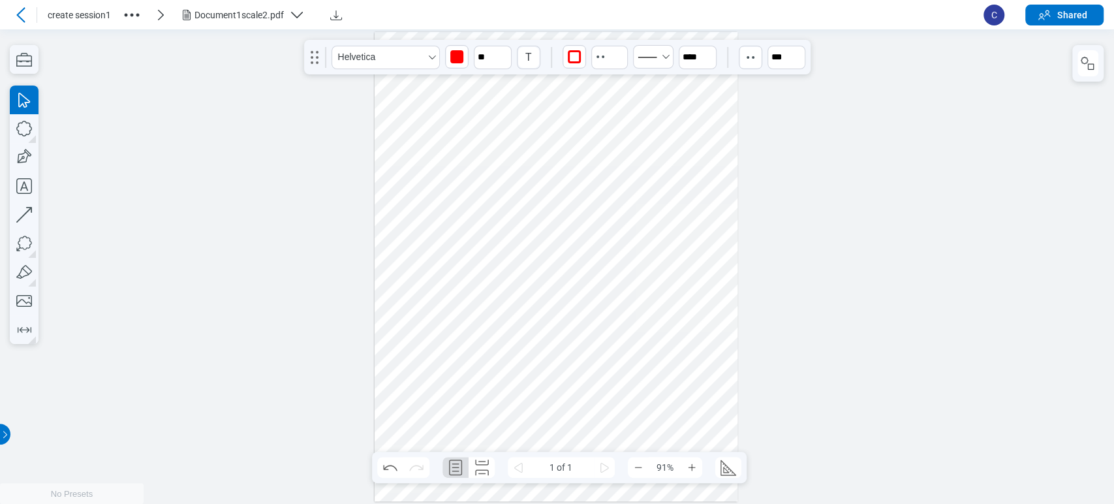
drag, startPoint x: 635, startPoint y: 294, endPoint x: 647, endPoint y: 277, distance: 20.1
click at [647, 277] on div at bounding box center [556, 267] width 363 height 470
click at [492, 63] on input "**" at bounding box center [493, 57] width 38 height 23
click at [487, 121] on div "10" at bounding box center [493, 127] width 50 height 20
type input "**"
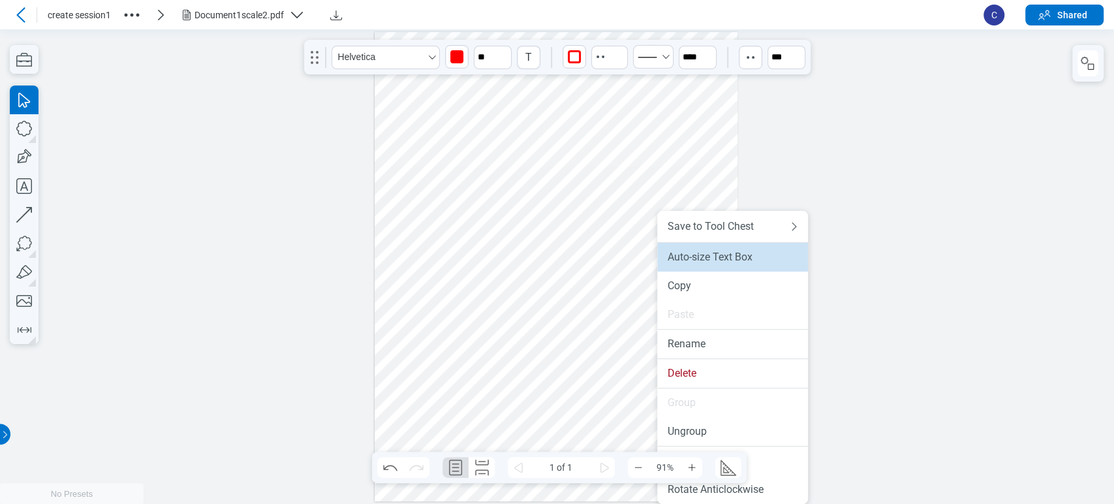
click at [677, 260] on div "Auto-size Text Box" at bounding box center [733, 257] width 130 height 13
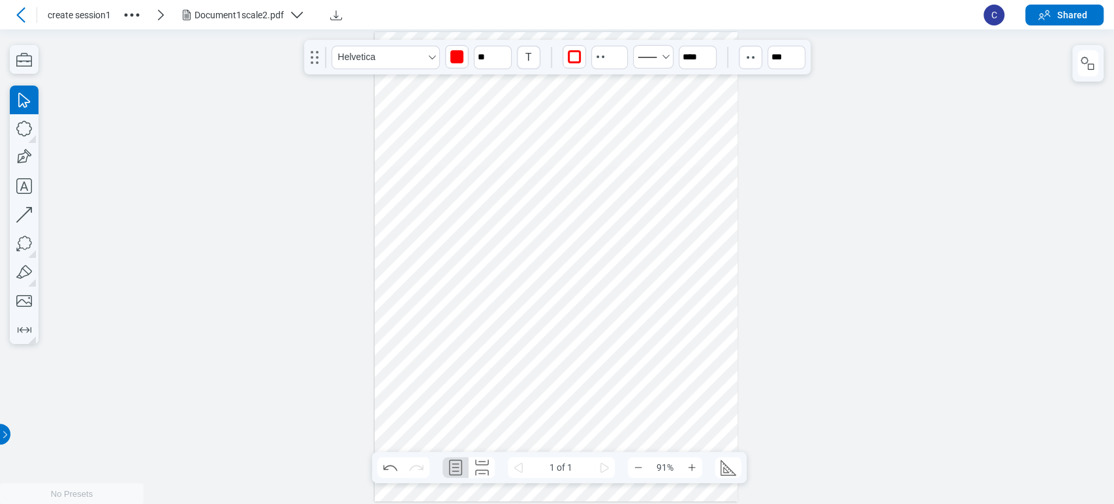
drag, startPoint x: 622, startPoint y: 369, endPoint x: 632, endPoint y: 317, distance: 53.8
click at [632, 317] on div at bounding box center [556, 267] width 363 height 470
drag, startPoint x: 635, startPoint y: 315, endPoint x: 655, endPoint y: 305, distance: 21.9
click at [655, 305] on div at bounding box center [556, 267] width 363 height 470
drag, startPoint x: 640, startPoint y: 302, endPoint x: 614, endPoint y: 316, distance: 28.9
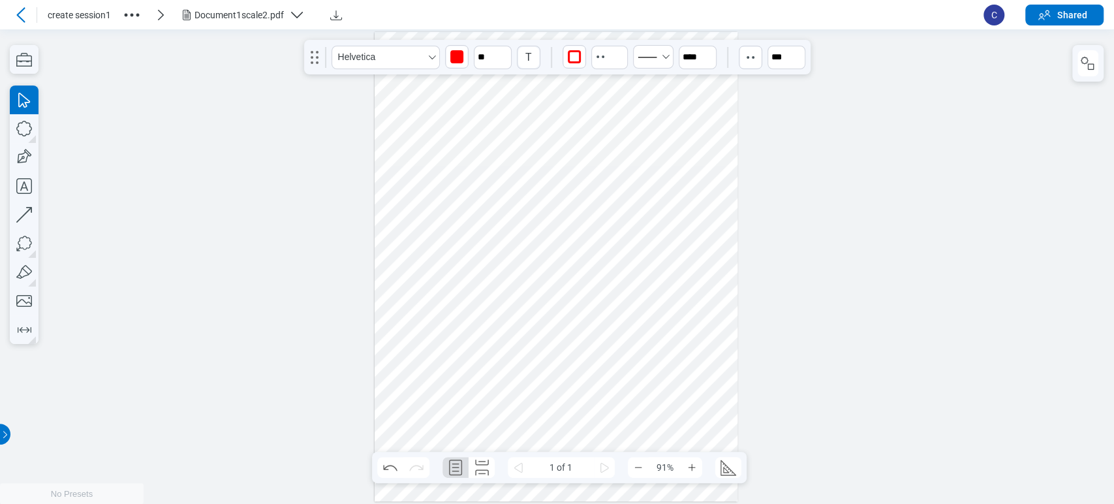
click at [614, 316] on div at bounding box center [556, 267] width 363 height 470
click at [615, 316] on div at bounding box center [556, 267] width 363 height 470
click at [615, 315] on div at bounding box center [556, 267] width 363 height 470
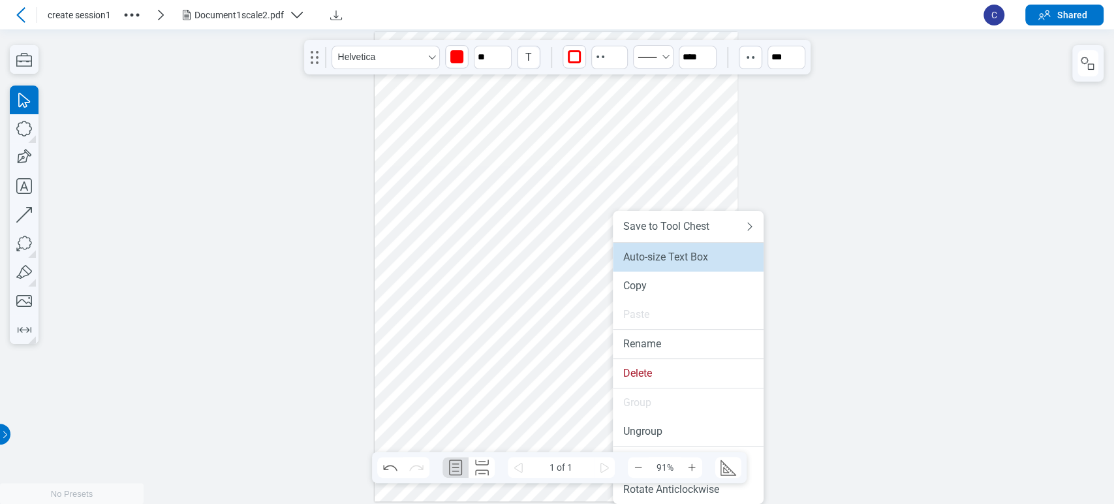
click at [640, 258] on div "Auto-size Text Box" at bounding box center [688, 257] width 130 height 13
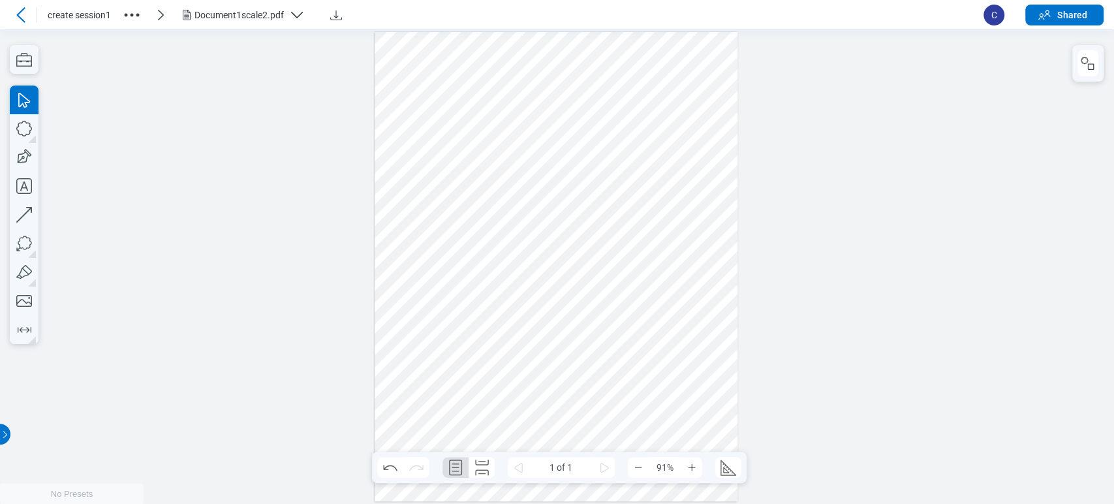
drag, startPoint x: 558, startPoint y: 328, endPoint x: 562, endPoint y: 318, distance: 10.5
click at [556, 327] on div at bounding box center [556, 267] width 363 height 470
click at [629, 289] on div at bounding box center [556, 267] width 363 height 470
click at [261, 22] on div "Document1scale2.pdf" at bounding box center [247, 15] width 136 height 16
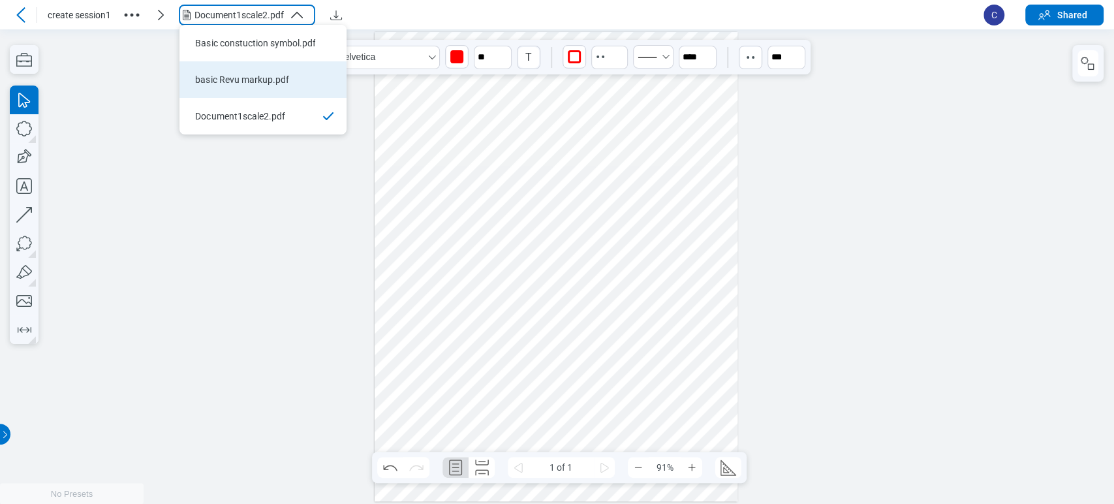
click at [260, 80] on div "basic Revu markup.pdf" at bounding box center [255, 79] width 120 height 13
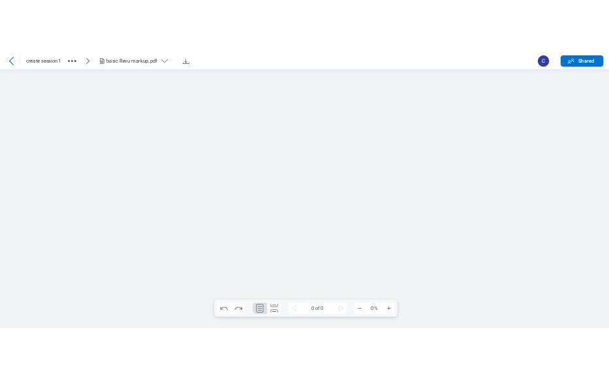
scroll to position [0, 0]
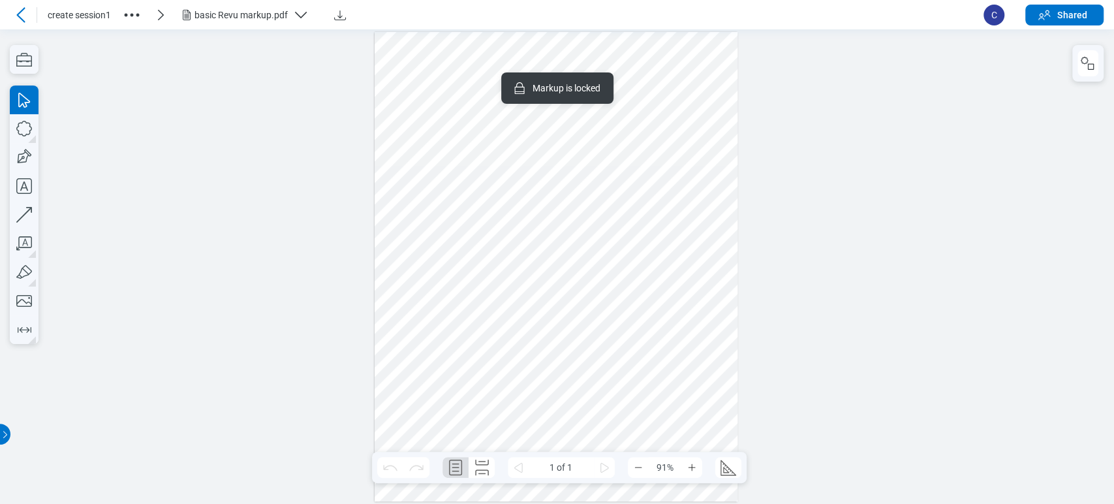
click at [459, 159] on div at bounding box center [556, 267] width 363 height 470
click at [473, 176] on div "Auto-size Text Box" at bounding box center [535, 175] width 130 height 13
click at [321, 112] on div at bounding box center [557, 266] width 1114 height 474
click at [705, 74] on div at bounding box center [556, 267] width 363 height 470
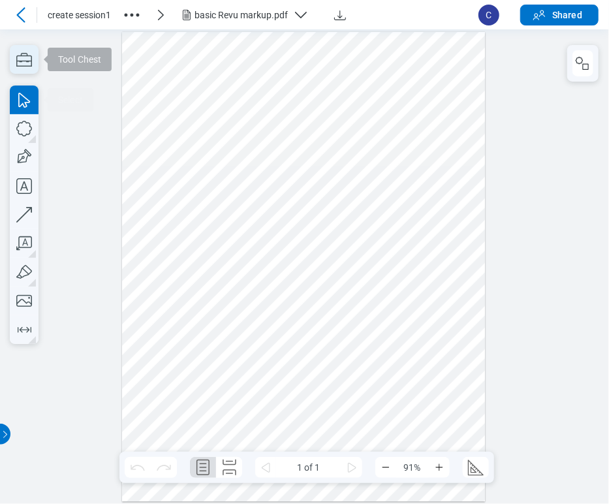
click at [18, 65] on icon "button" at bounding box center [24, 59] width 29 height 29
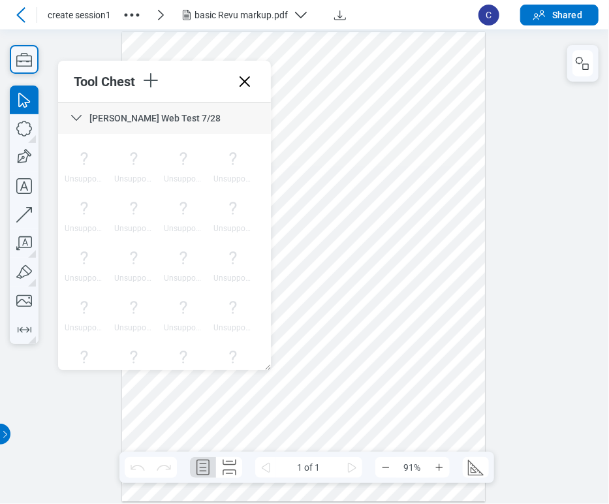
click at [160, 114] on span "[PERSON_NAME] Web Test 7/28" at bounding box center [154, 118] width 131 height 10
click at [156, 148] on span "Construction Symbols BETA" at bounding box center [146, 149] width 115 height 10
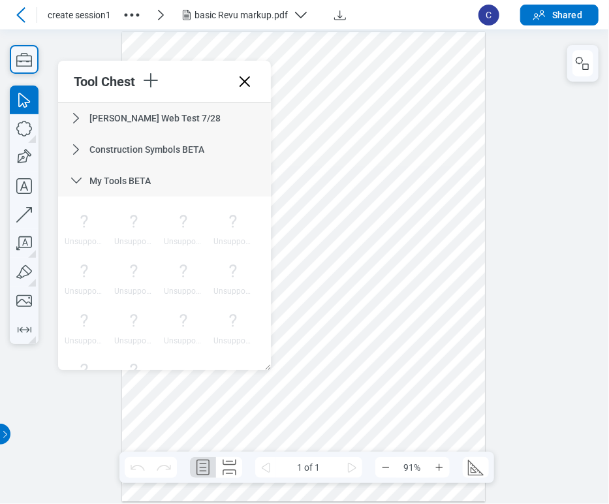
click at [146, 176] on span "My Tools BETA" at bounding box center [119, 181] width 61 height 10
click at [139, 213] on div "test 3.0" at bounding box center [164, 211] width 213 height 31
click at [134, 249] on div "Web Test 4" at bounding box center [164, 243] width 213 height 31
click at [132, 275] on span "Design Symbols BETA" at bounding box center [134, 275] width 90 height 10
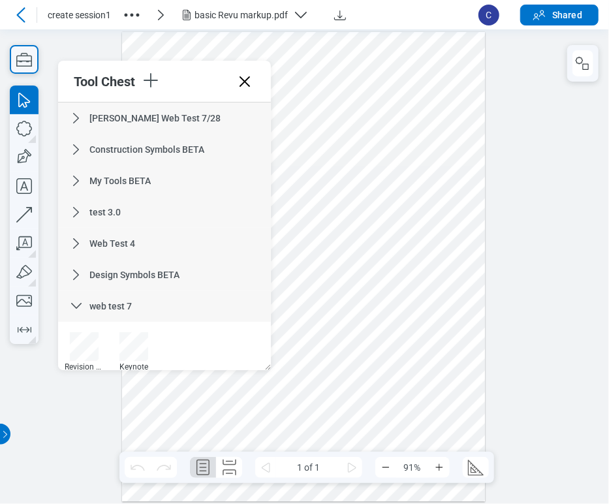
click at [129, 303] on span "web test 7" at bounding box center [110, 306] width 42 height 10
click at [120, 340] on span "Web Test [DATE]" at bounding box center [123, 337] width 68 height 10
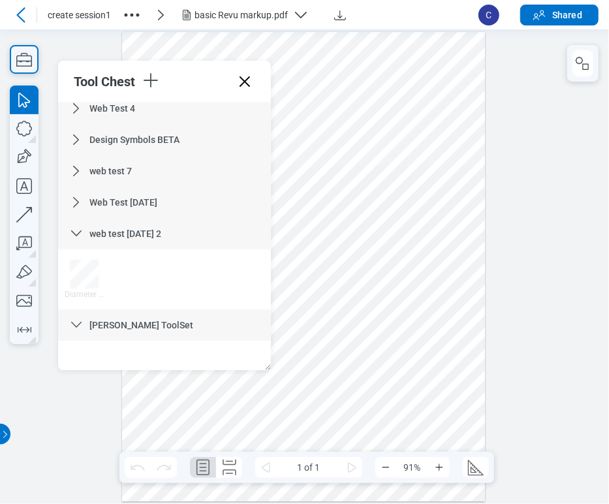
scroll to position [3669, 0]
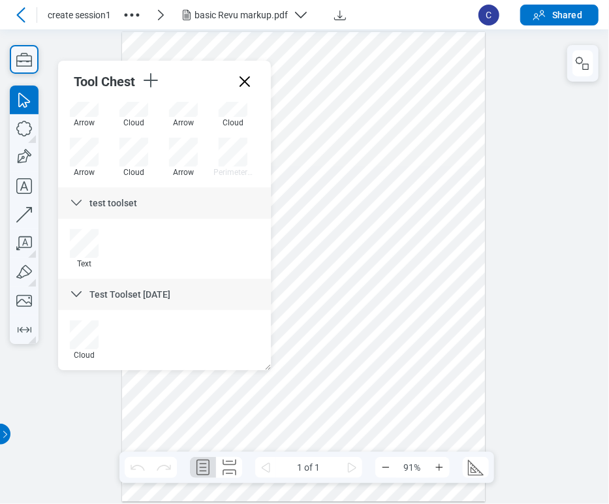
drag, startPoint x: 264, startPoint y: 123, endPoint x: 236, endPoint y: 341, distance: 220.5
click at [202, 295] on div "Test Toolset [DATE]" at bounding box center [164, 294] width 213 height 31
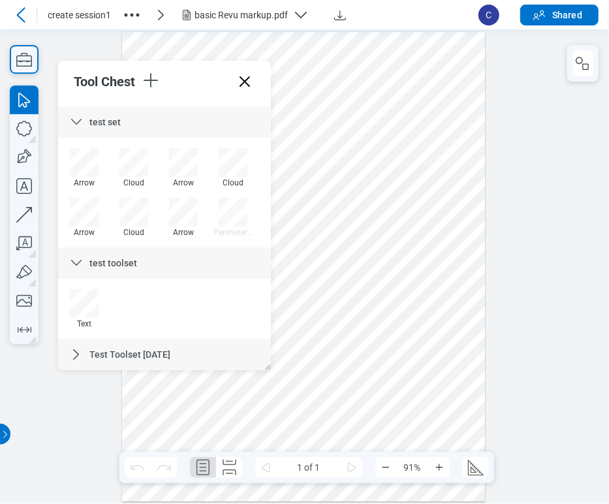
click at [190, 261] on div "test toolset" at bounding box center [164, 262] width 213 height 31
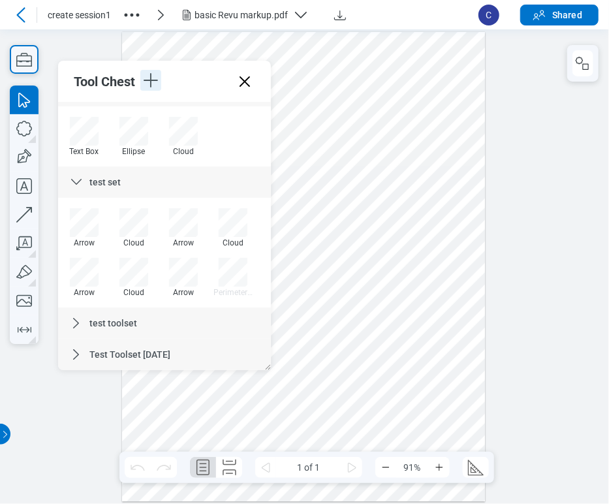
click at [141, 80] on icon "button" at bounding box center [150, 80] width 21 height 21
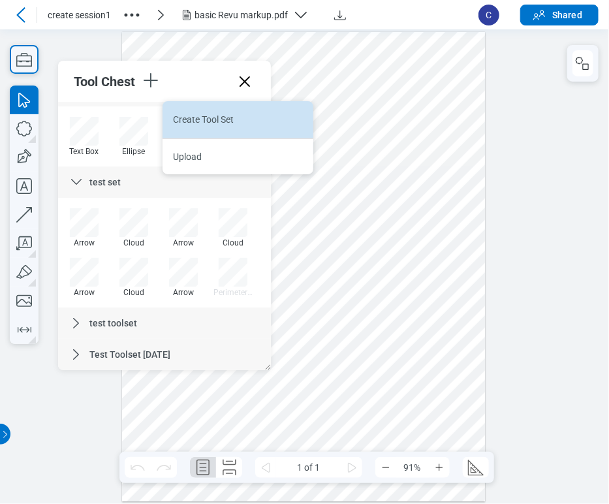
click at [193, 123] on li "Create Tool Set" at bounding box center [238, 119] width 151 height 37
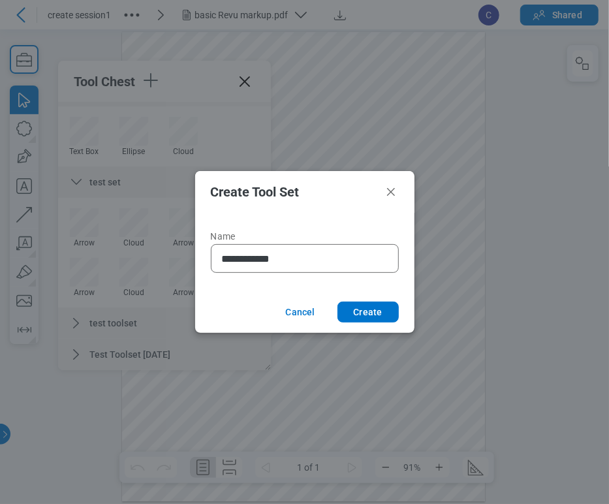
type input "**********"
click button "Create" at bounding box center [367, 312] width 61 height 21
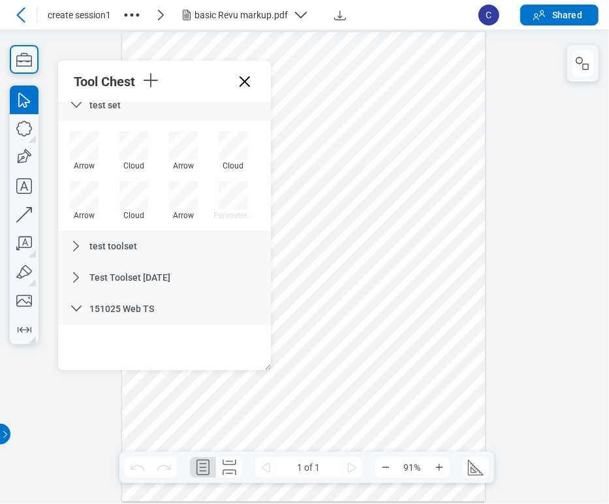
scroll to position [3640, 0]
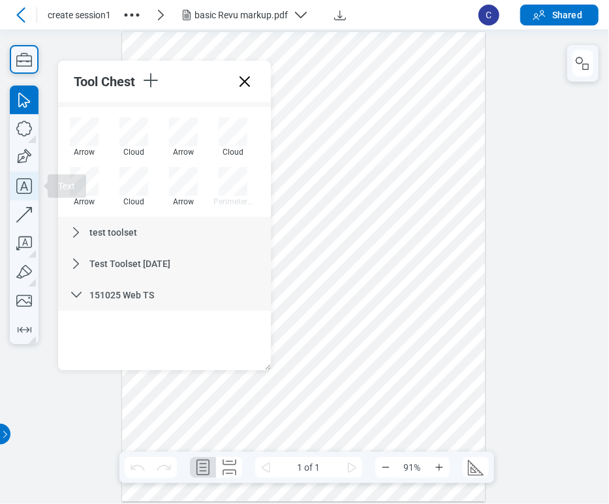
click at [24, 185] on icon "button" at bounding box center [24, 186] width 29 height 29
drag, startPoint x: 341, startPoint y: 295, endPoint x: 396, endPoint y: 318, distance: 60.2
click at [396, 318] on div at bounding box center [303, 267] width 363 height 470
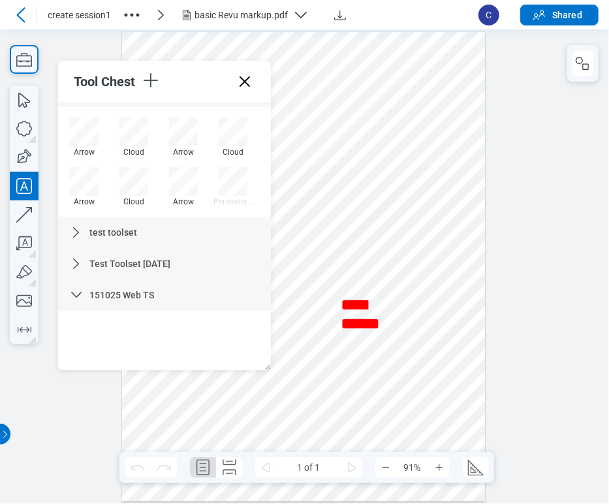
click at [433, 300] on div at bounding box center [303, 267] width 363 height 470
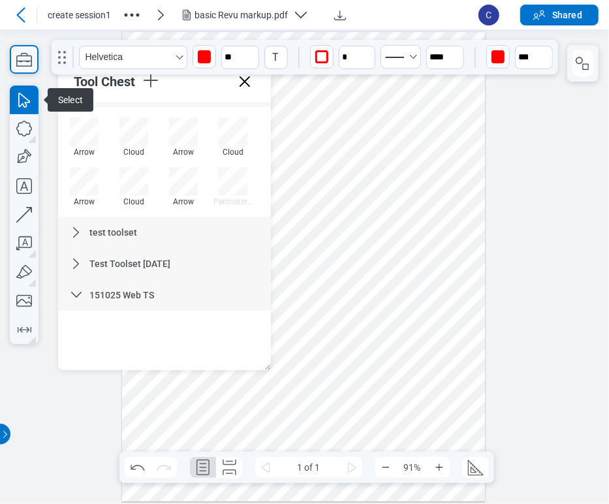
click at [364, 333] on div at bounding box center [303, 267] width 363 height 470
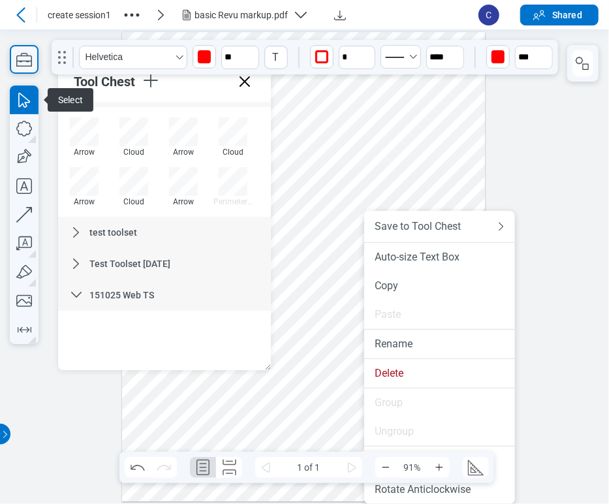
drag, startPoint x: 364, startPoint y: 333, endPoint x: 365, endPoint y: 364, distance: 30.0
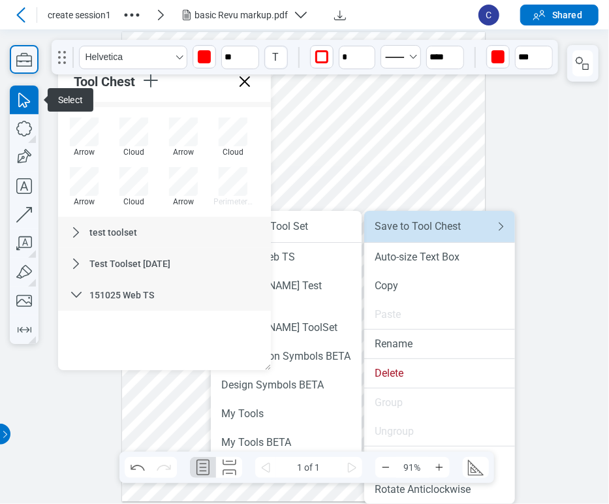
click at [410, 230] on div "Save to Tool Chest" at bounding box center [427, 226] width 104 height 13
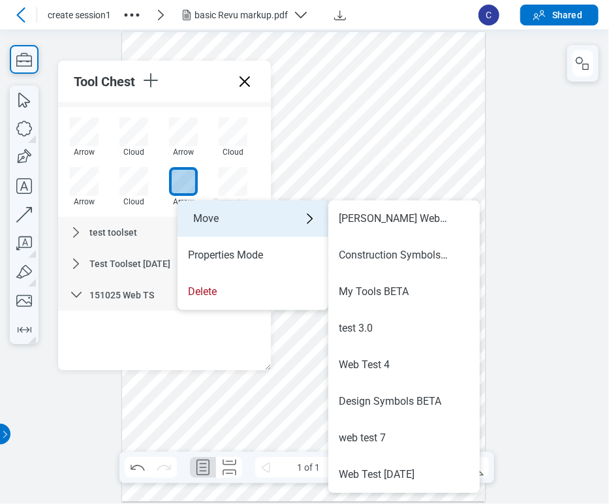
click at [221, 223] on div "Move" at bounding box center [253, 218] width 151 height 37
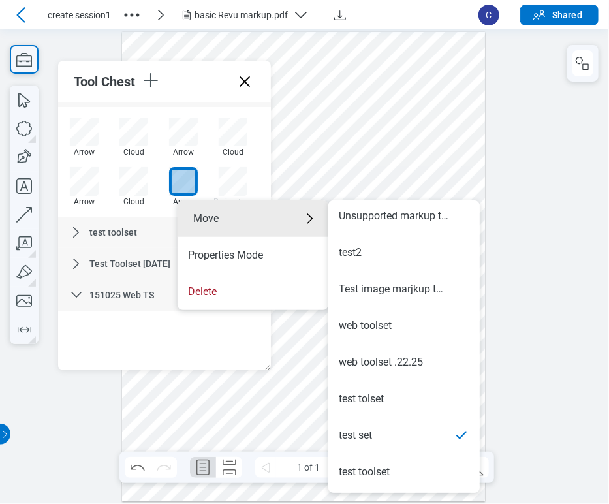
scroll to position [658, 0]
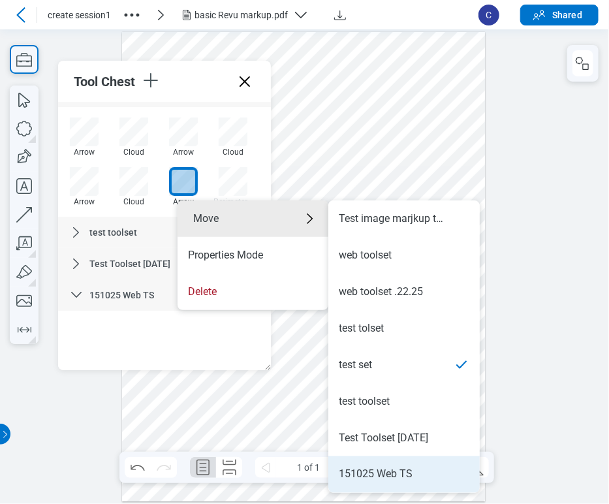
click at [429, 466] on li "151025 Web TS" at bounding box center [403, 474] width 151 height 37
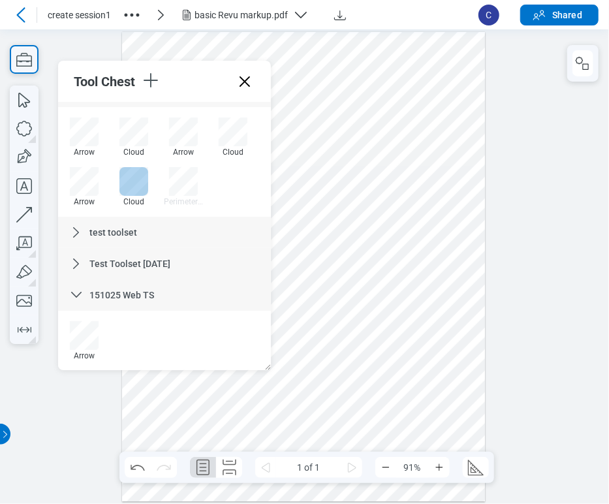
click at [145, 187] on div at bounding box center [133, 181] width 29 height 29
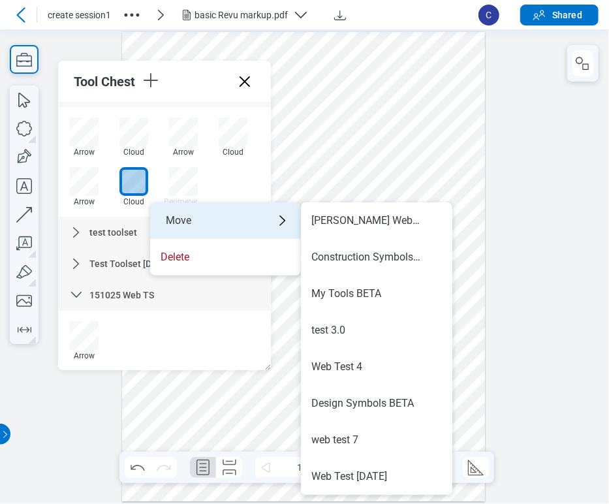
click at [178, 218] on div "Move" at bounding box center [225, 220] width 151 height 37
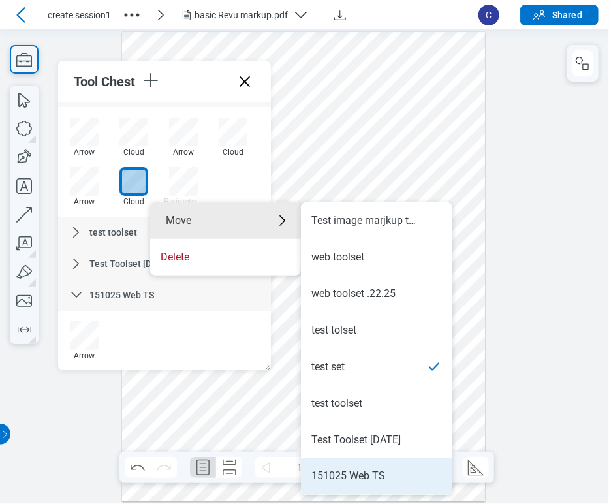
click at [390, 480] on div "151025 Web TS" at bounding box center [376, 476] width 131 height 14
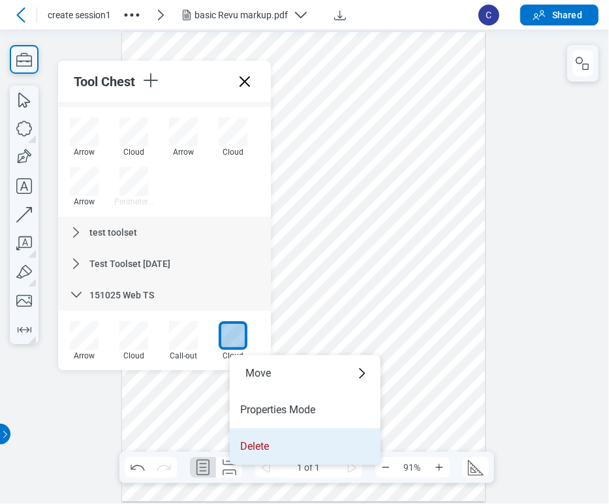
click at [271, 447] on li "Delete" at bounding box center [305, 446] width 151 height 37
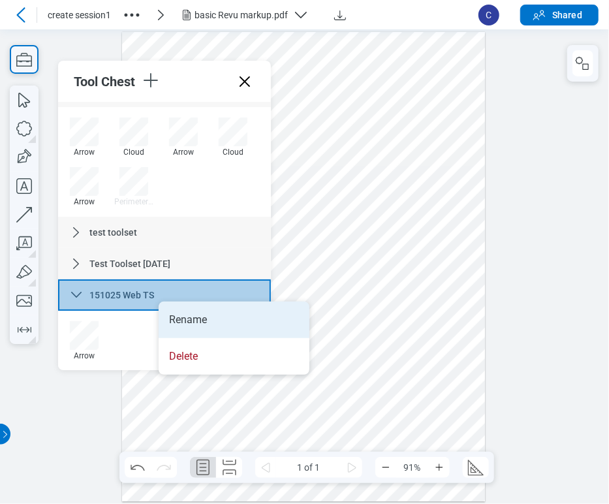
click at [176, 312] on li "Rename" at bounding box center [234, 320] width 151 height 37
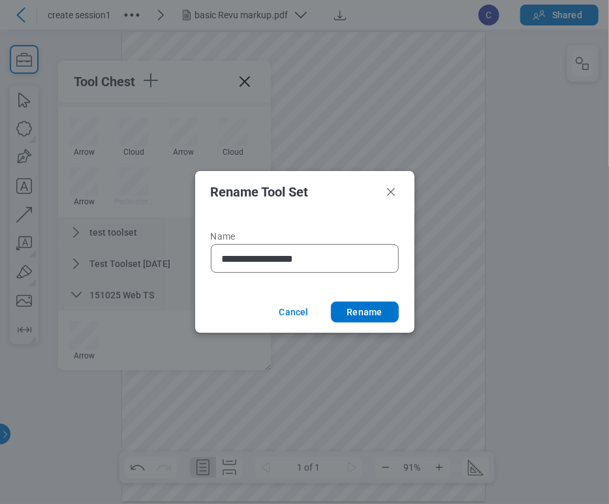
type input "**********"
click button "Rename" at bounding box center [365, 312] width 68 height 21
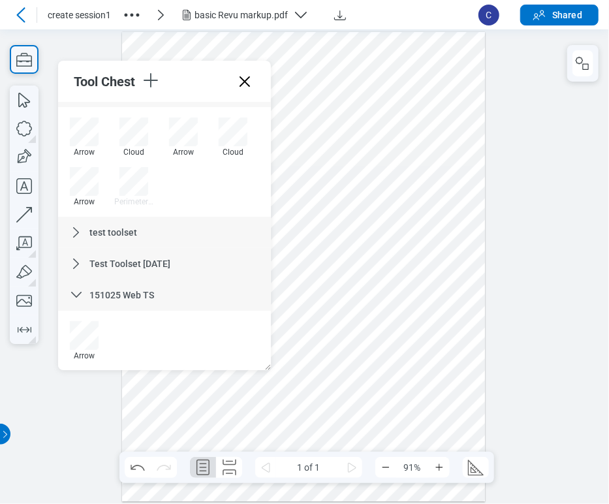
scroll to position [3640, 0]
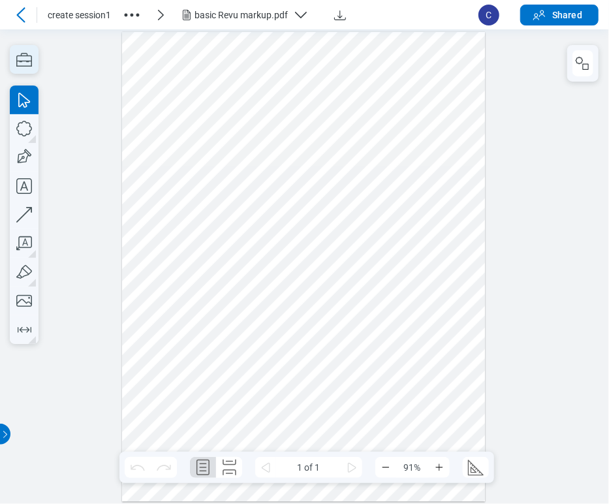
click at [20, 73] on icon "button" at bounding box center [24, 59] width 29 height 29
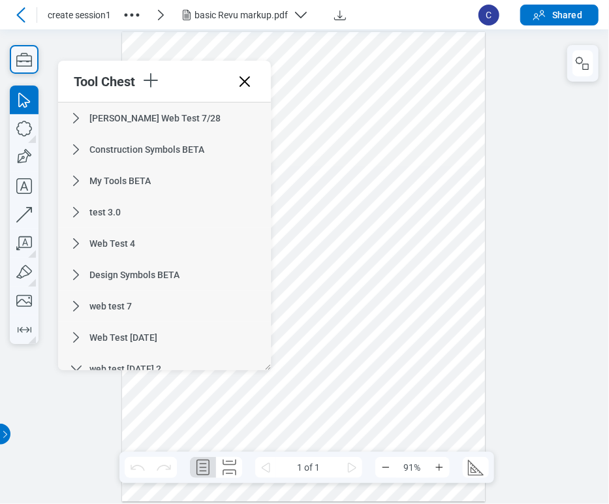
scroll to position [3732, 0]
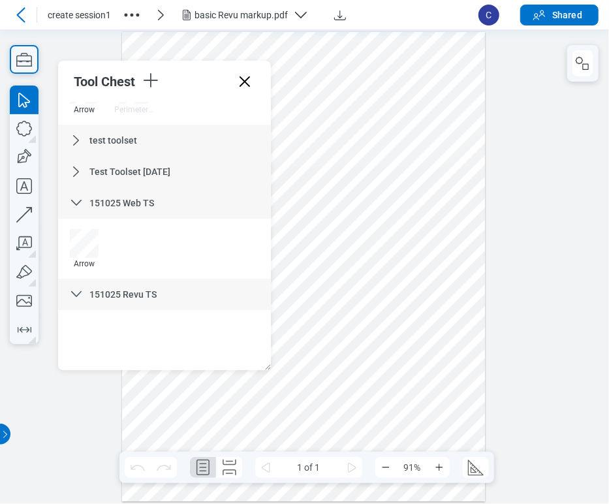
drag, startPoint x: 262, startPoint y: 128, endPoint x: 246, endPoint y: 348, distance: 220.5
click at [18, 184] on icon "button" at bounding box center [24, 186] width 29 height 29
drag, startPoint x: 365, startPoint y: 391, endPoint x: 424, endPoint y: 419, distance: 65.1
click at [424, 419] on div at bounding box center [303, 267] width 363 height 470
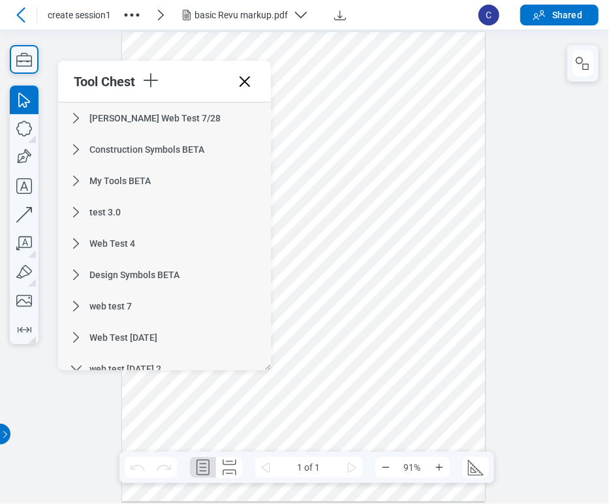
scroll to position [3640, 0]
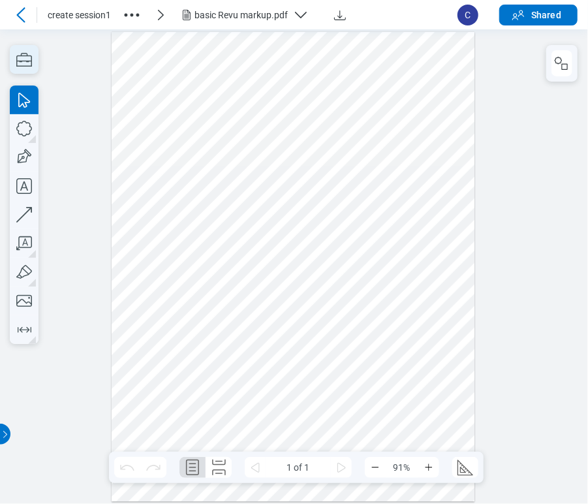
click at [16, 60] on icon "button" at bounding box center [24, 59] width 29 height 29
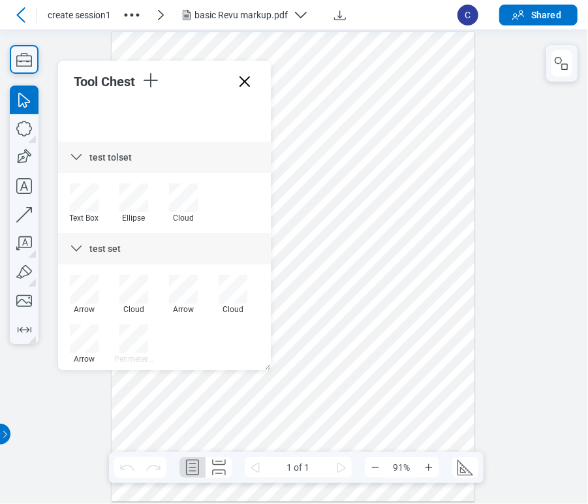
scroll to position [3640, 0]
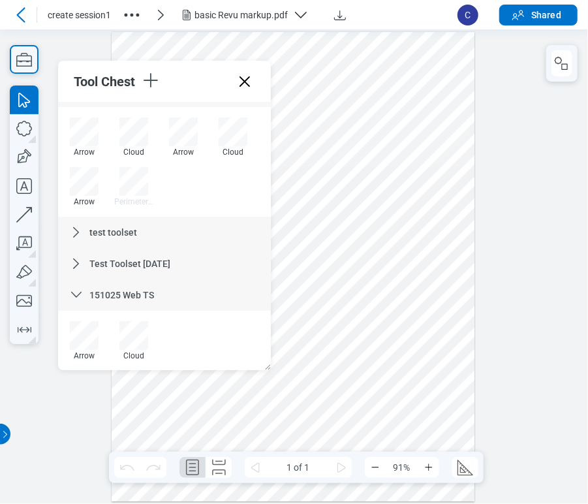
drag, startPoint x: 265, startPoint y: 126, endPoint x: 251, endPoint y: 341, distance: 215.1
drag, startPoint x: 263, startPoint y: 127, endPoint x: 214, endPoint y: 341, distance: 219.6
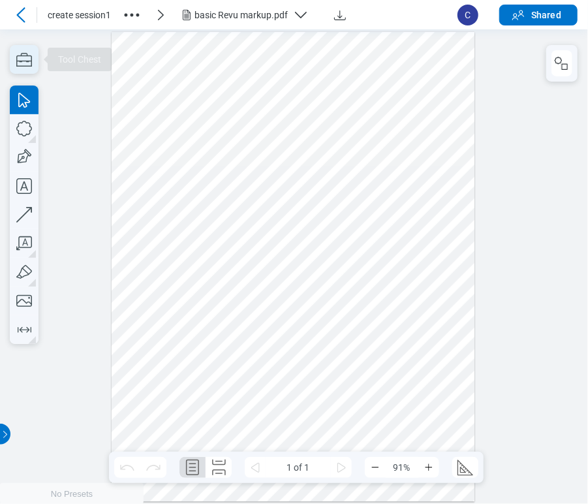
click at [17, 55] on icon "button" at bounding box center [24, 59] width 29 height 29
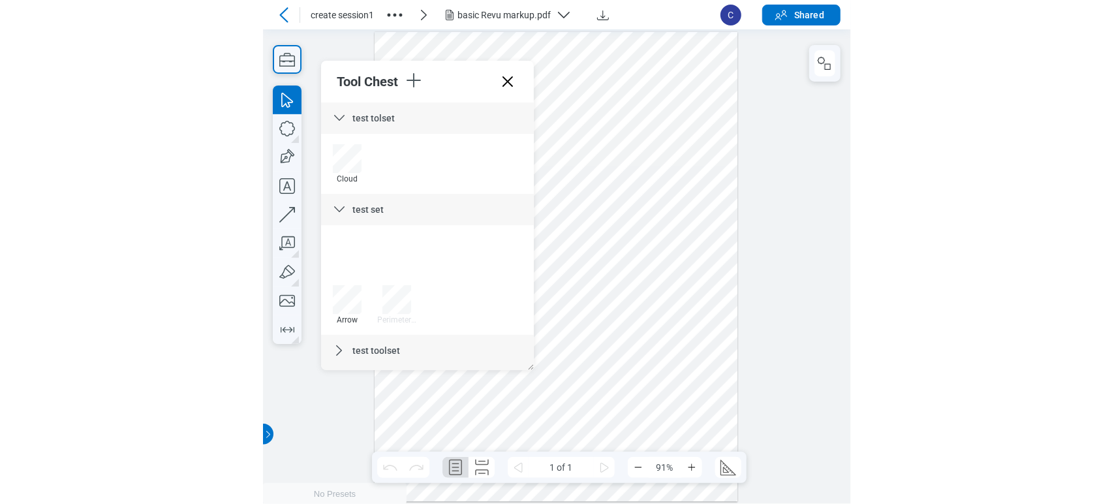
scroll to position [3732, 0]
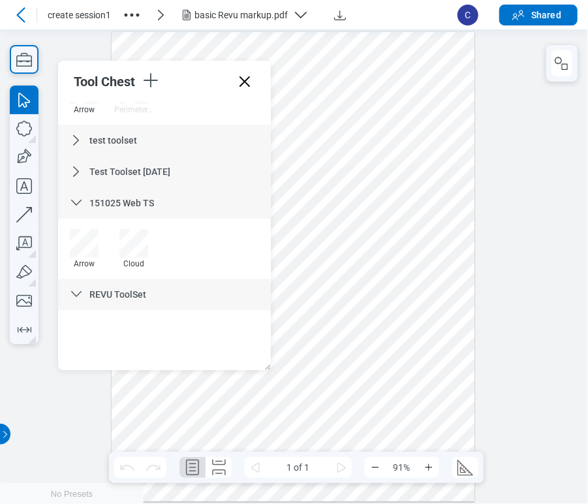
drag, startPoint x: 266, startPoint y: 123, endPoint x: 277, endPoint y: 350, distance: 227.4
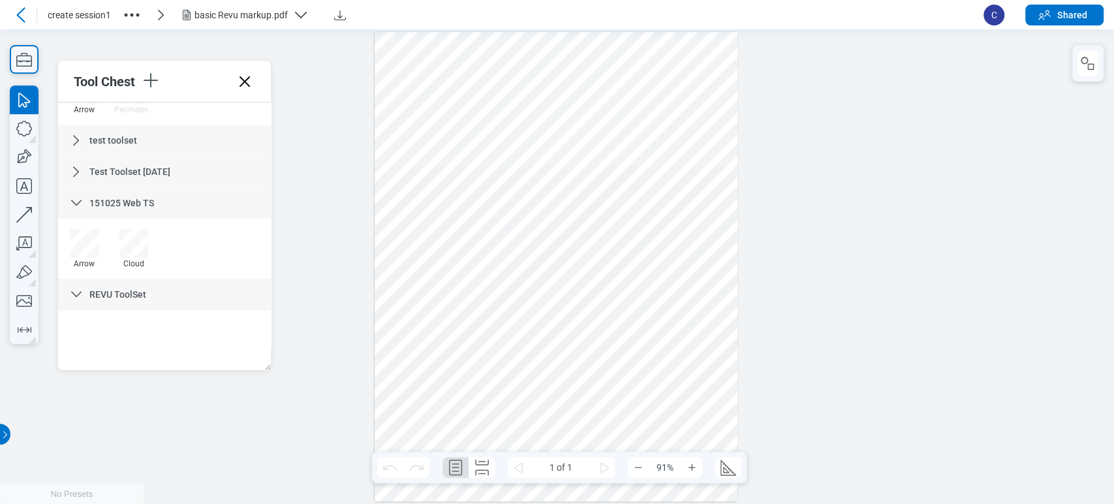
click at [22, 12] on icon at bounding box center [21, 15] width 16 height 16
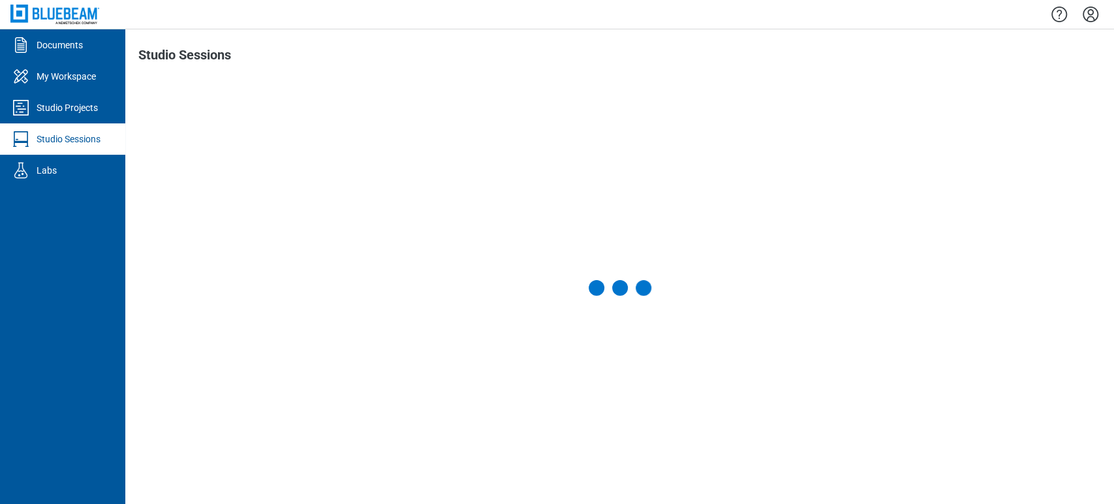
click at [587, 9] on icon "Settings" at bounding box center [1090, 14] width 21 height 21
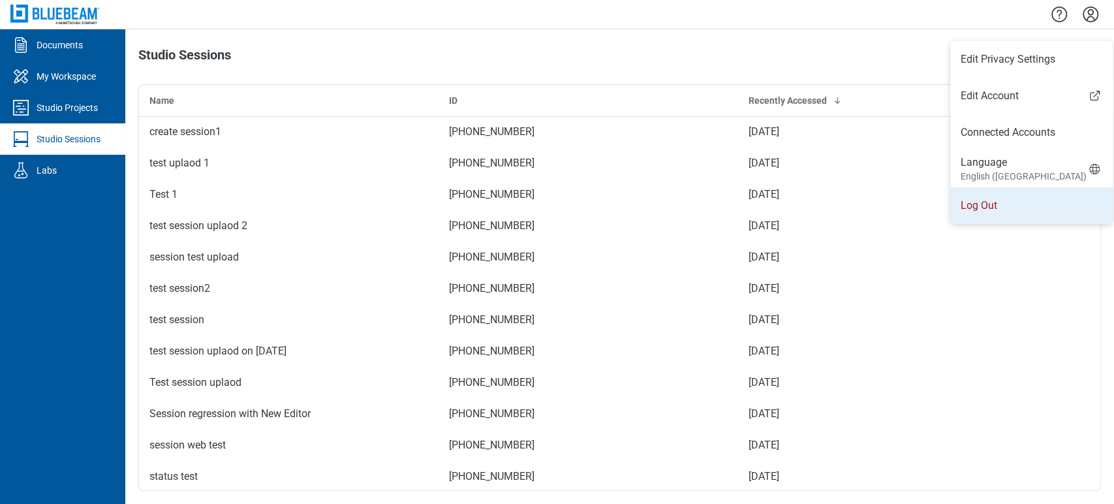
click at [587, 206] on li "Log Out" at bounding box center [1031, 205] width 163 height 37
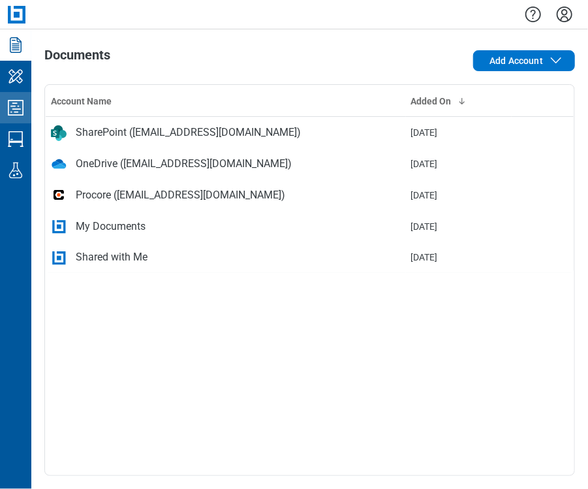
click at [19, 114] on icon "Studio Projects" at bounding box center [16, 108] width 16 height 16
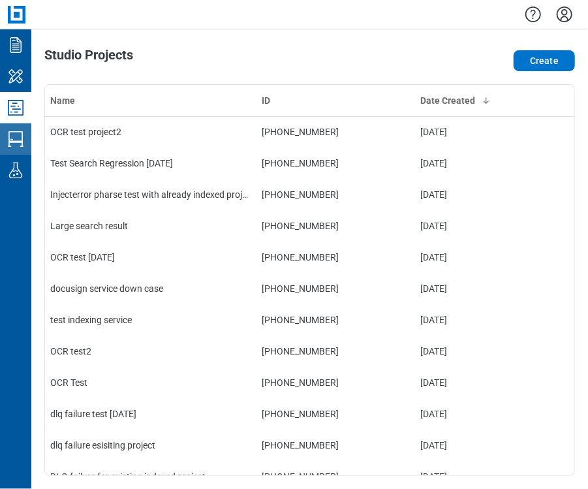
click at [22, 147] on icon "Studio Sessions" at bounding box center [15, 139] width 21 height 21
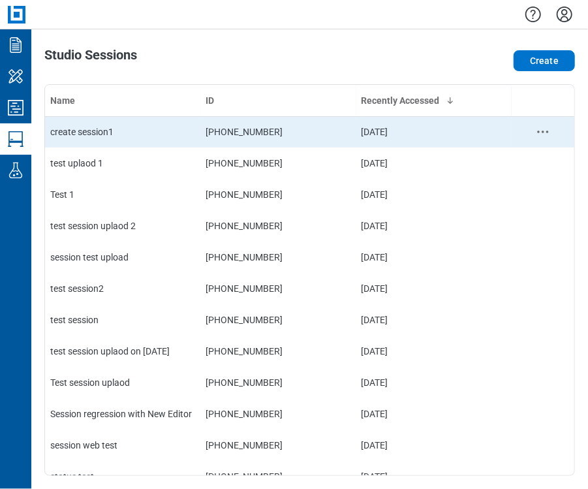
click at [54, 123] on td "create session1" at bounding box center [122, 131] width 155 height 31
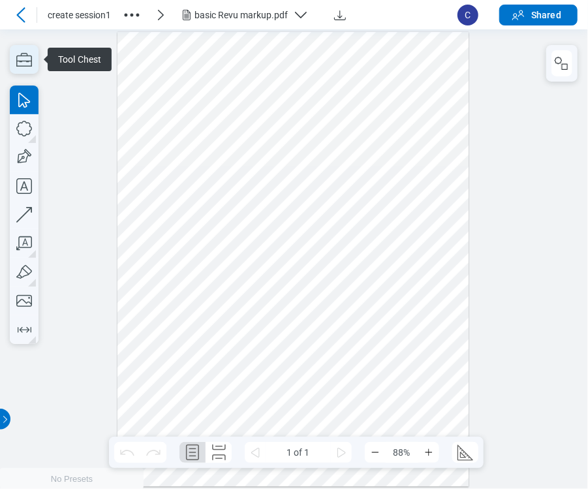
click at [20, 53] on icon "button" at bounding box center [24, 59] width 29 height 29
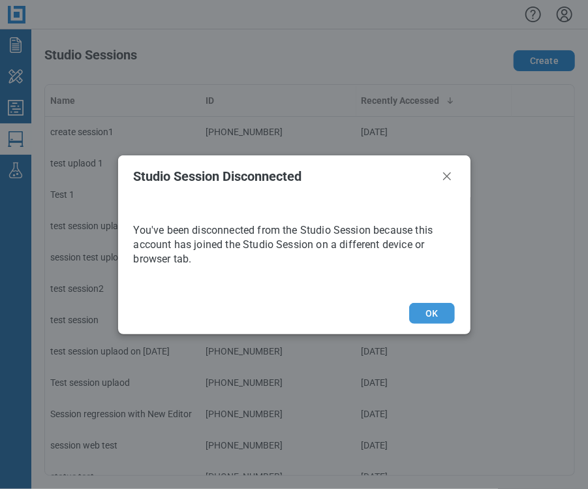
click at [422, 256] on button "OK" at bounding box center [431, 313] width 45 height 21
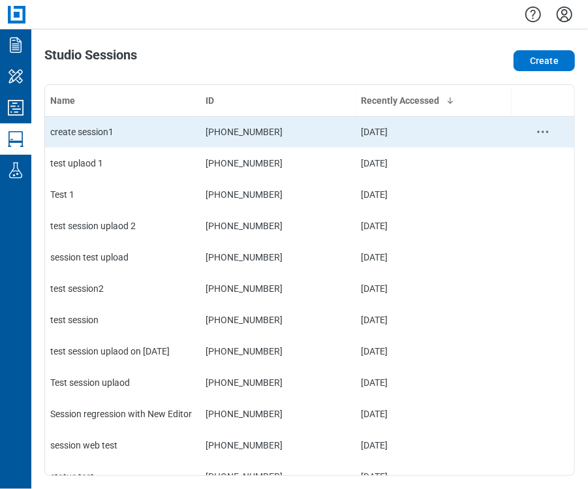
click at [128, 134] on div "create session1" at bounding box center [122, 131] width 145 height 13
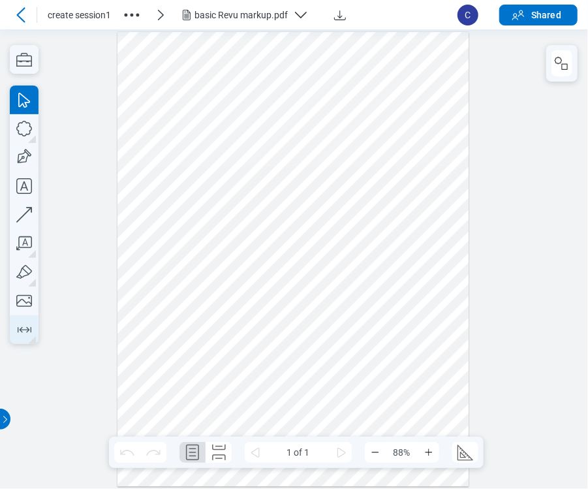
click at [22, 256] on icon "button" at bounding box center [24, 329] width 21 height 21
drag, startPoint x: 189, startPoint y: 280, endPoint x: 226, endPoint y: 307, distance: 46.2
click at [226, 256] on div at bounding box center [293, 259] width 352 height 455
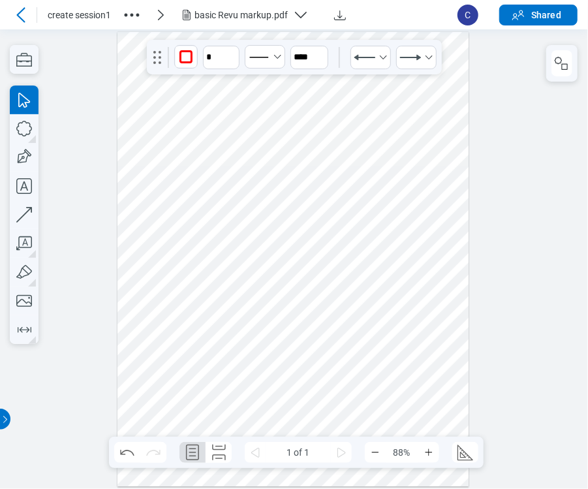
click at [209, 256] on div at bounding box center [293, 259] width 352 height 455
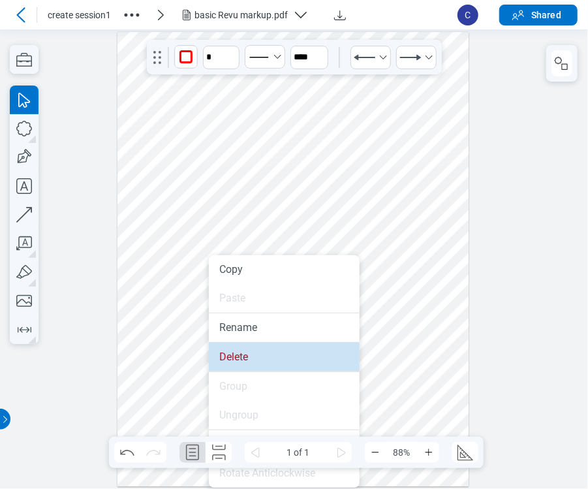
click at [231, 256] on li "Delete" at bounding box center [284, 357] width 151 height 29
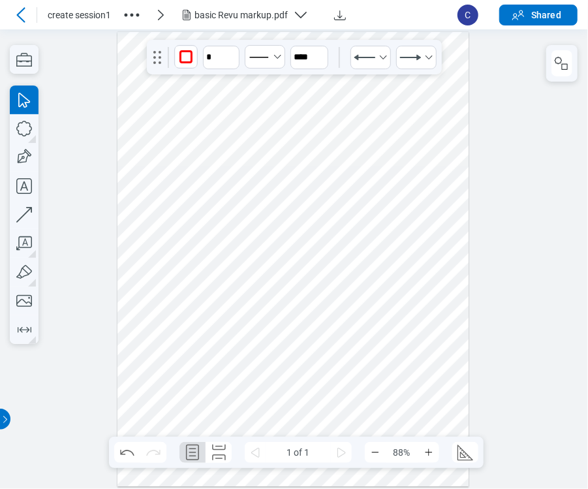
click at [272, 16] on div "basic Revu markup.pdf" at bounding box center [240, 14] width 93 height 13
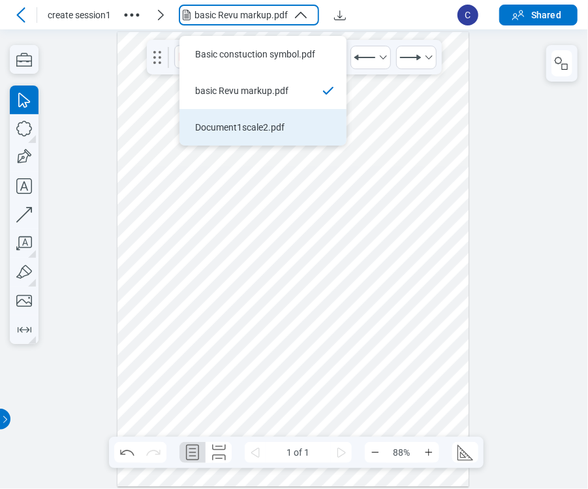
click at [258, 116] on li "Document1scale2.pdf" at bounding box center [262, 127] width 167 height 37
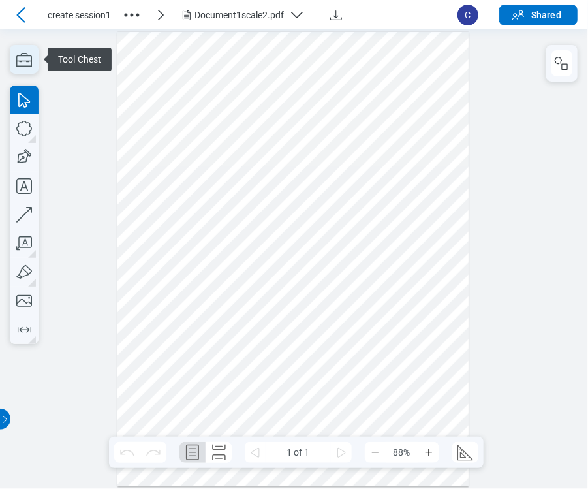
click at [22, 62] on icon "button" at bounding box center [24, 59] width 29 height 29
click at [28, 60] on icon "button" at bounding box center [24, 59] width 29 height 29
click at [23, 57] on icon "button" at bounding box center [24, 59] width 29 height 29
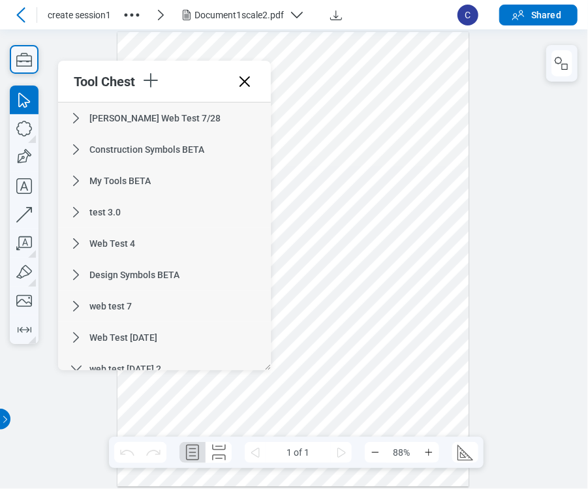
click at [332, 249] on div at bounding box center [293, 259] width 352 height 455
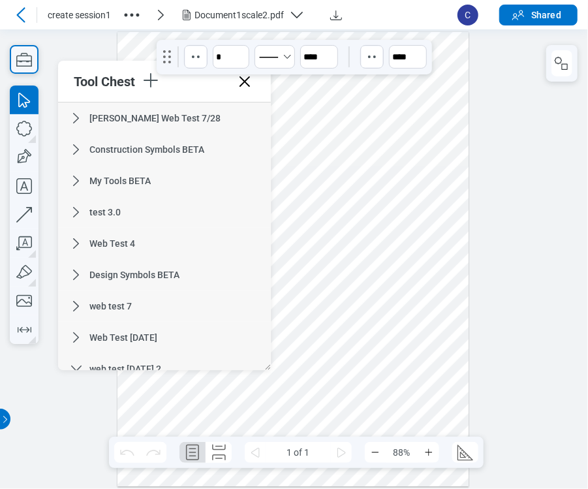
click at [388, 190] on div at bounding box center [293, 259] width 352 height 455
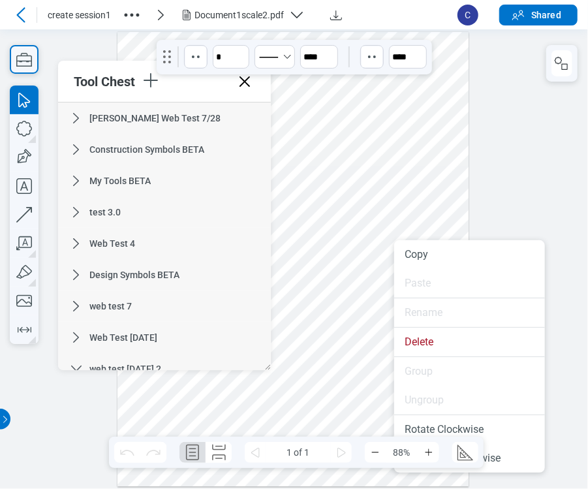
click at [402, 102] on div at bounding box center [293, 259] width 352 height 455
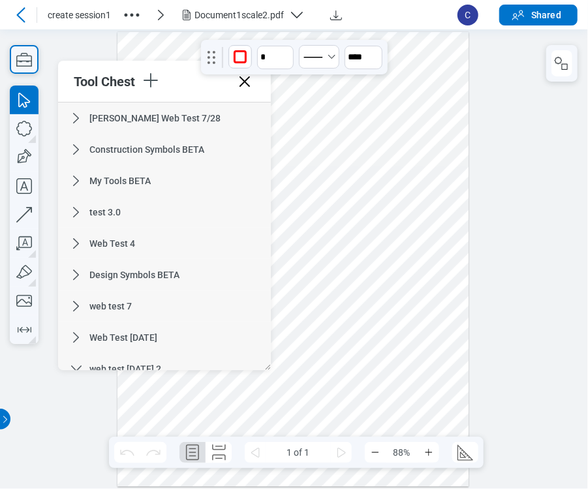
click at [396, 256] on div at bounding box center [293, 259] width 352 height 455
click at [375, 256] on div at bounding box center [293, 259] width 352 height 455
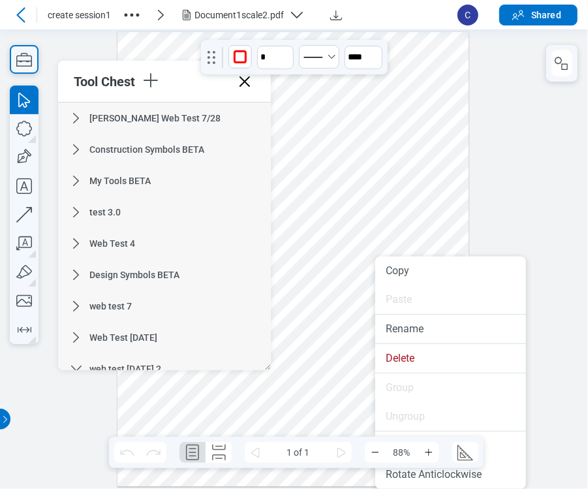
click at [217, 256] on div at bounding box center [293, 259] width 352 height 455
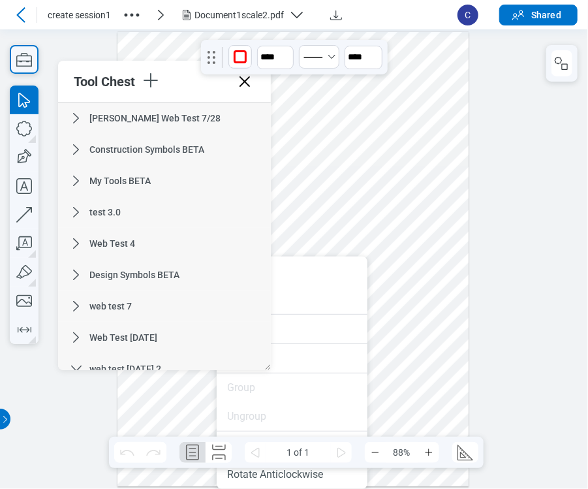
click at [248, 86] on icon at bounding box center [244, 81] width 21 height 21
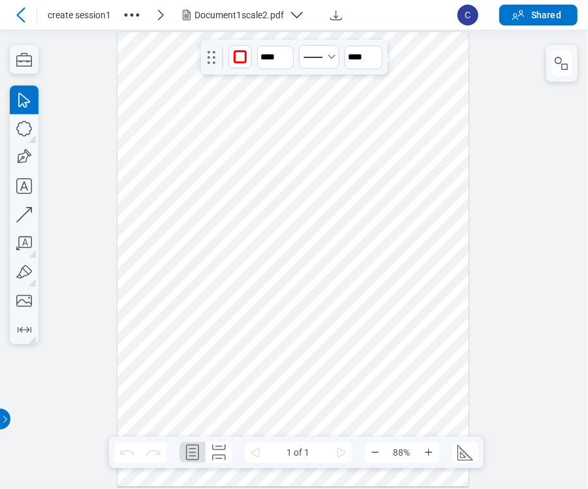
click at [219, 256] on div at bounding box center [293, 259] width 352 height 455
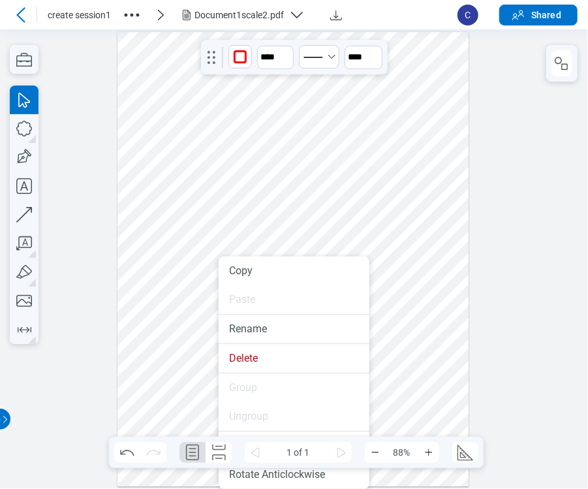
click at [198, 256] on div at bounding box center [293, 259] width 352 height 455
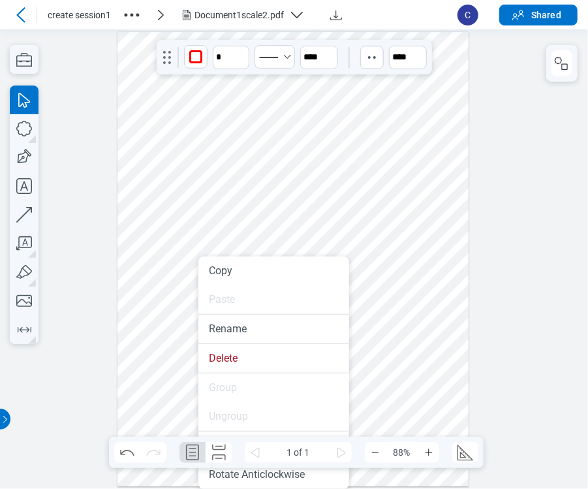
click at [167, 220] on div at bounding box center [293, 259] width 352 height 455
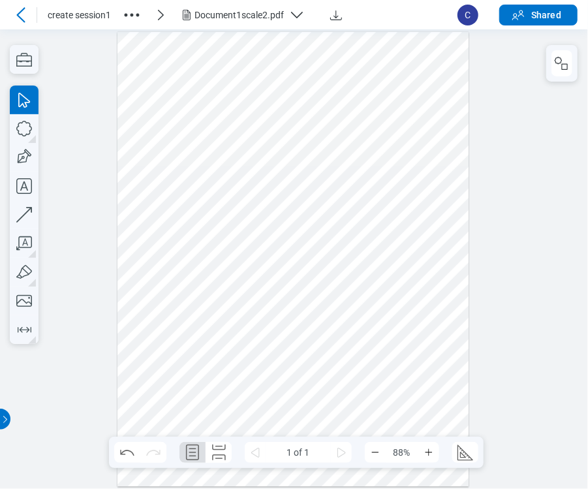
click at [173, 158] on div at bounding box center [293, 259] width 352 height 455
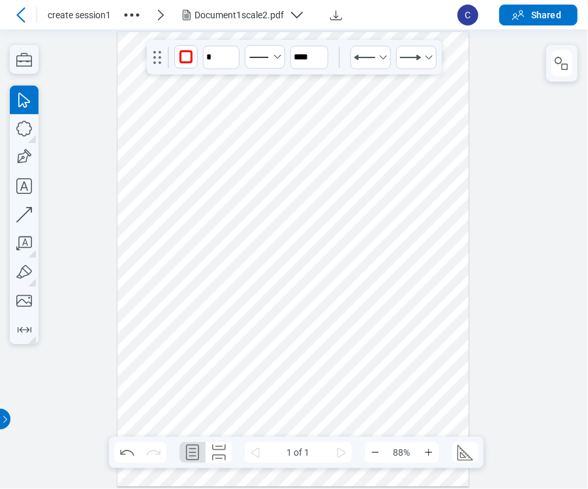
click at [277, 211] on div at bounding box center [293, 259] width 352 height 455
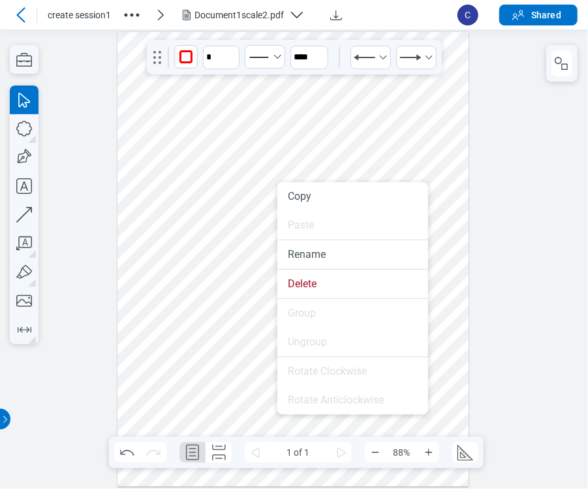
drag, startPoint x: 252, startPoint y: 147, endPoint x: 266, endPoint y: 136, distance: 18.1
click at [266, 136] on div at bounding box center [293, 259] width 352 height 455
